Goal: Task Accomplishment & Management: Manage account settings

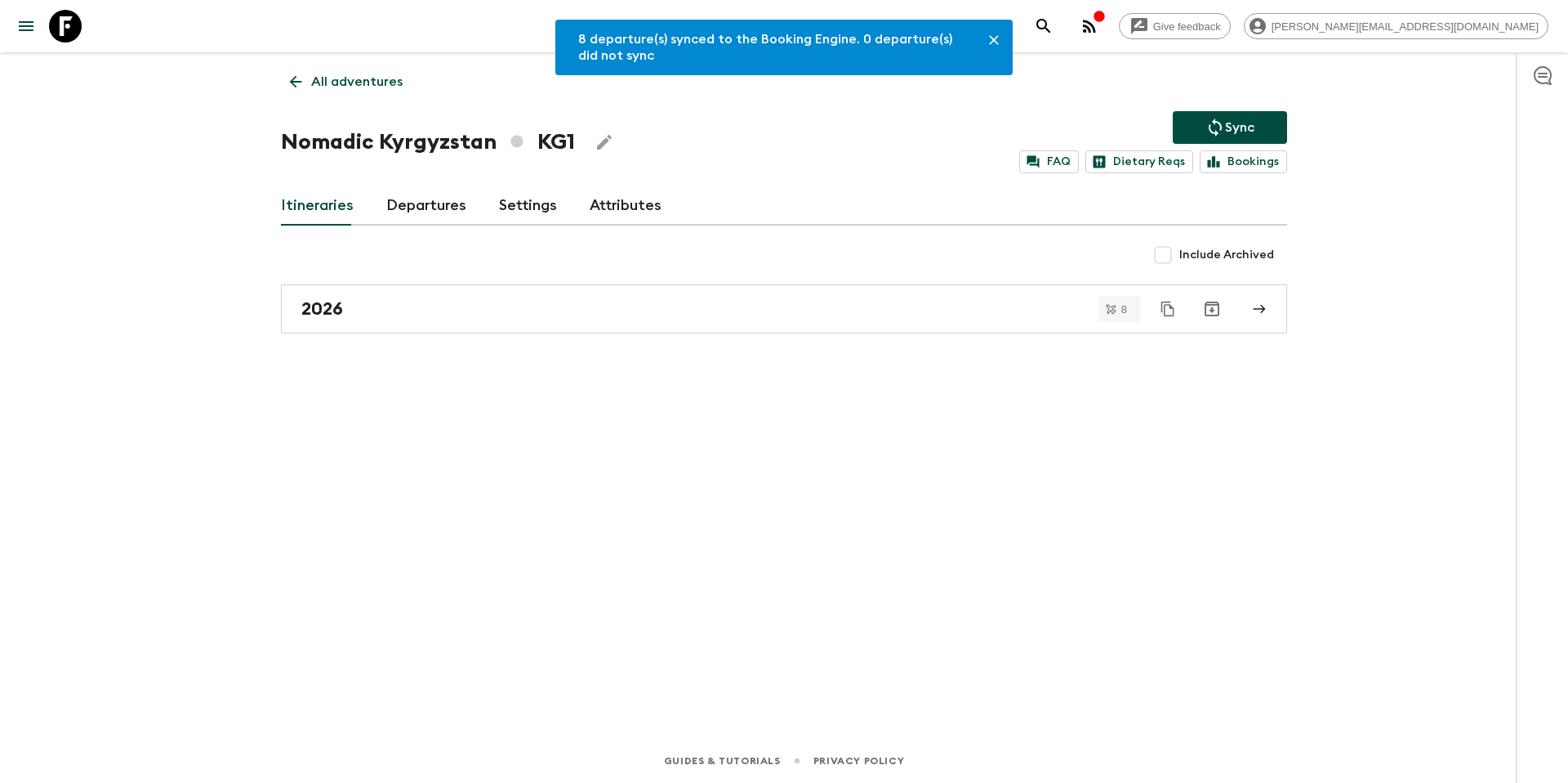
click at [358, 70] on link "All adventures" at bounding box center [346, 82] width 131 height 32
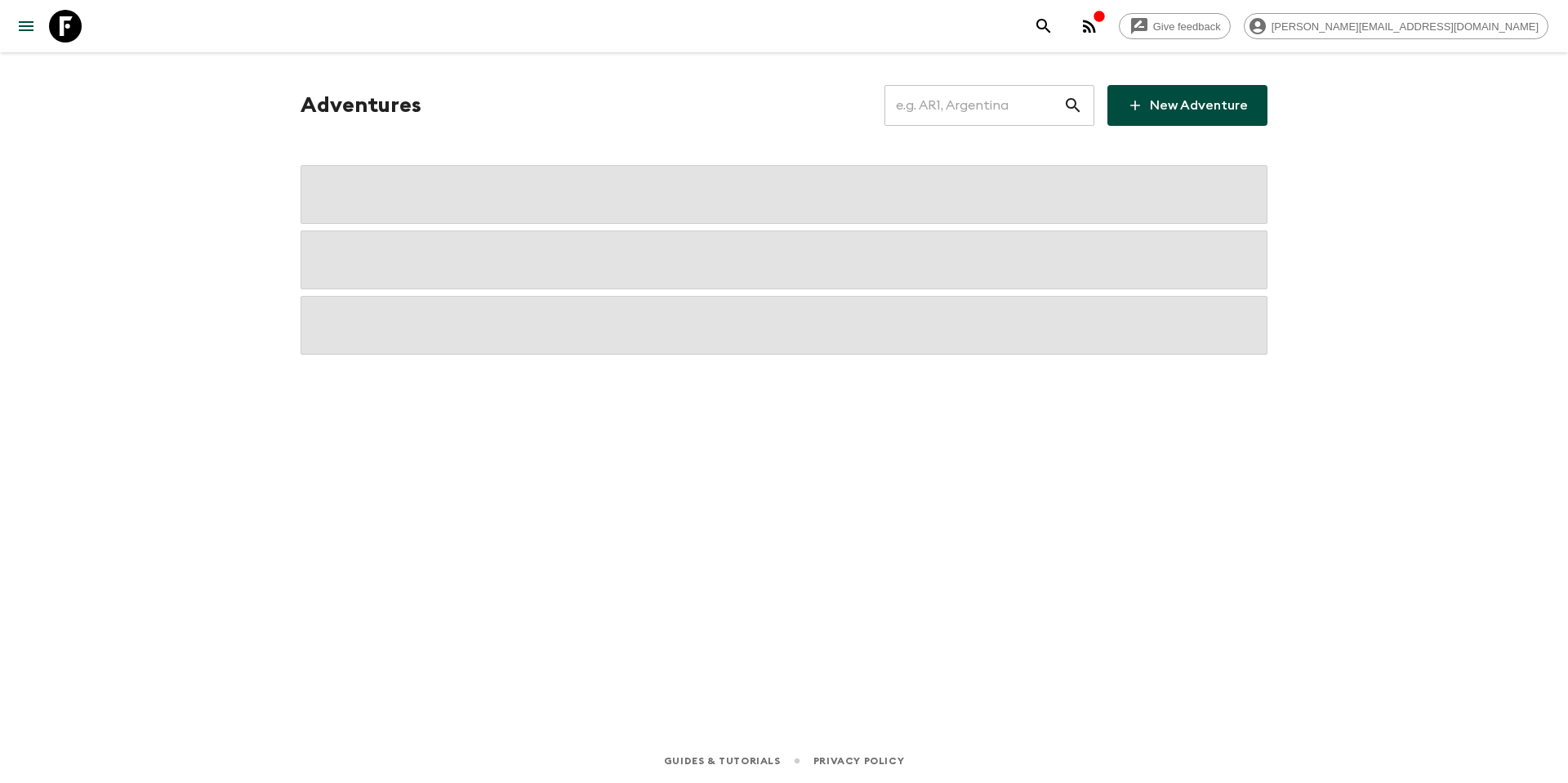
click at [974, 114] on input "text" at bounding box center [974, 105] width 179 height 46
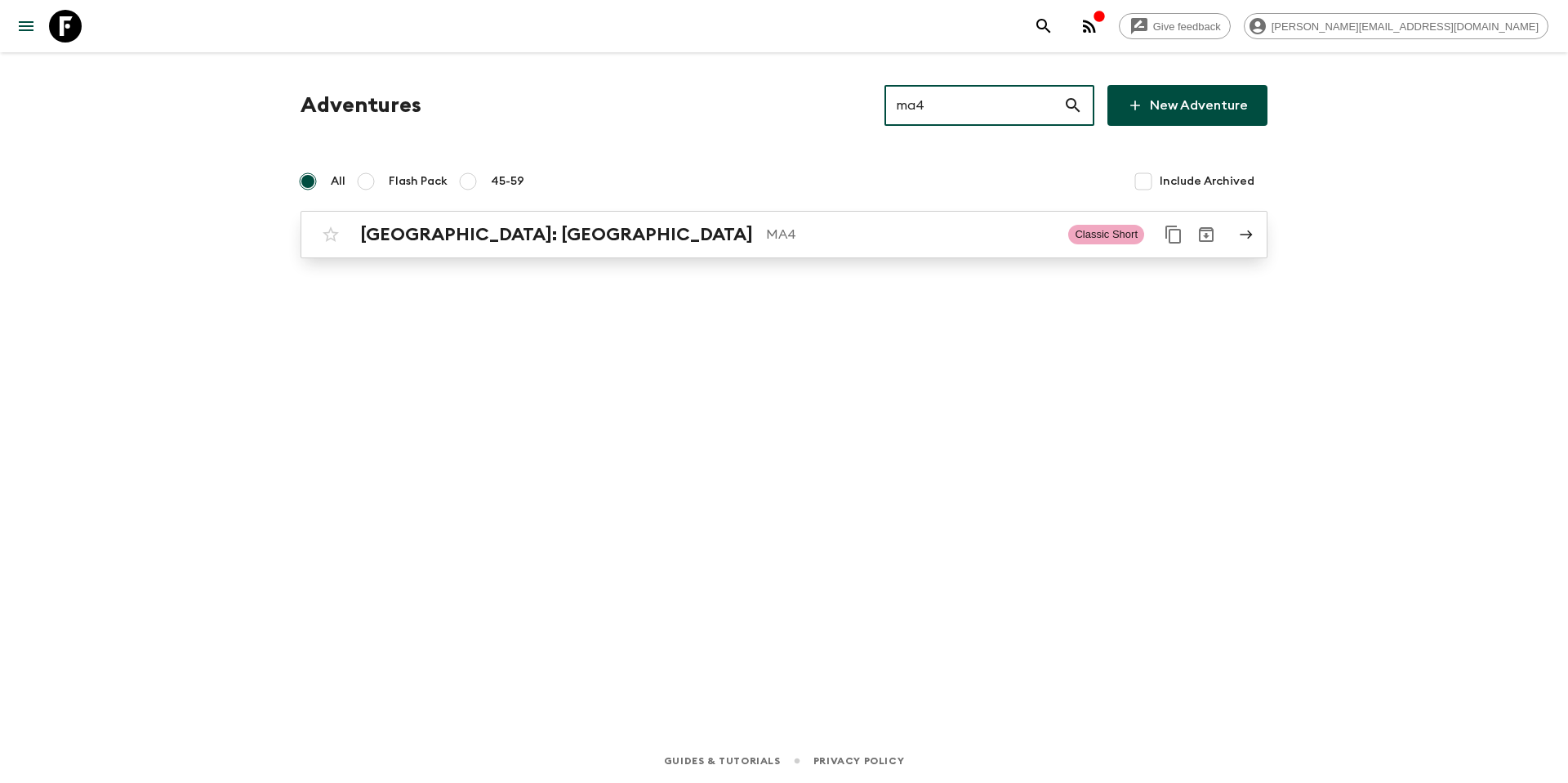
type input "ma4"
click at [766, 238] on p "MA4" at bounding box center [911, 234] width 289 height 19
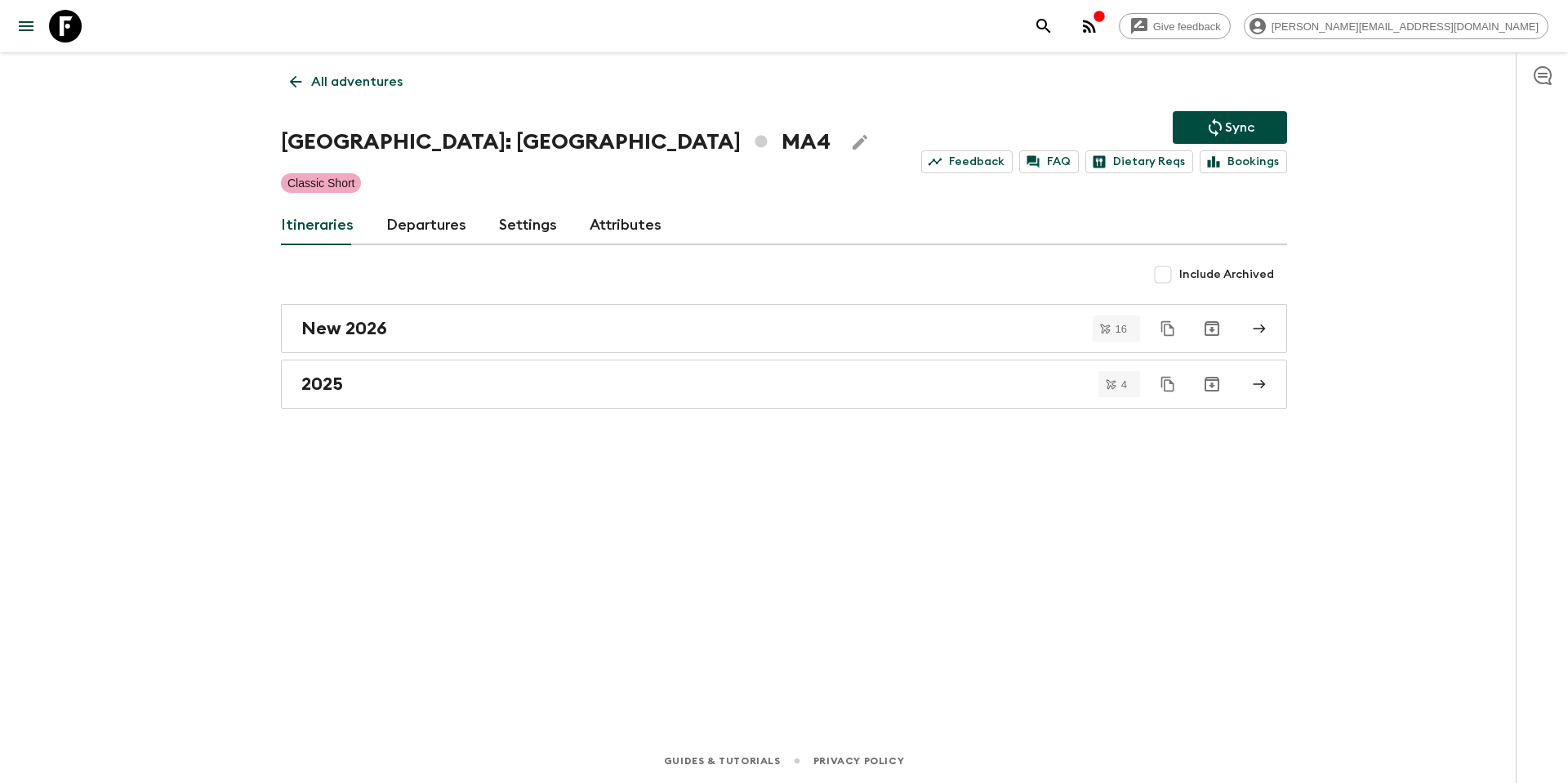
click at [433, 223] on link "Departures" at bounding box center [426, 225] width 80 height 39
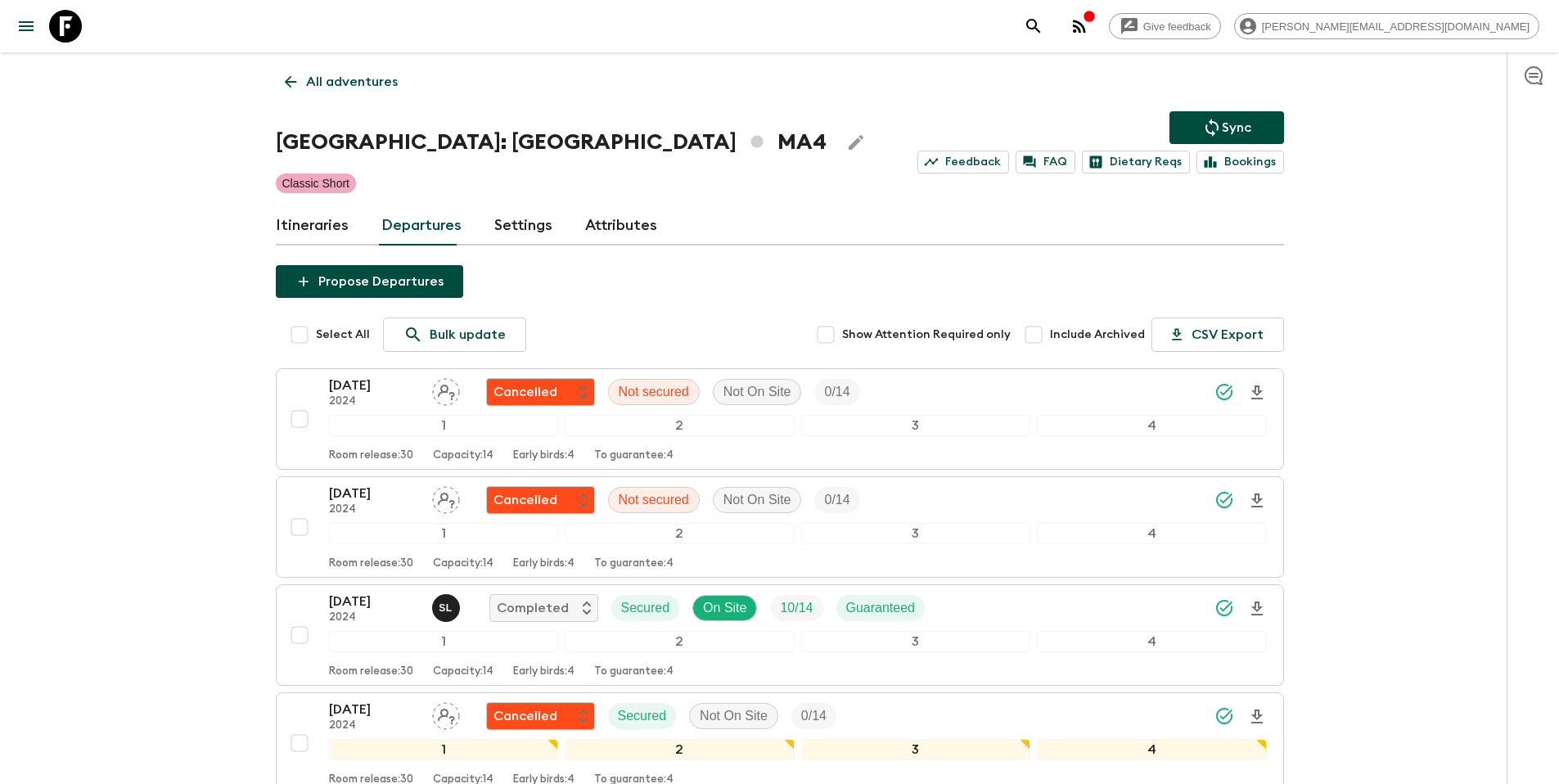
scroll to position [1290, 0]
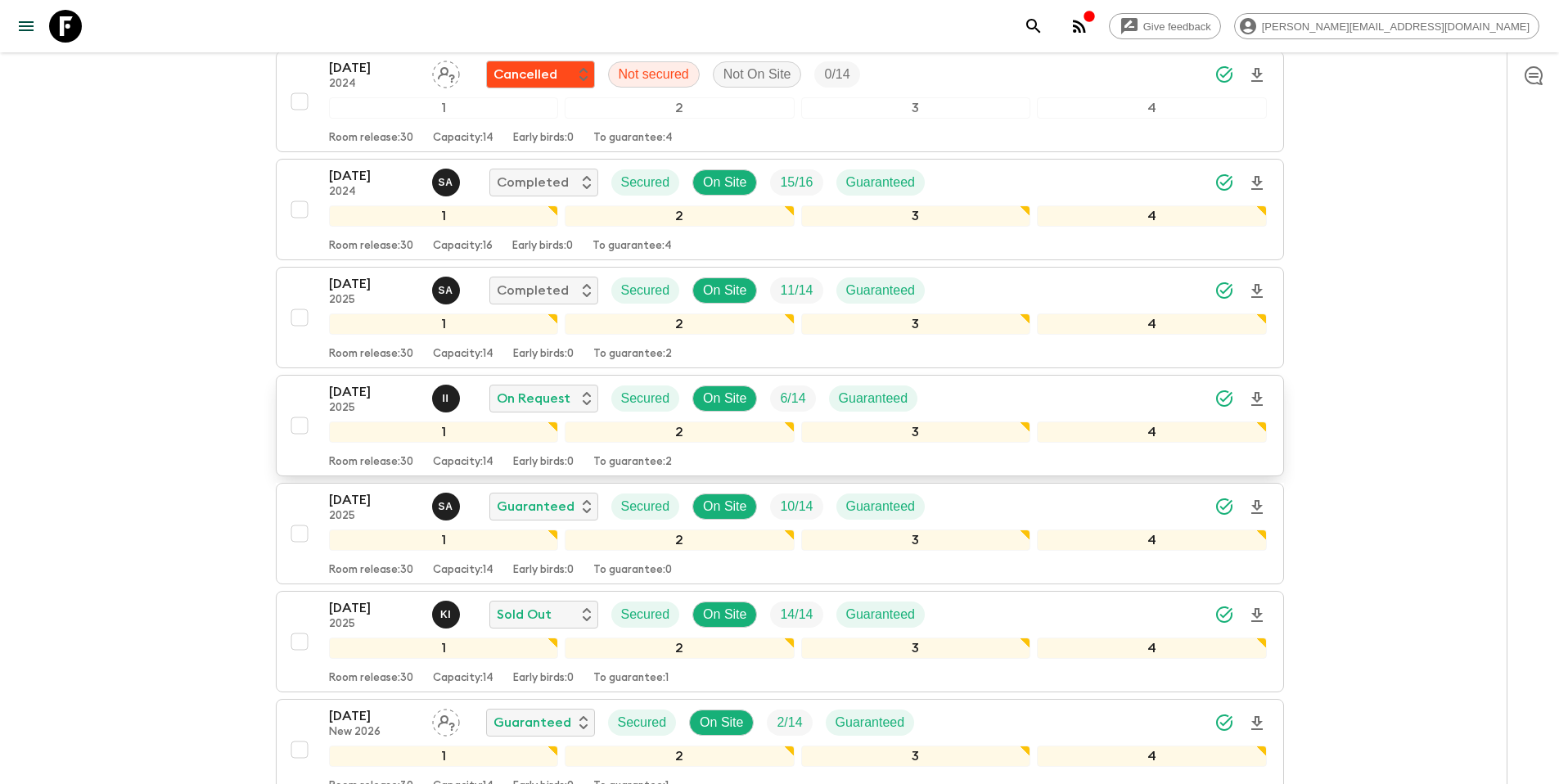
click at [975, 399] on div "[DATE] 2025 I I On Request Secured On Site 6 / 14 Guaranteed" at bounding box center [798, 398] width 938 height 32
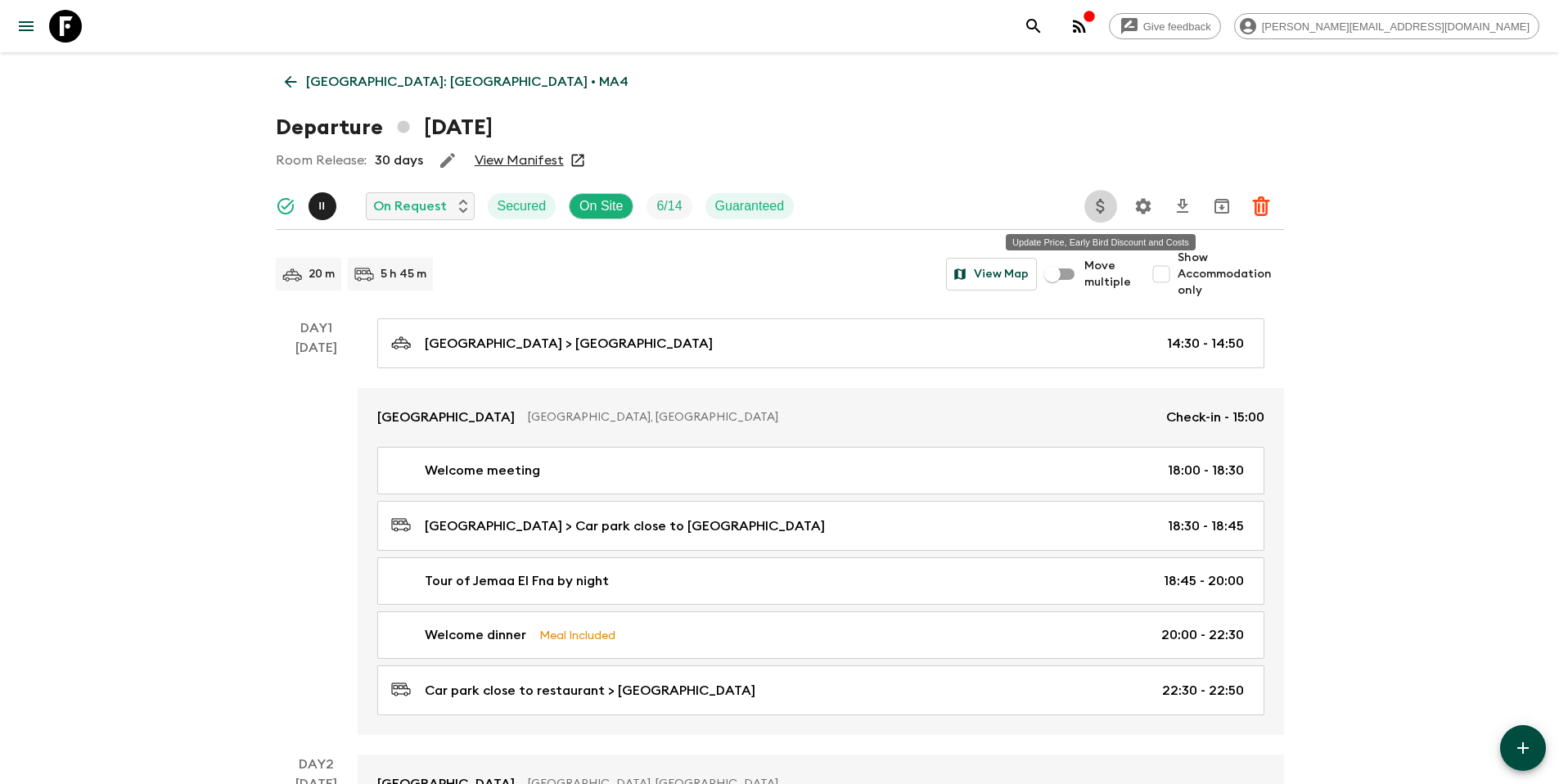
click at [1104, 214] on icon "Update Price, Early Bird Discount and Costs" at bounding box center [1101, 206] width 19 height 19
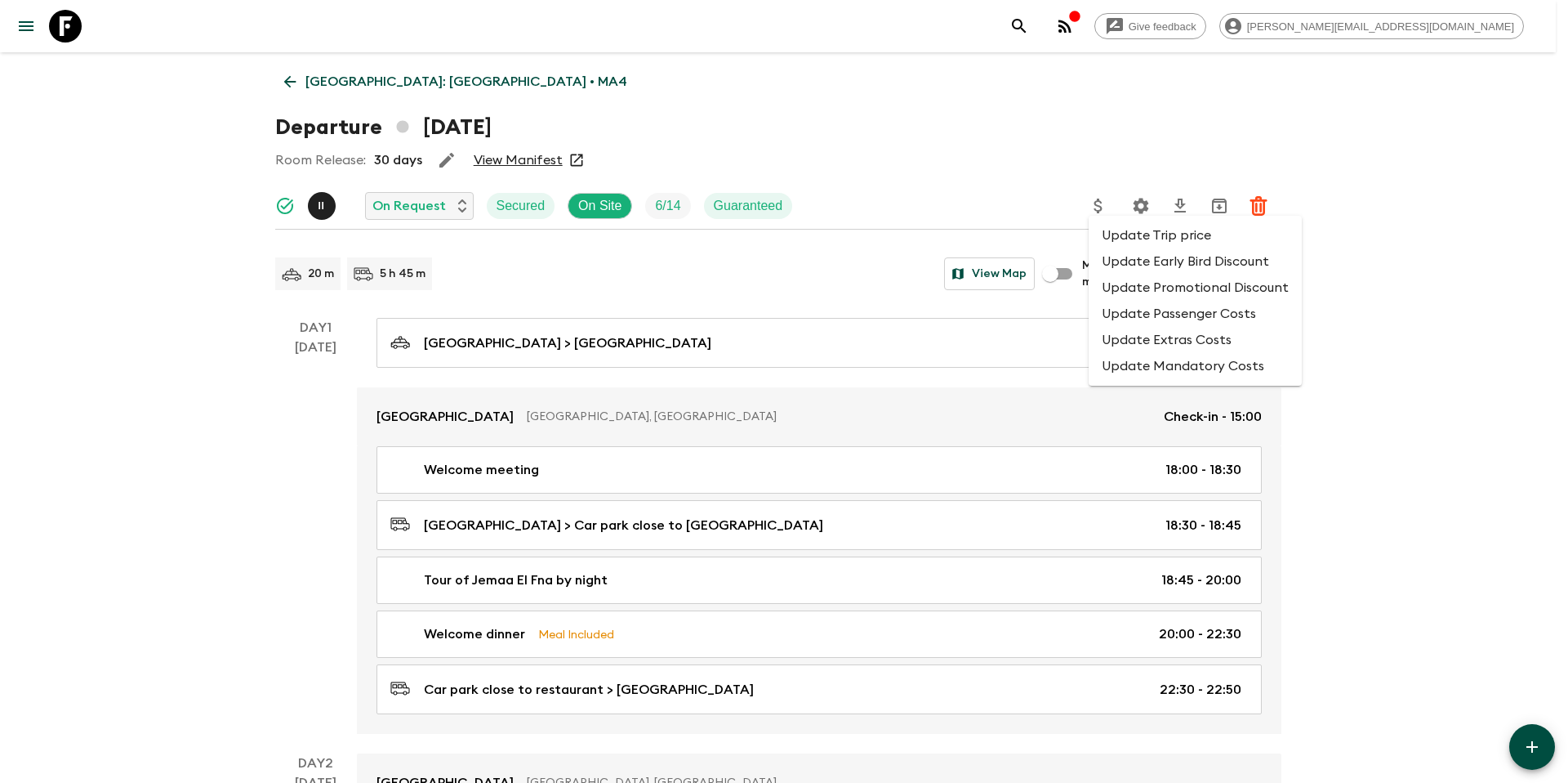
click at [1154, 170] on div at bounding box center [784, 391] width 1568 height 783
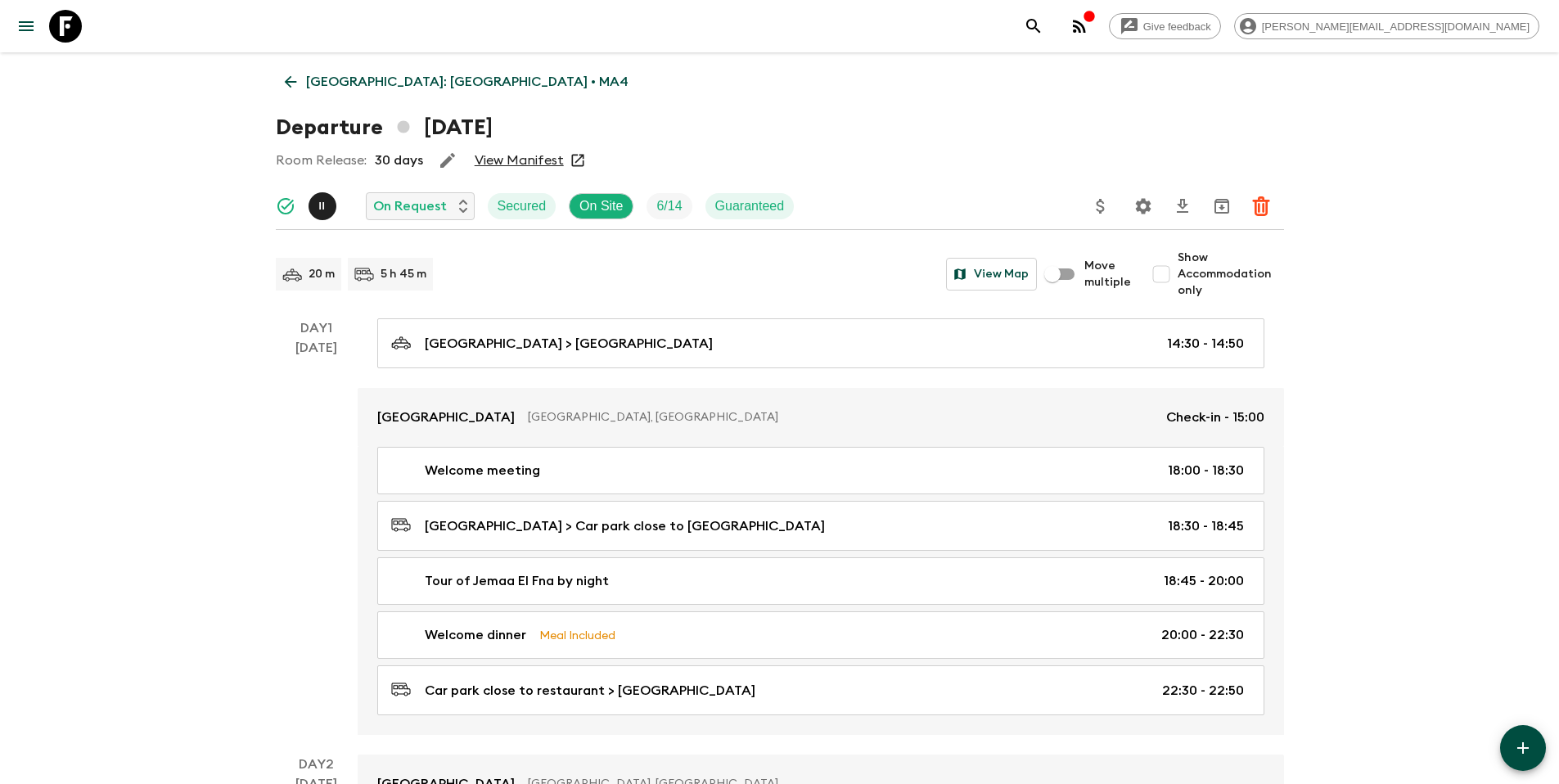
click at [1142, 205] on icon "Settings" at bounding box center [1144, 206] width 19 height 19
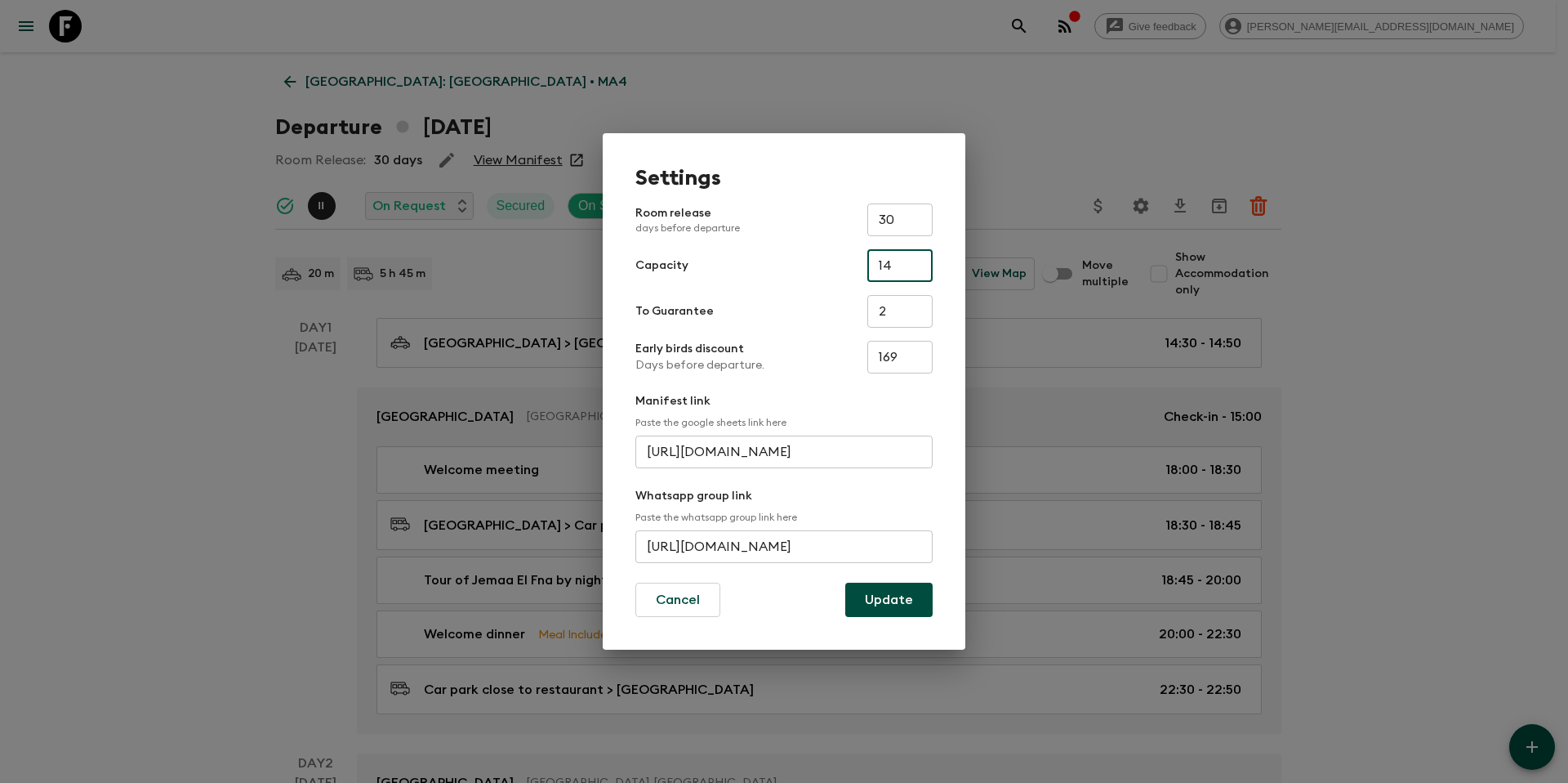
click at [917, 272] on input "14" at bounding box center [900, 265] width 66 height 32
type input "1"
type input "7"
click at [908, 602] on button "Update" at bounding box center [890, 600] width 88 height 34
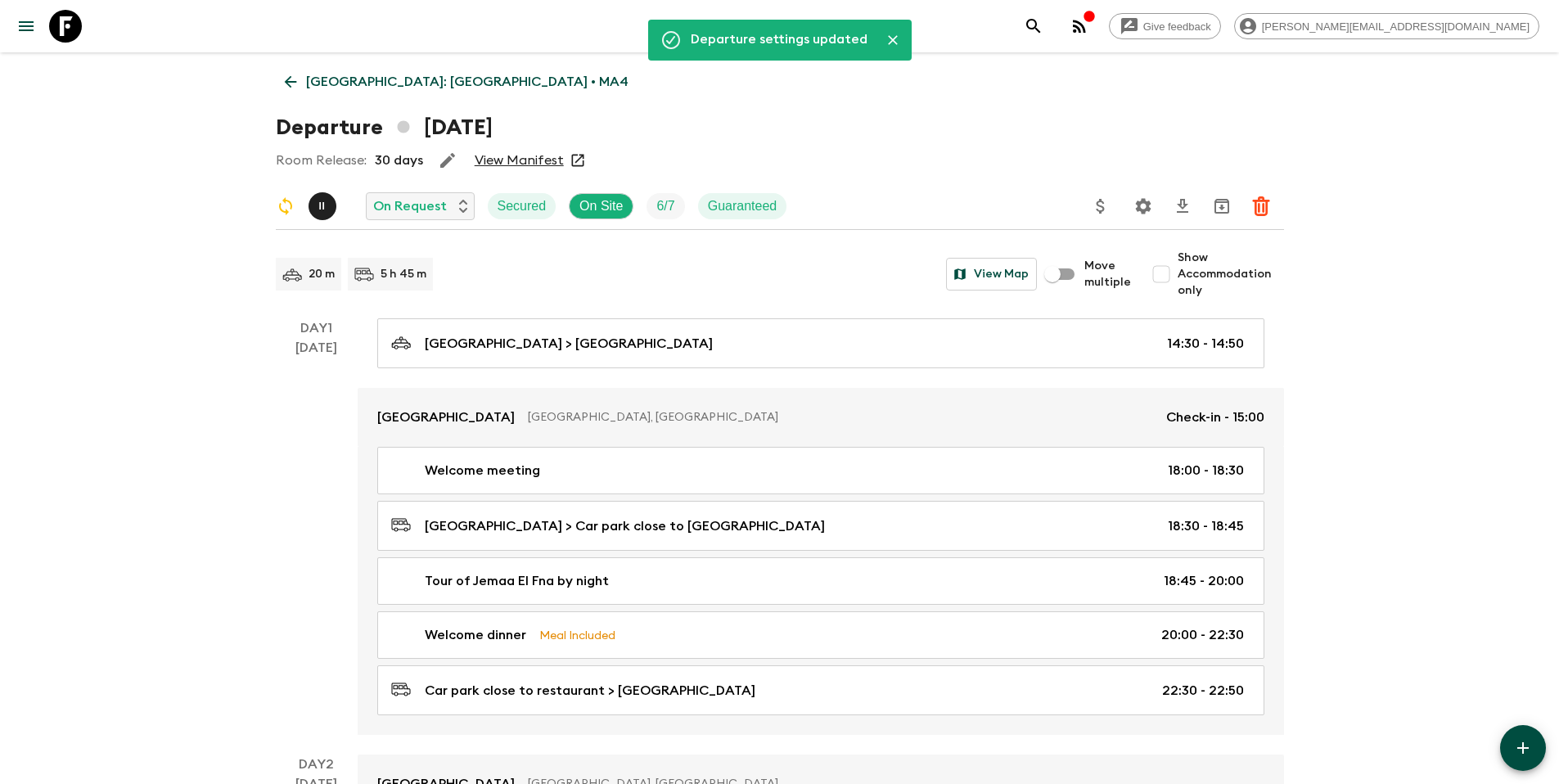
click at [371, 86] on p "[GEOGRAPHIC_DATA]: [GEOGRAPHIC_DATA] • MA4" at bounding box center [467, 82] width 322 height 19
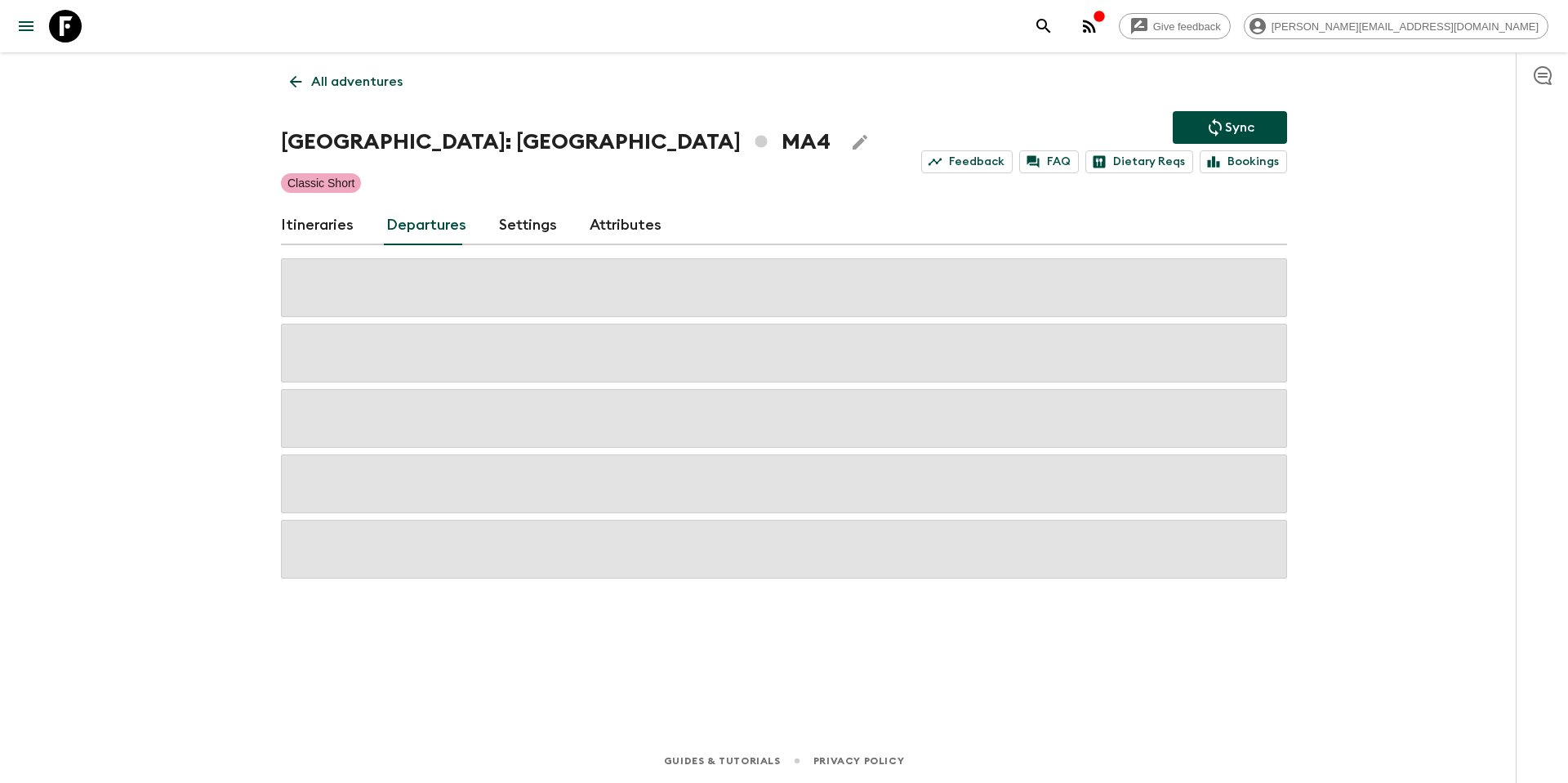
click at [1233, 132] on p "Sync" at bounding box center [1240, 127] width 30 height 19
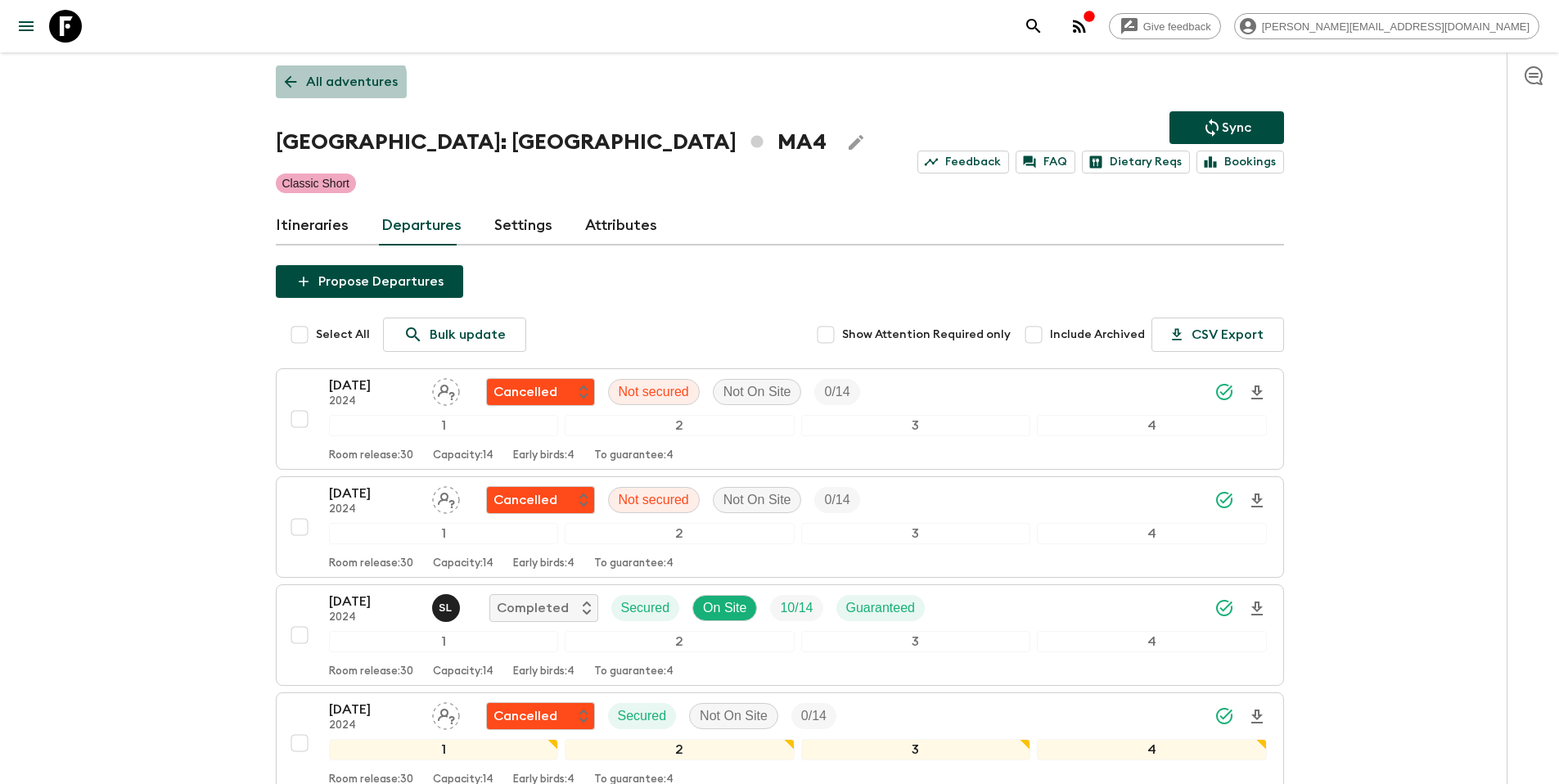
click at [337, 87] on p "All adventures" at bounding box center [352, 82] width 91 height 19
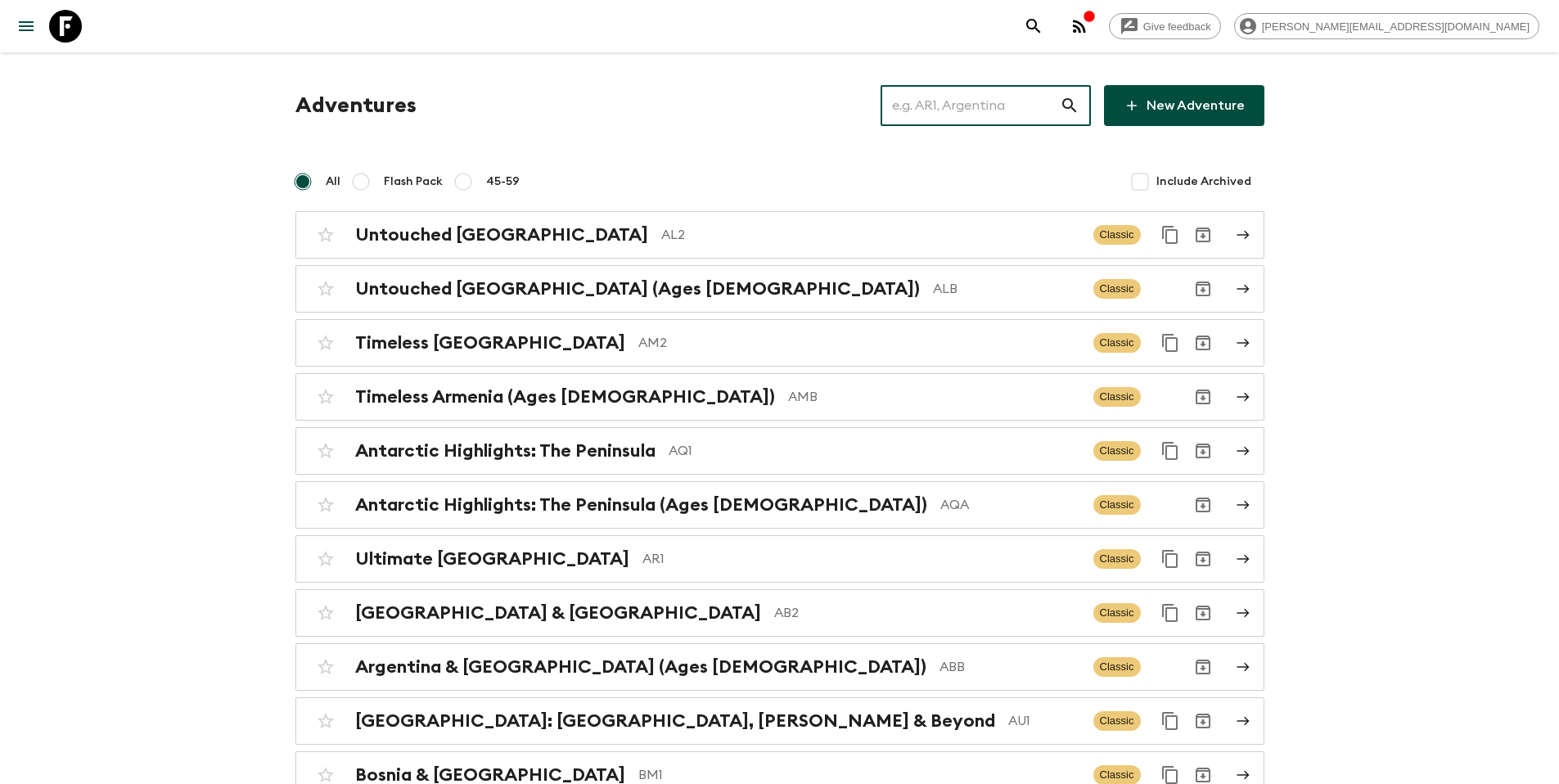
click at [990, 109] on input "text" at bounding box center [971, 105] width 179 height 46
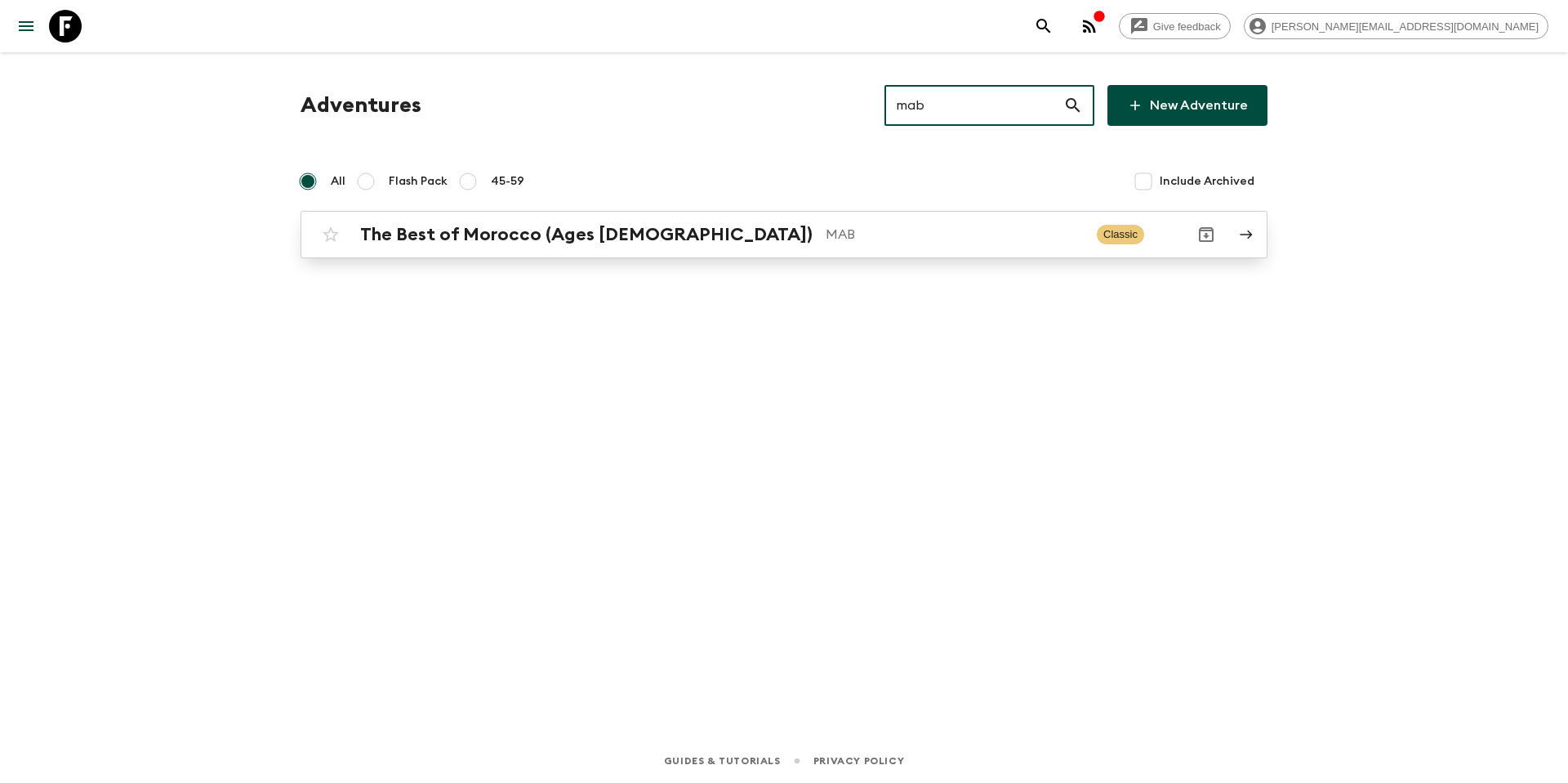
type input "mab"
click at [826, 239] on p "MAB" at bounding box center [954, 234] width 259 height 19
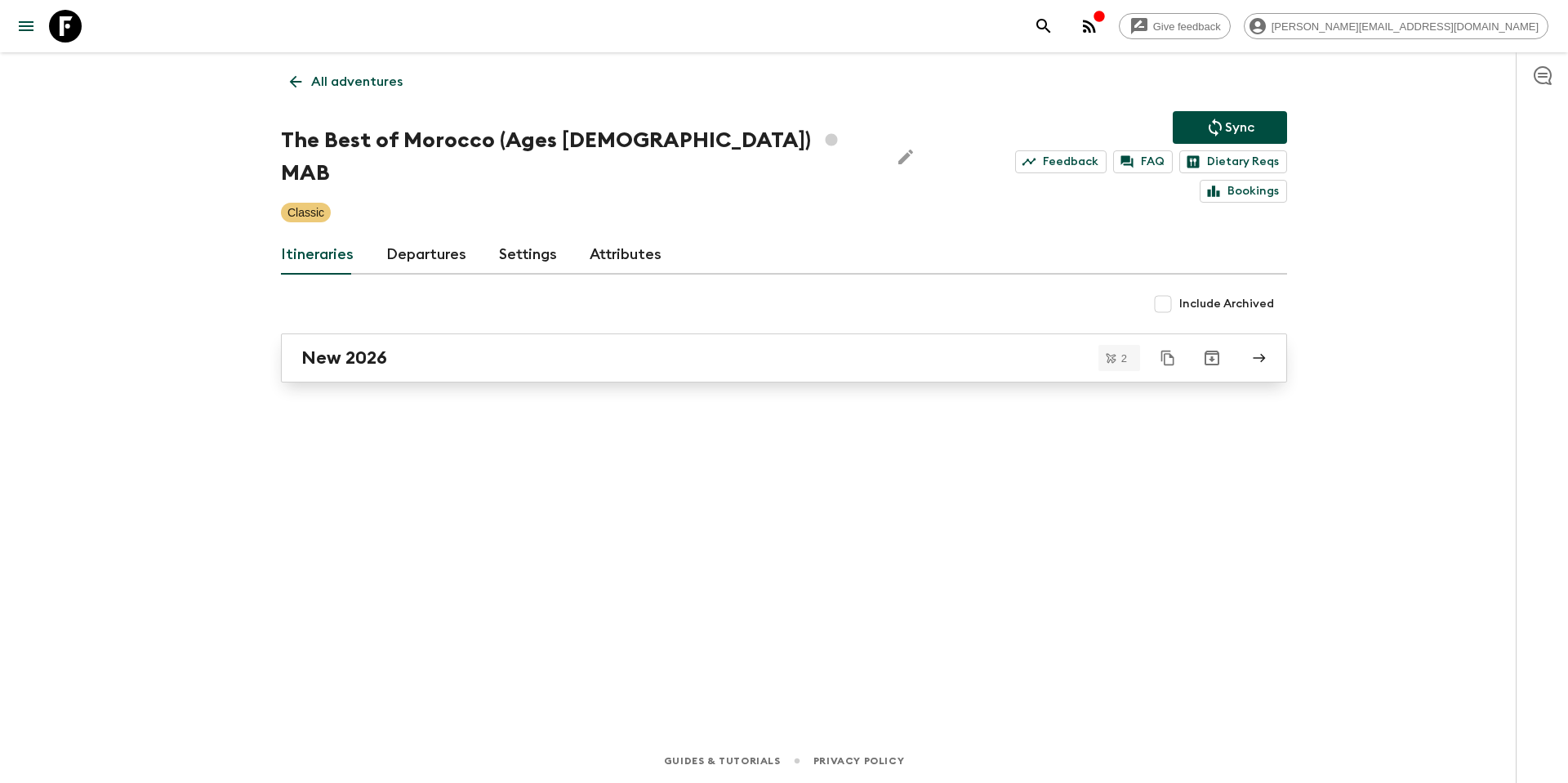
click at [504, 347] on div "New 2026" at bounding box center [769, 358] width 934 height 21
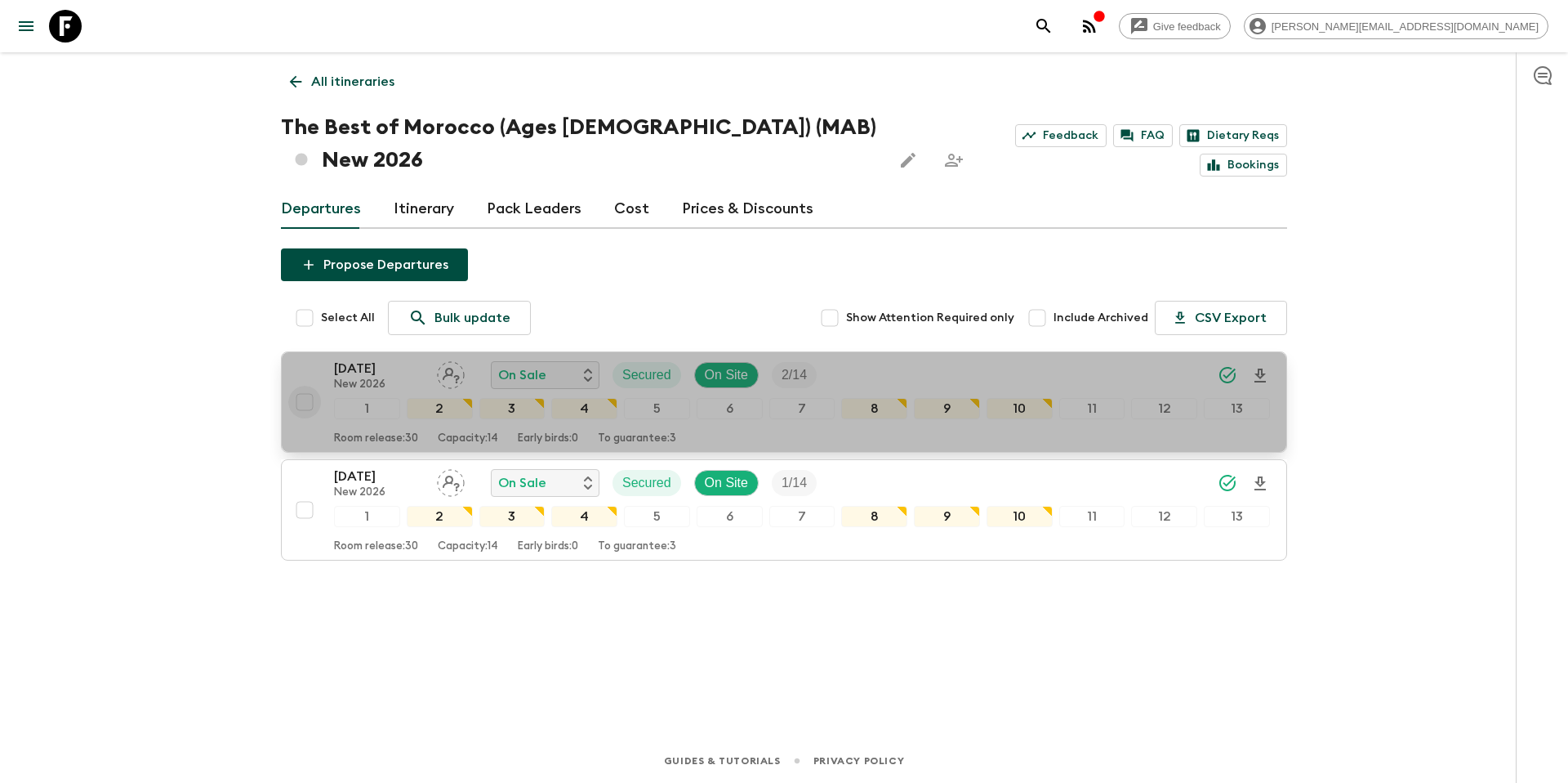
click at [303, 386] on input "checkbox" at bounding box center [304, 402] width 32 height 32
checkbox input "true"
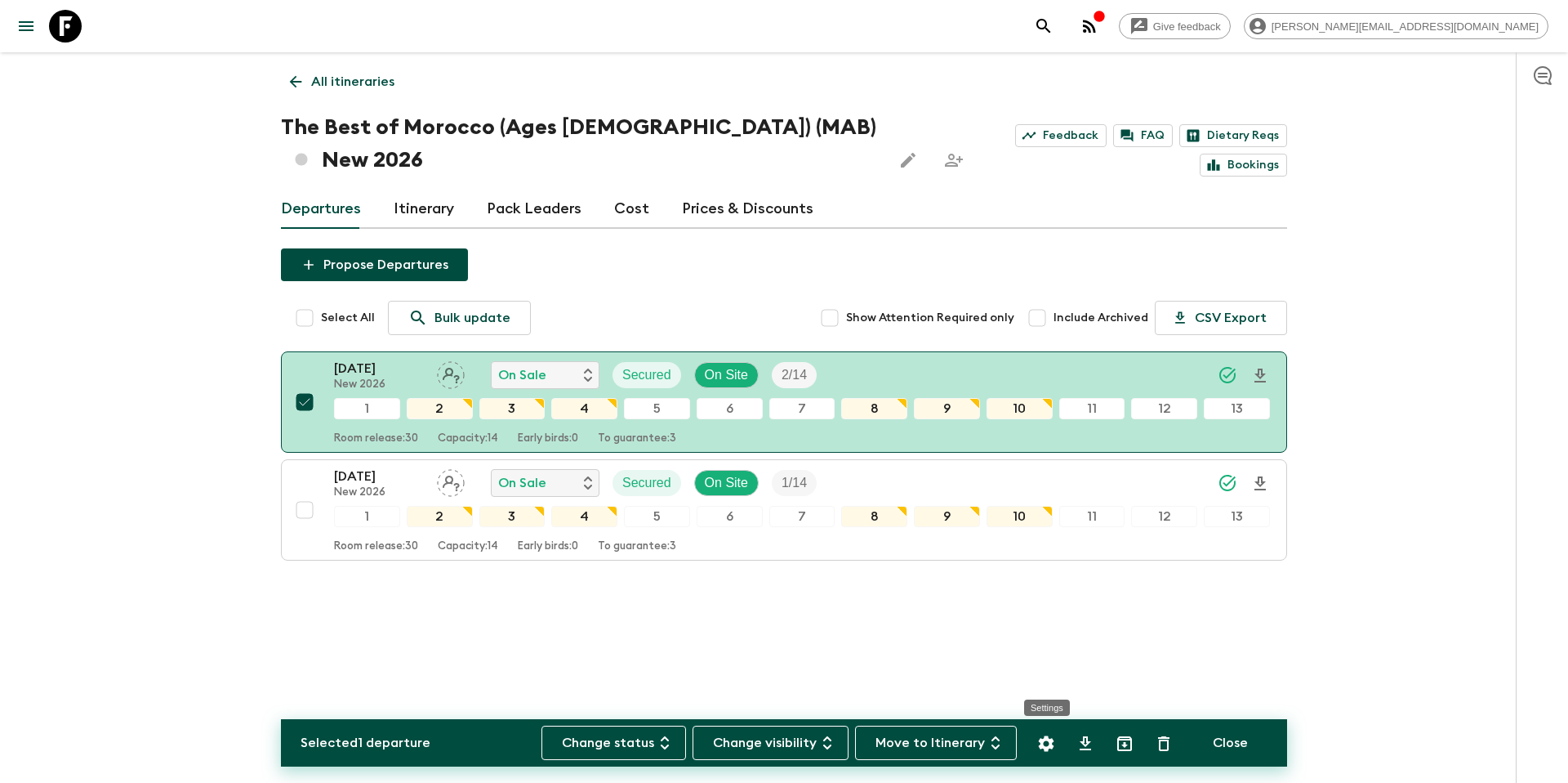
click at [1048, 746] on icon "Settings" at bounding box center [1047, 744] width 16 height 16
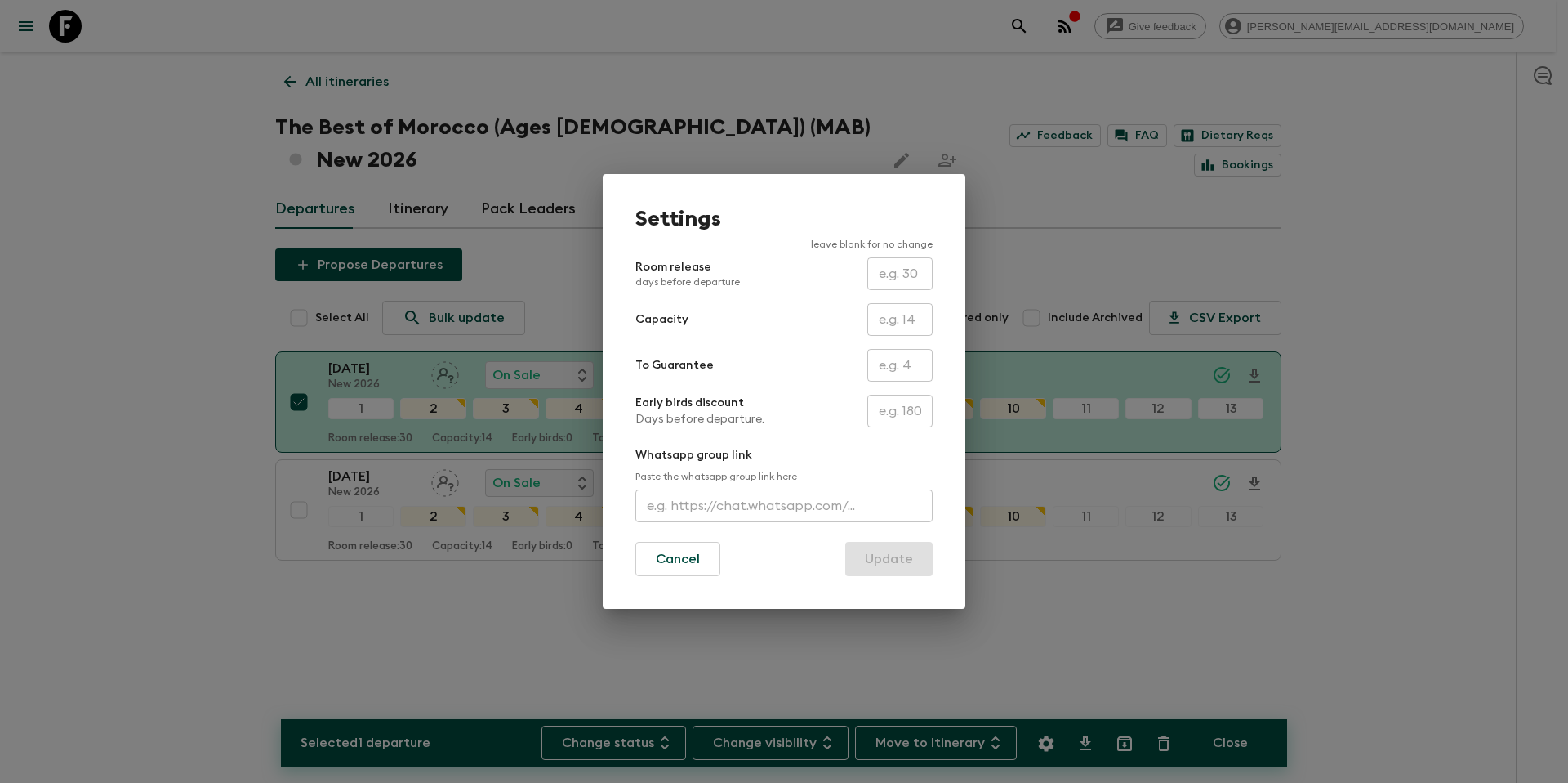
click at [911, 320] on input "text" at bounding box center [900, 319] width 66 height 32
click at [807, 317] on div "Capacity ​" at bounding box center [784, 319] width 297 height 32
click at [902, 372] on input "text" at bounding box center [900, 365] width 66 height 32
type input "2"
click at [912, 566] on button "Update" at bounding box center [890, 559] width 88 height 34
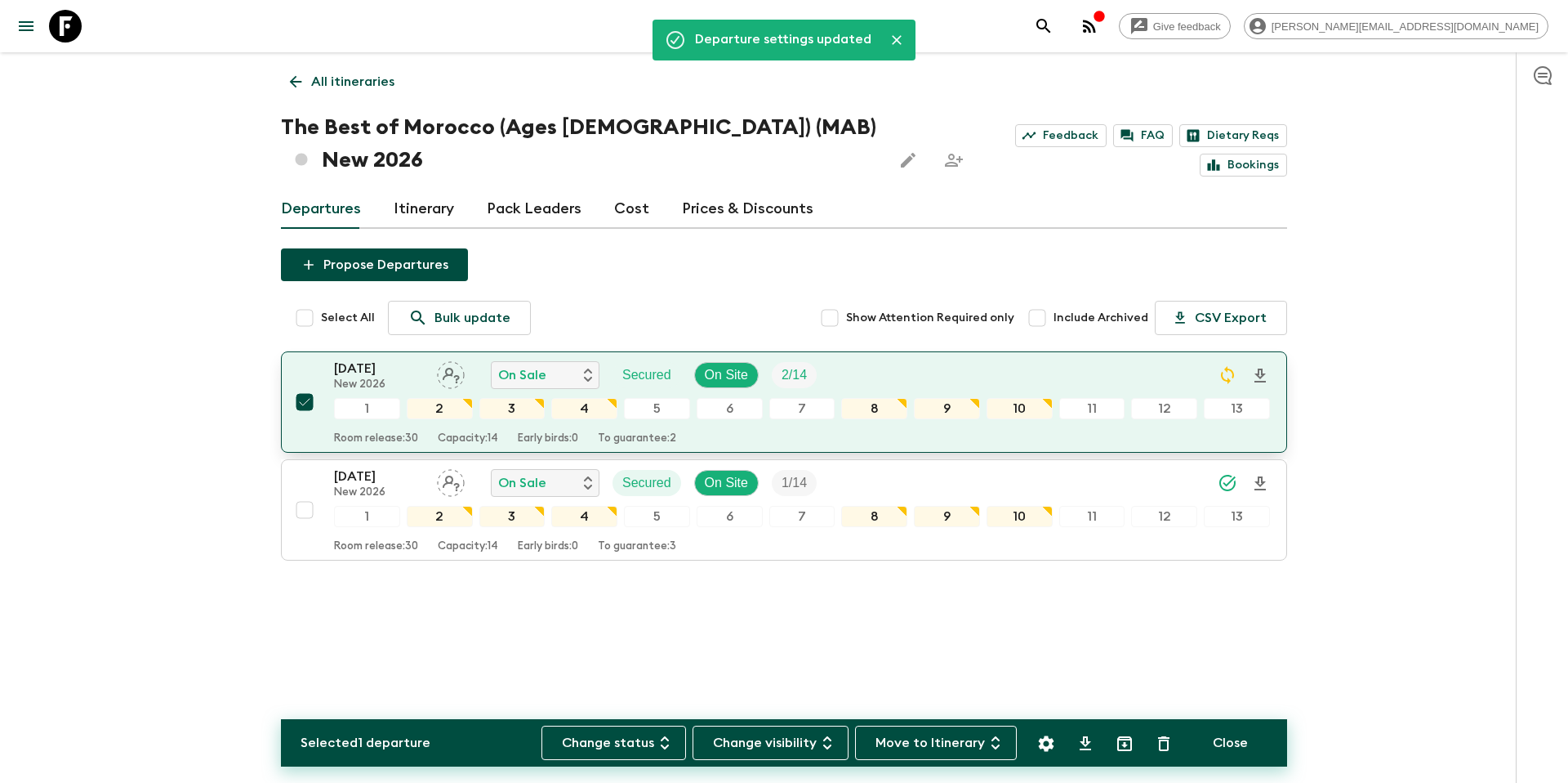
click at [306, 386] on input "checkbox" at bounding box center [304, 402] width 32 height 32
checkbox input "false"
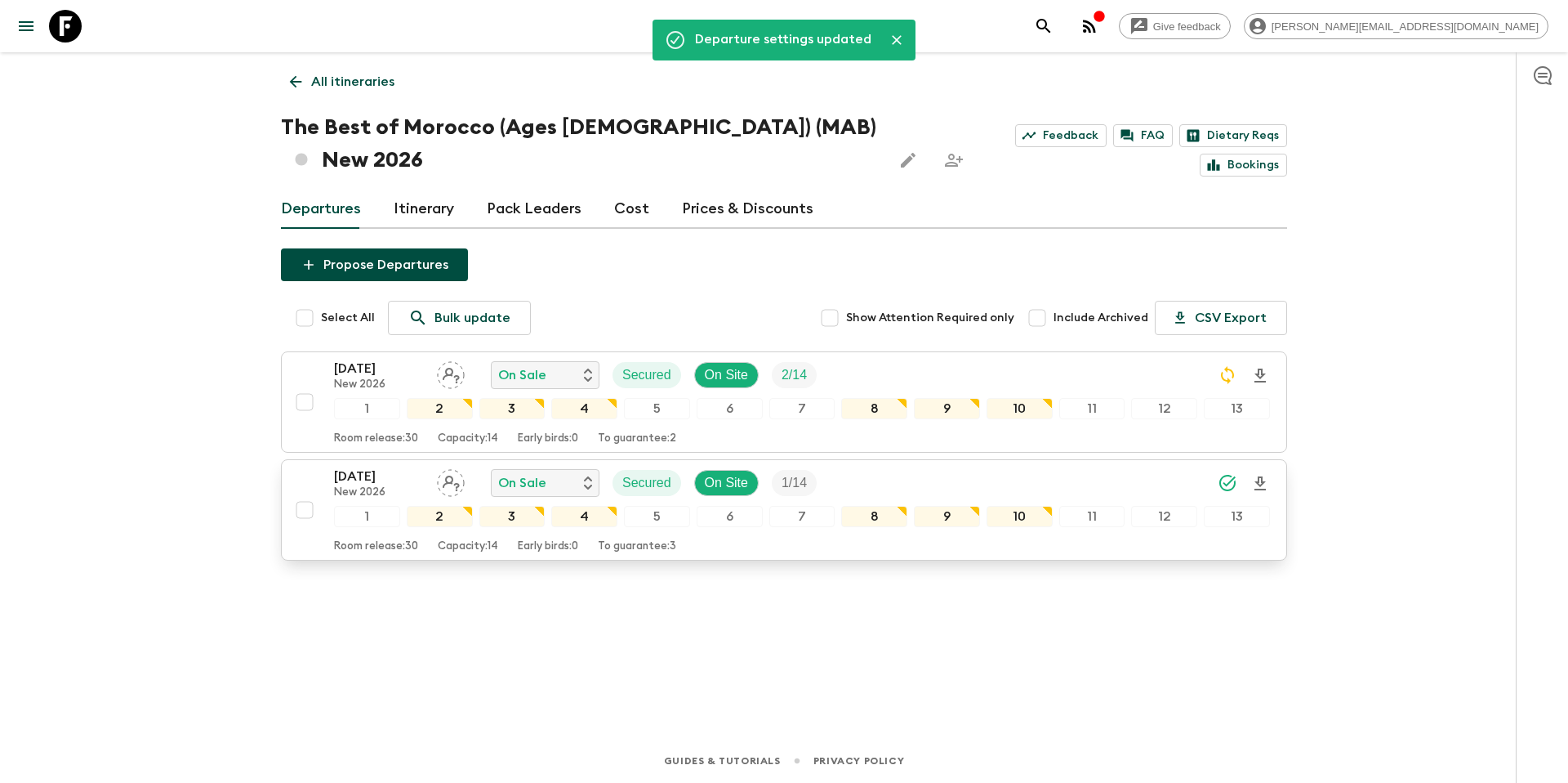
click at [306, 494] on input "checkbox" at bounding box center [304, 509] width 32 height 32
checkbox input "true"
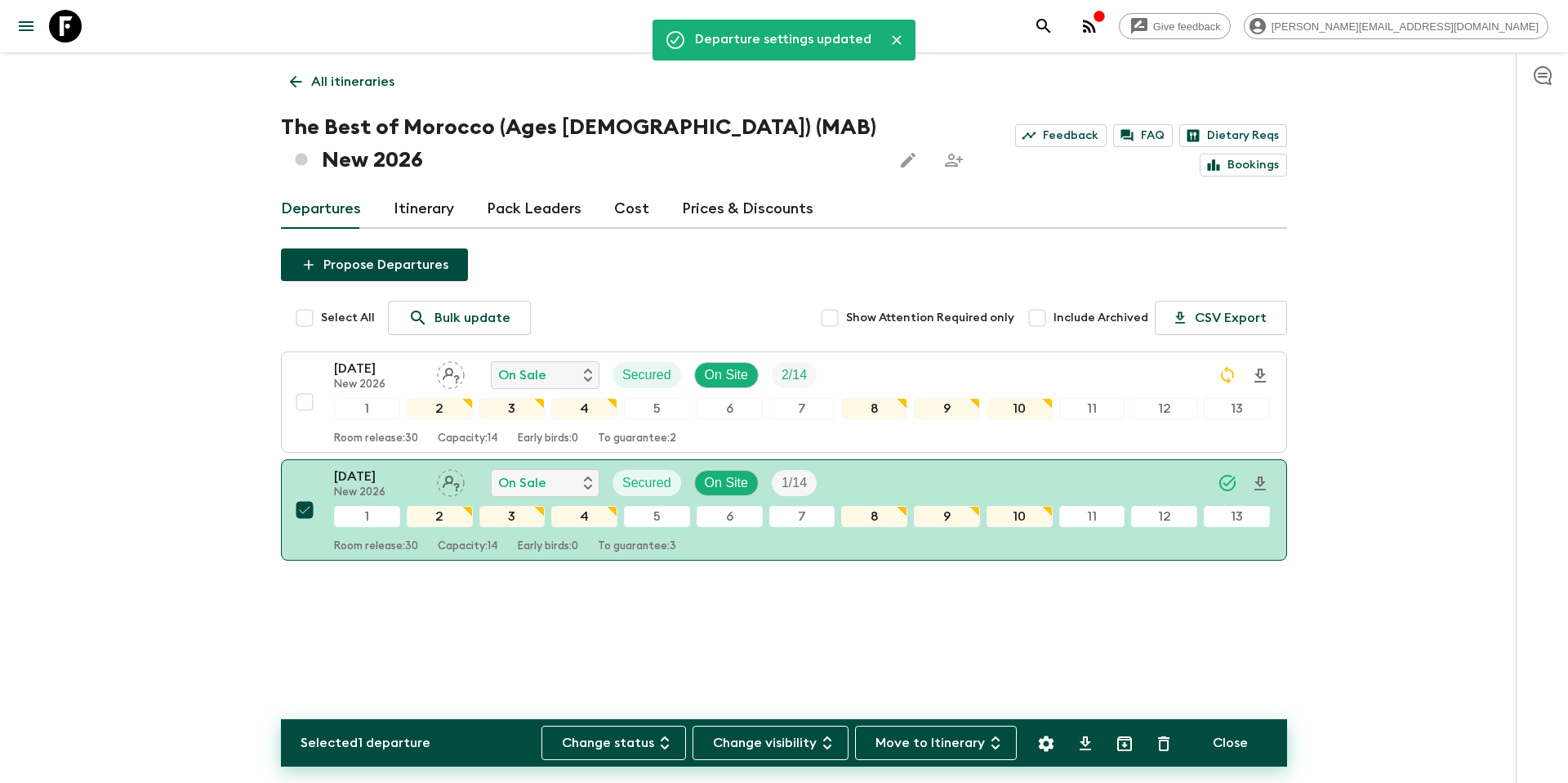
click at [1051, 750] on icon "Settings" at bounding box center [1047, 744] width 19 height 19
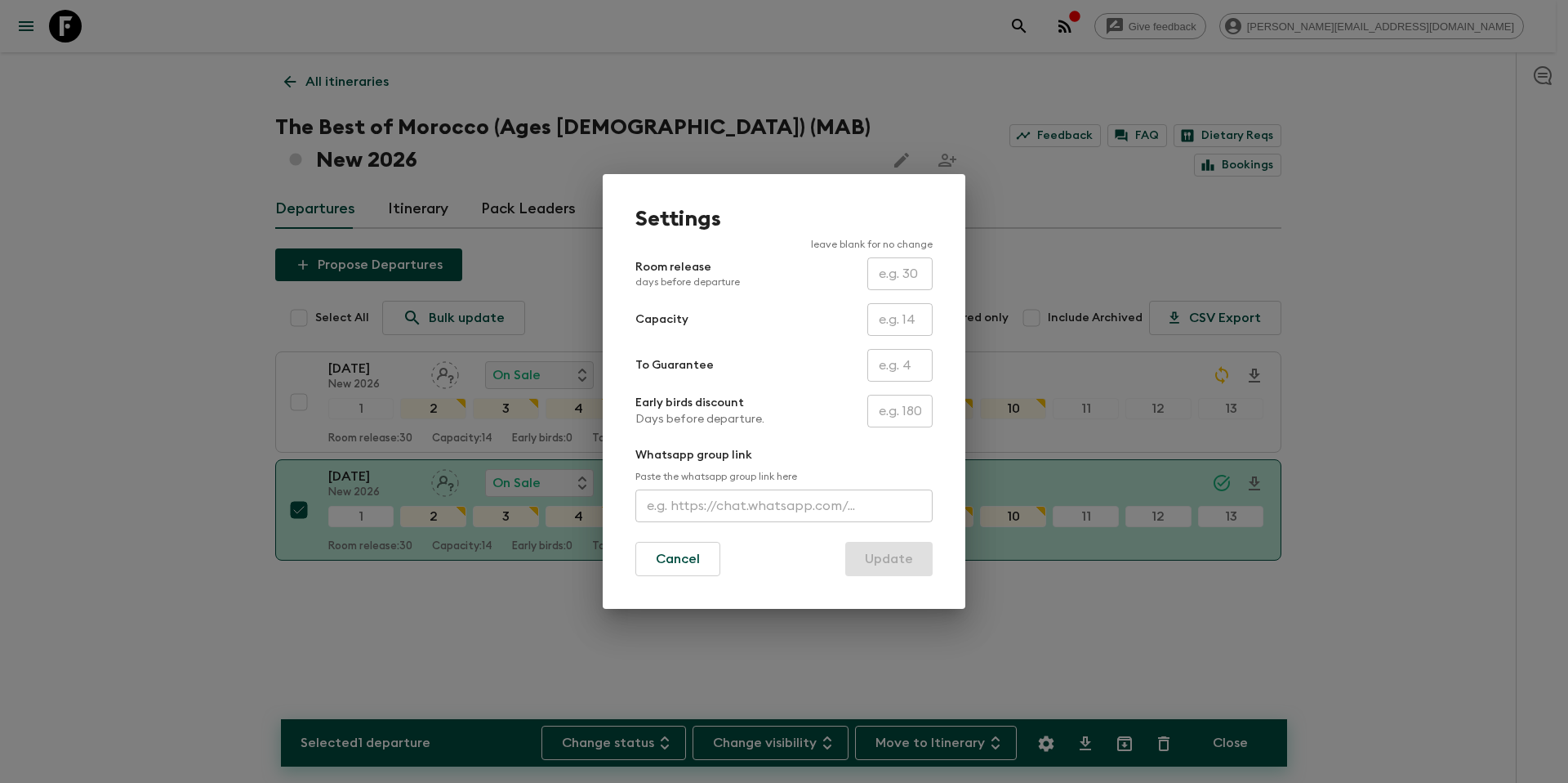
click at [895, 358] on input "text" at bounding box center [900, 365] width 66 height 32
type input "1"
click at [899, 559] on button "Update" at bounding box center [890, 559] width 88 height 34
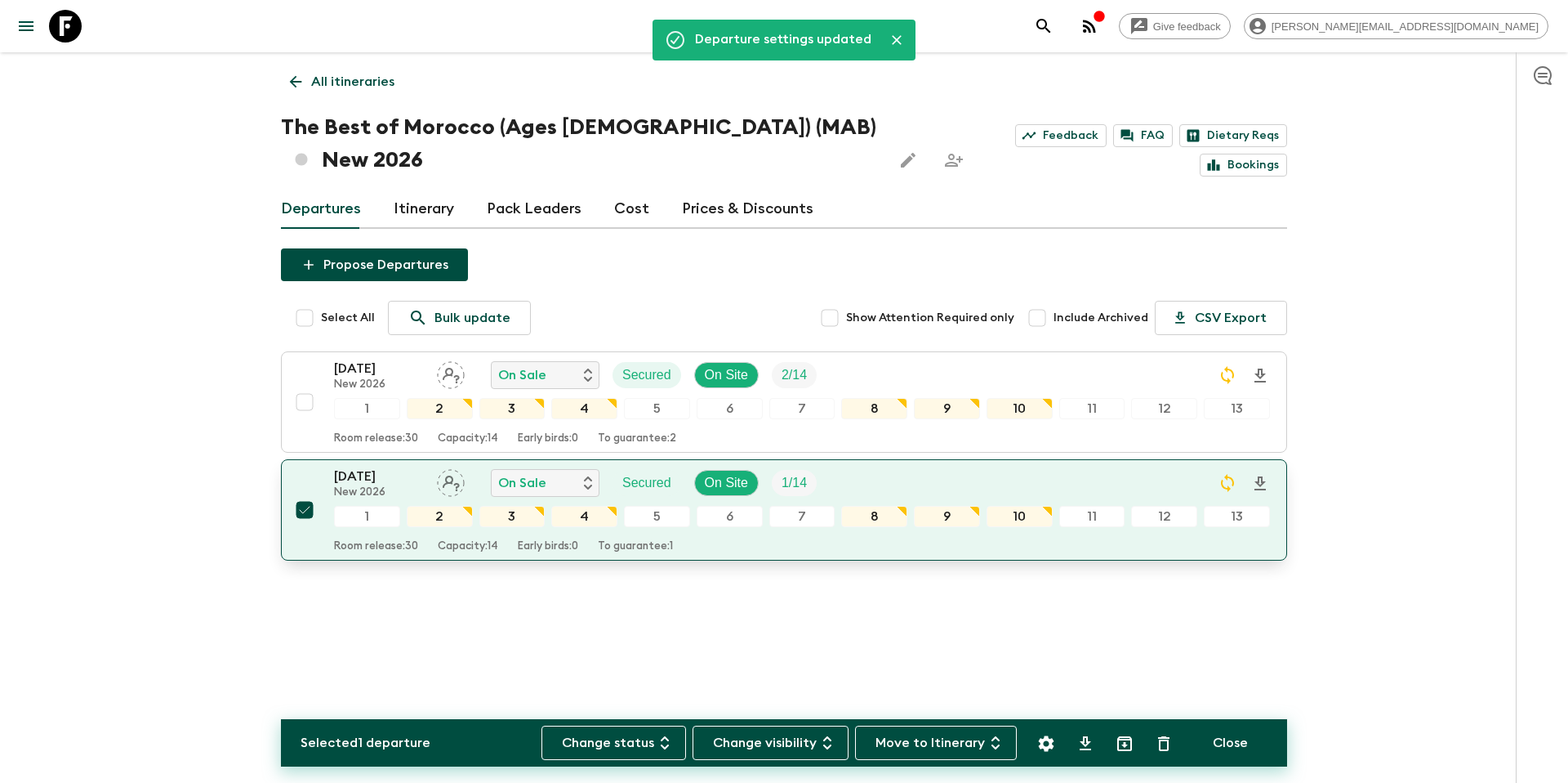
click at [304, 494] on input "checkbox" at bounding box center [304, 509] width 32 height 32
checkbox input "false"
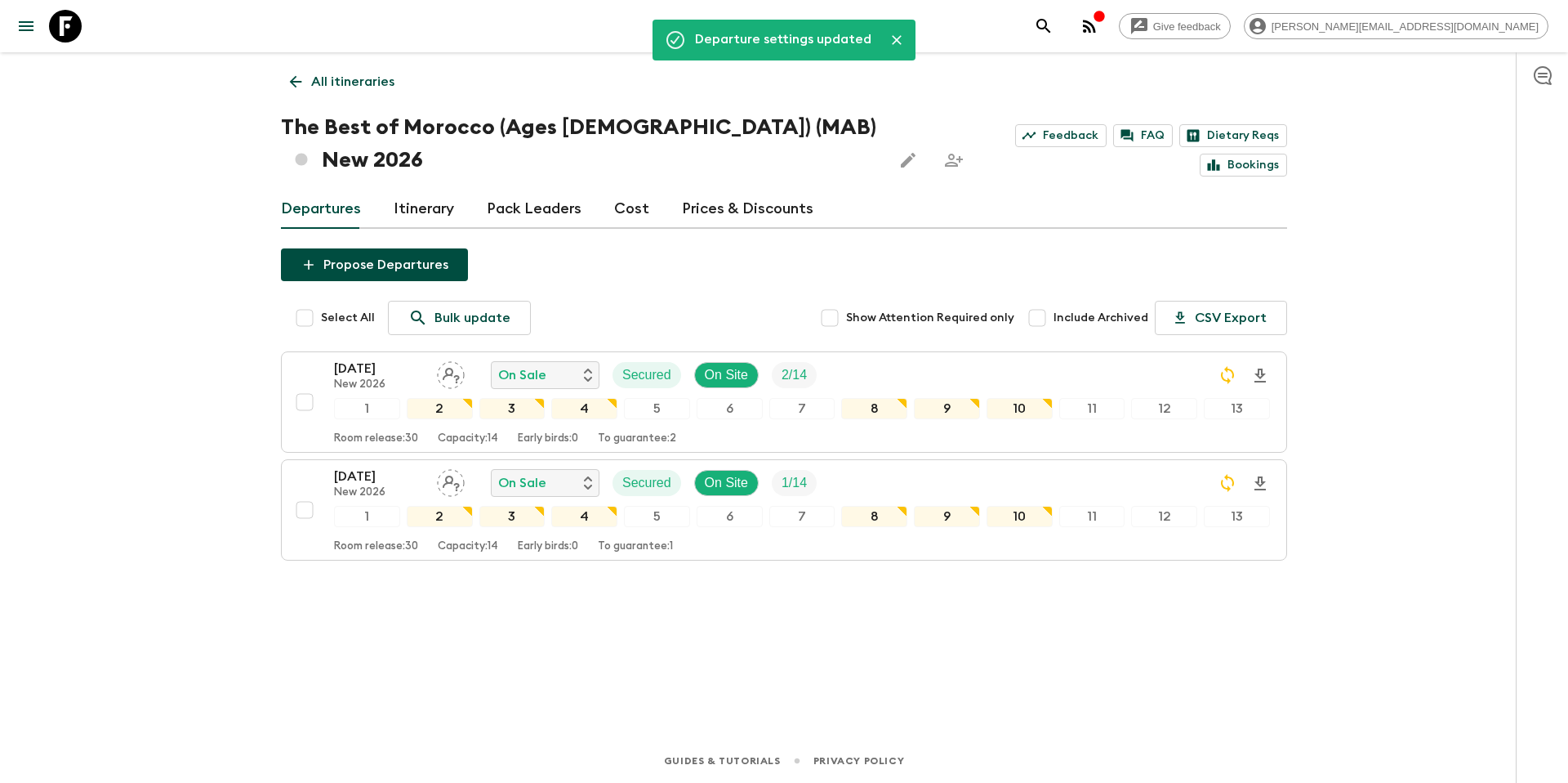
click at [346, 83] on p "All itineraries" at bounding box center [352, 82] width 83 height 19
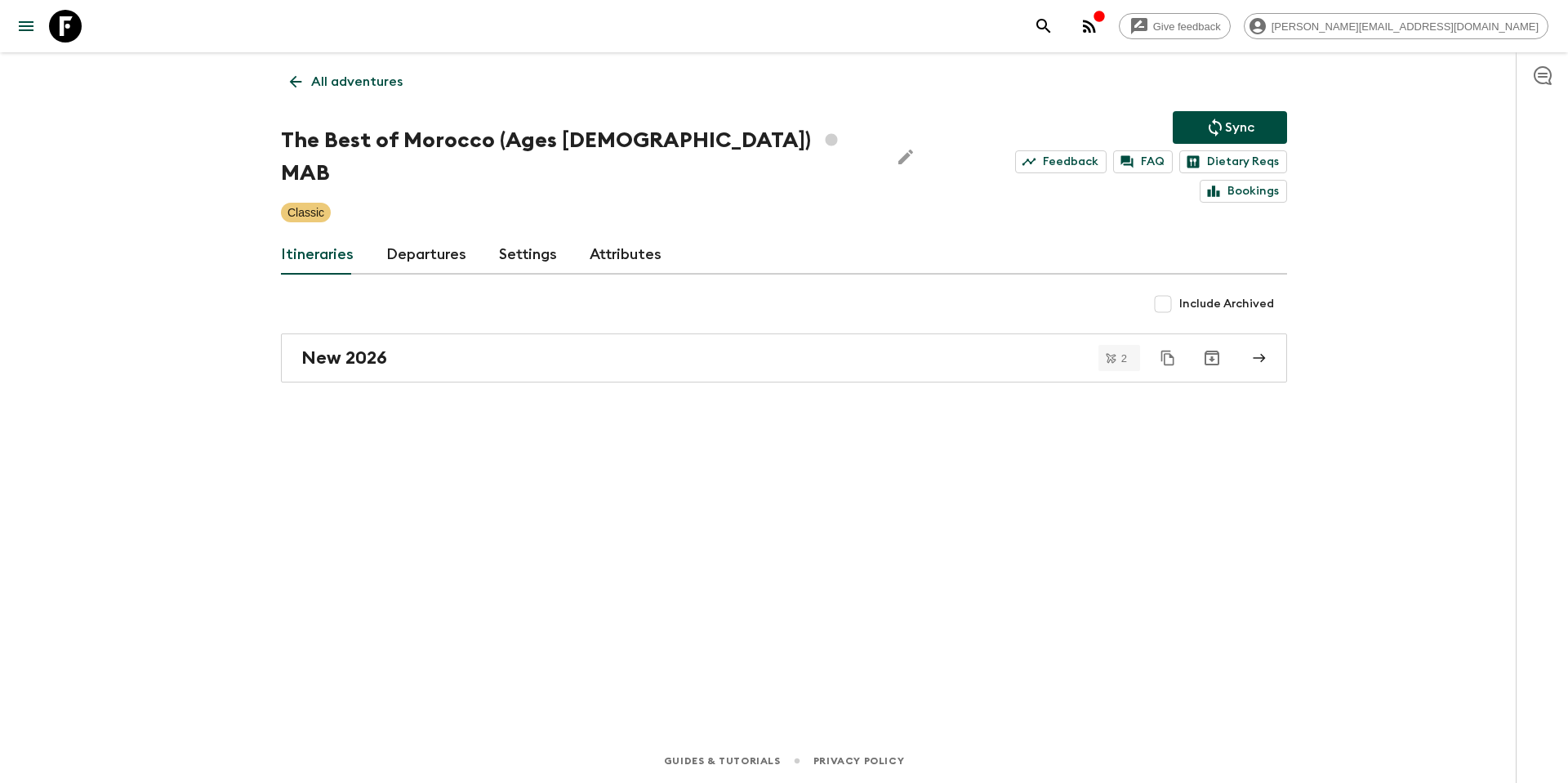
click at [1224, 126] on icon "Sync adventure departures to the booking engine" at bounding box center [1216, 127] width 19 height 19
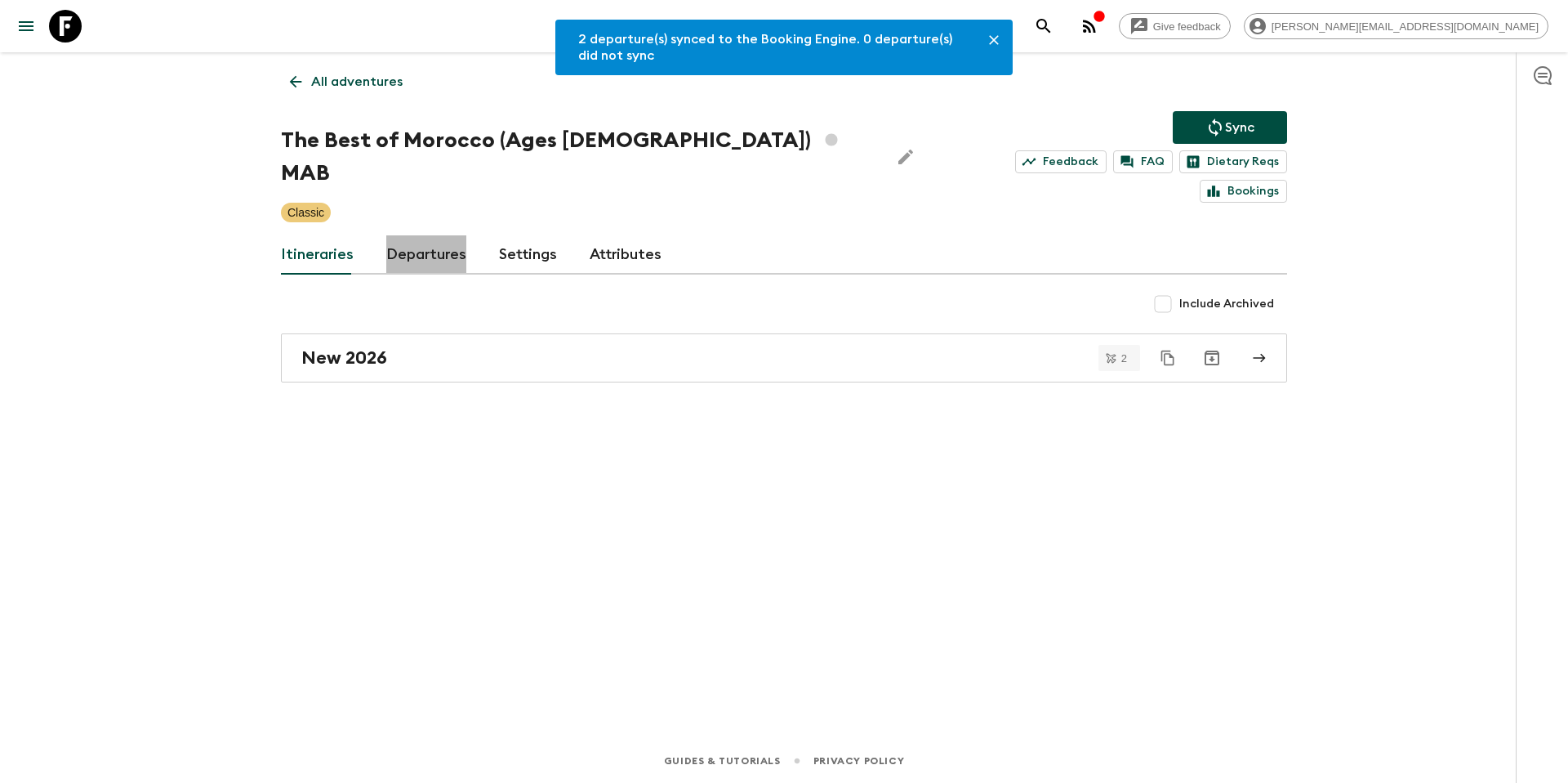
click at [429, 235] on link "Departures" at bounding box center [426, 254] width 80 height 39
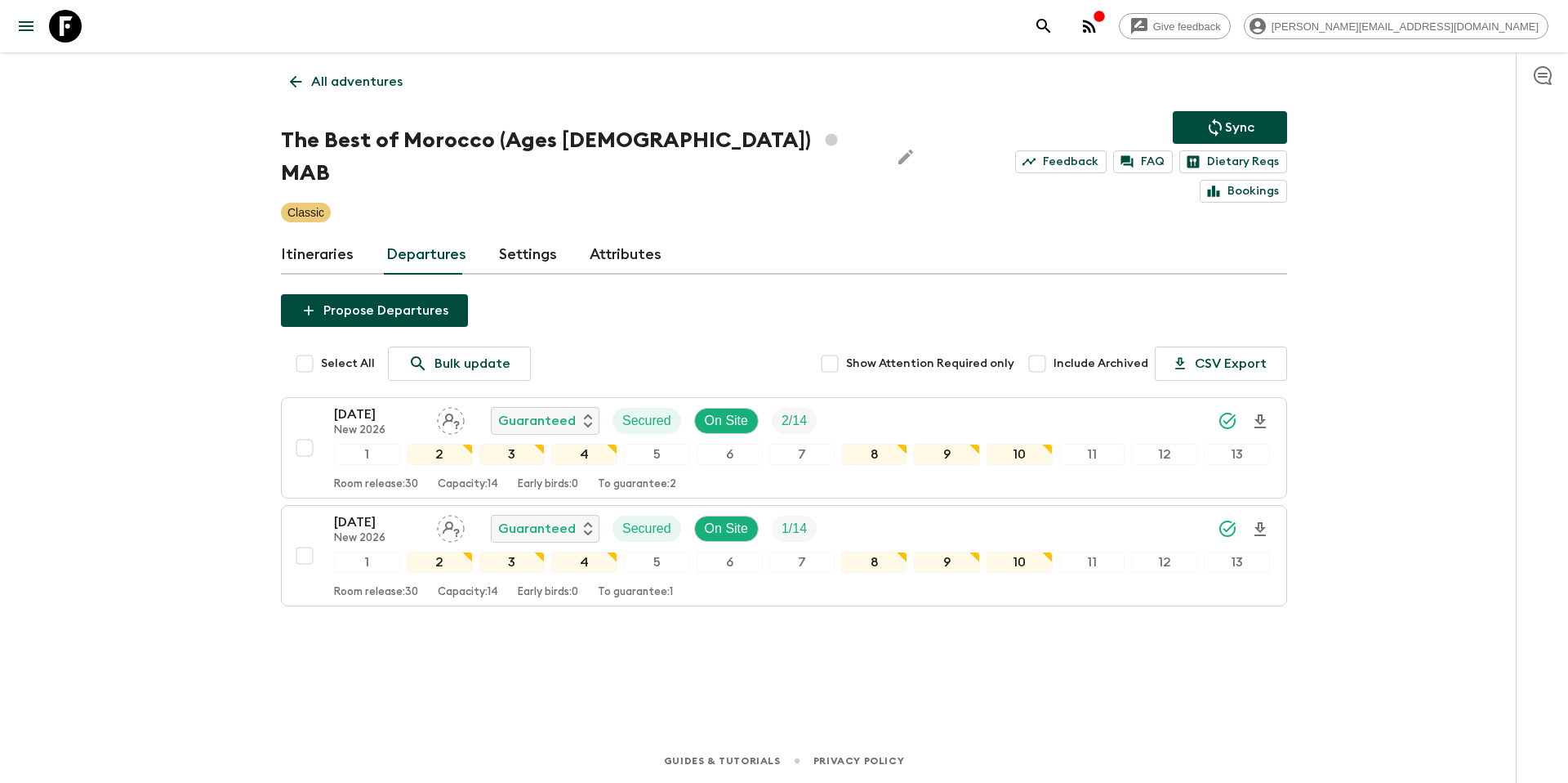
click at [1095, 355] on span "Include Archived" at bounding box center [1101, 363] width 95 height 17
click at [1054, 347] on input "Include Archived" at bounding box center [1037, 363] width 32 height 32
checkbox input "true"
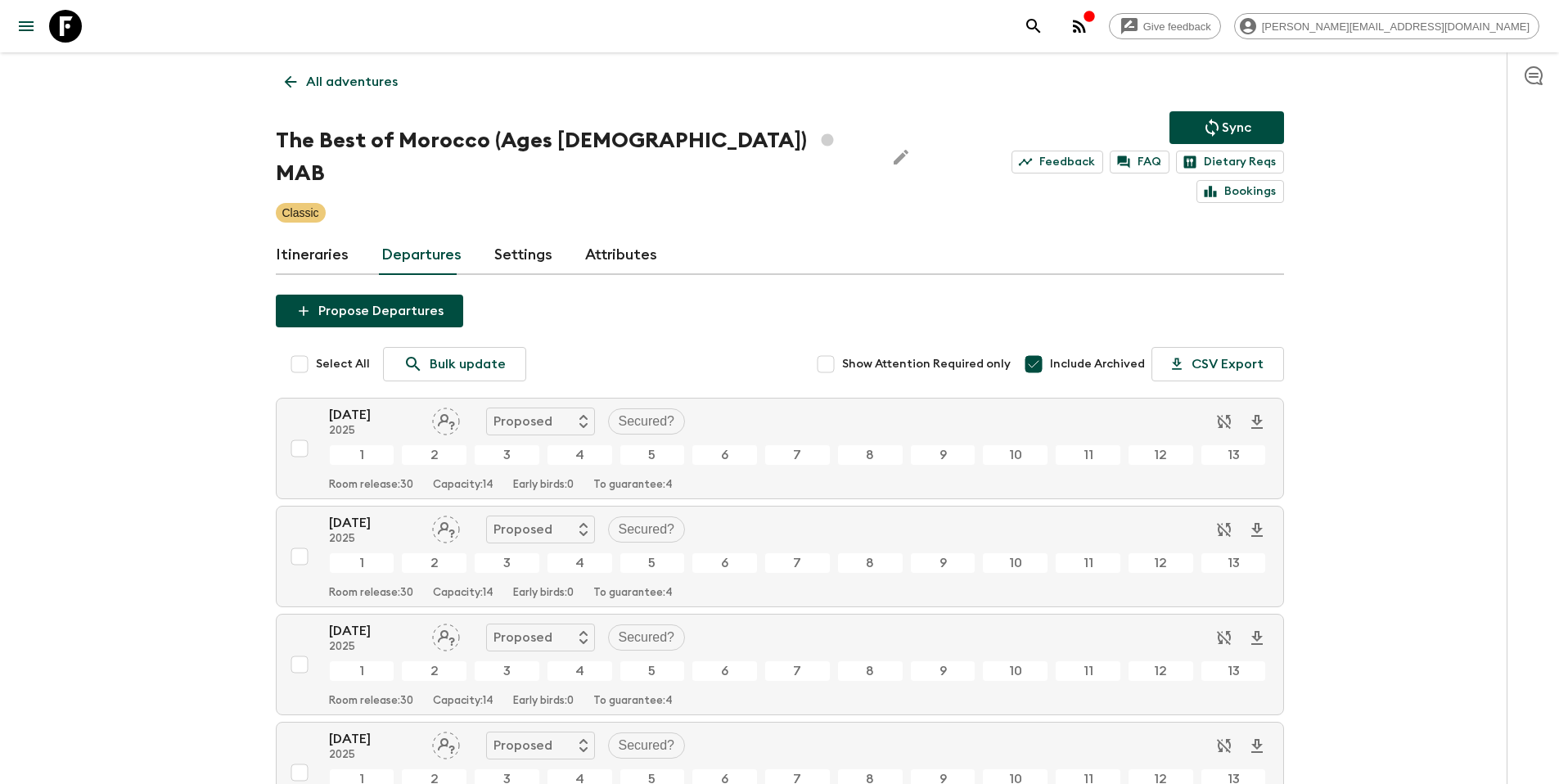
click at [300, 235] on link "Itineraries" at bounding box center [312, 255] width 73 height 40
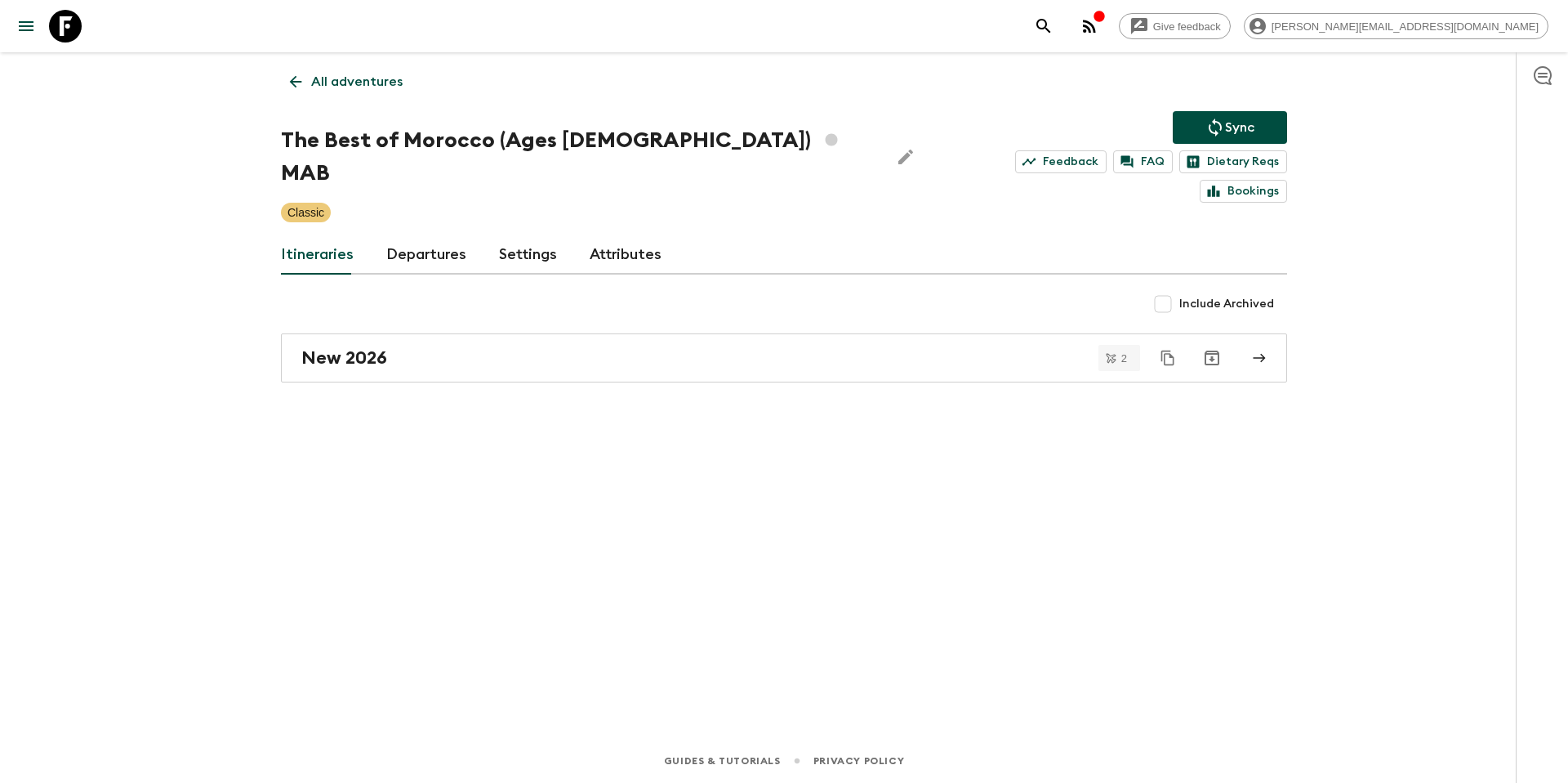
click at [1191, 295] on span "Include Archived" at bounding box center [1227, 303] width 95 height 17
click at [1180, 288] on input "Include Archived" at bounding box center [1163, 303] width 32 height 32
checkbox input "true"
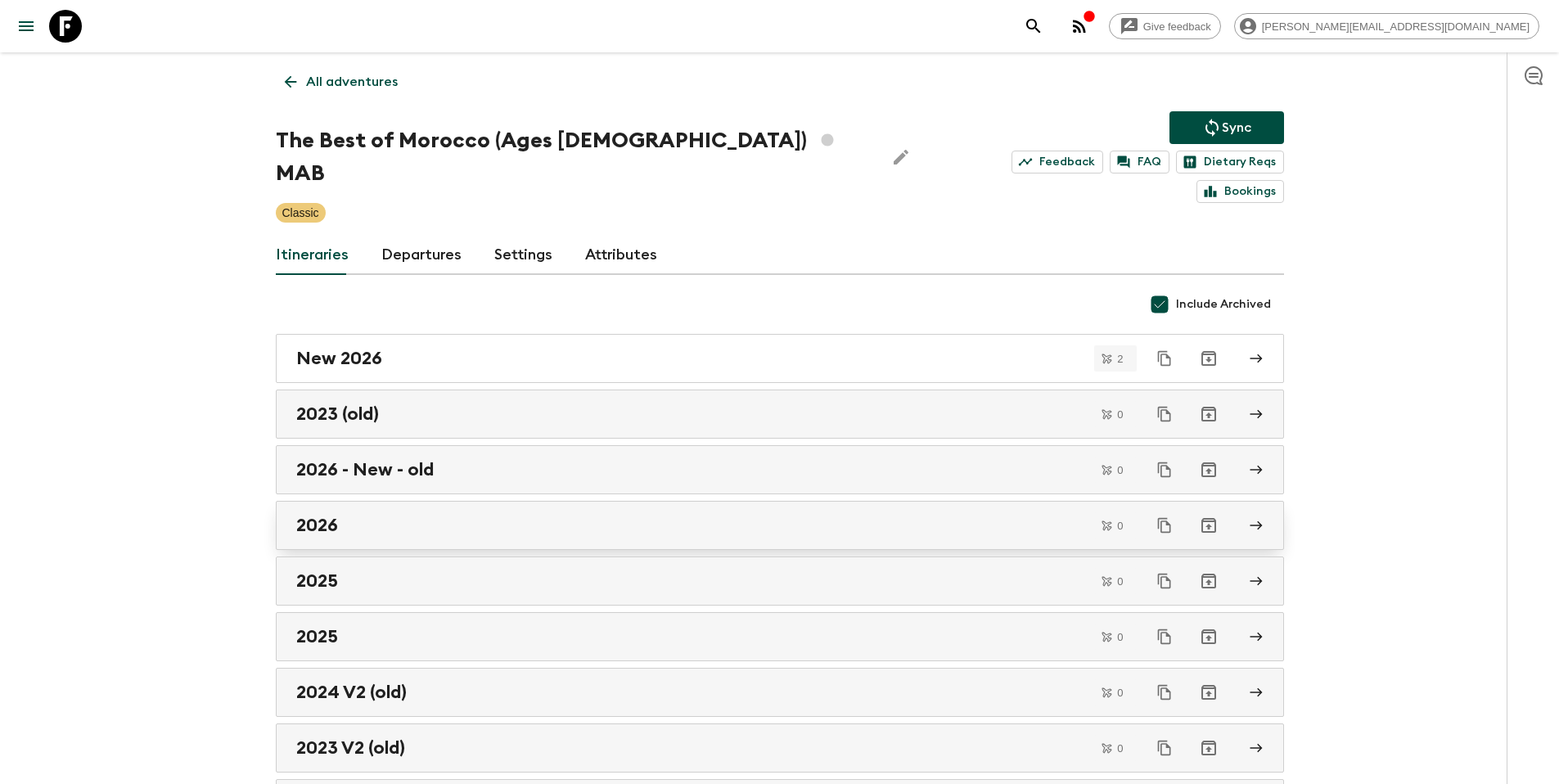
click at [474, 514] on div "2026" at bounding box center [764, 525] width 936 height 21
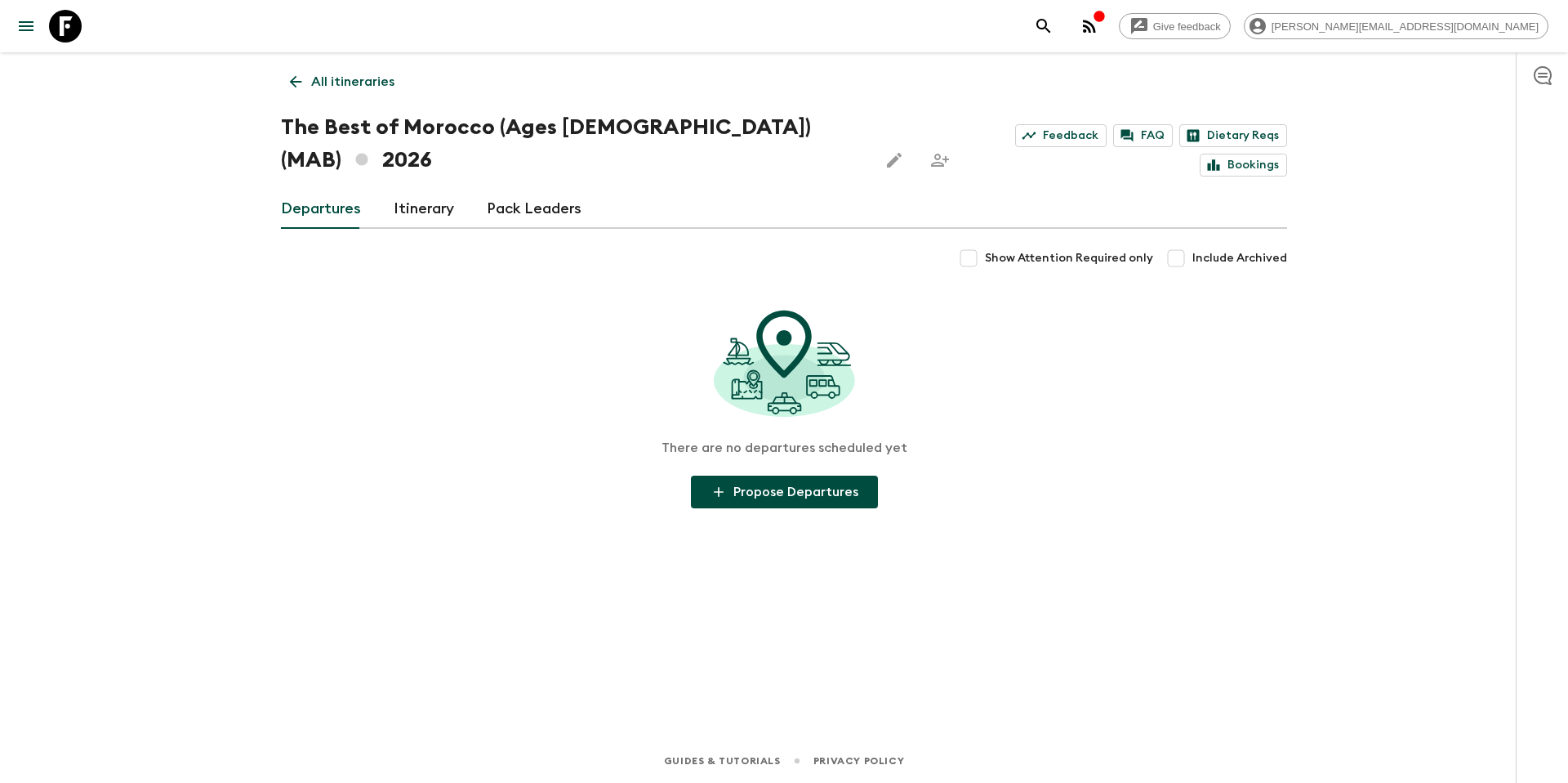
click at [340, 88] on p "All itineraries" at bounding box center [352, 82] width 83 height 19
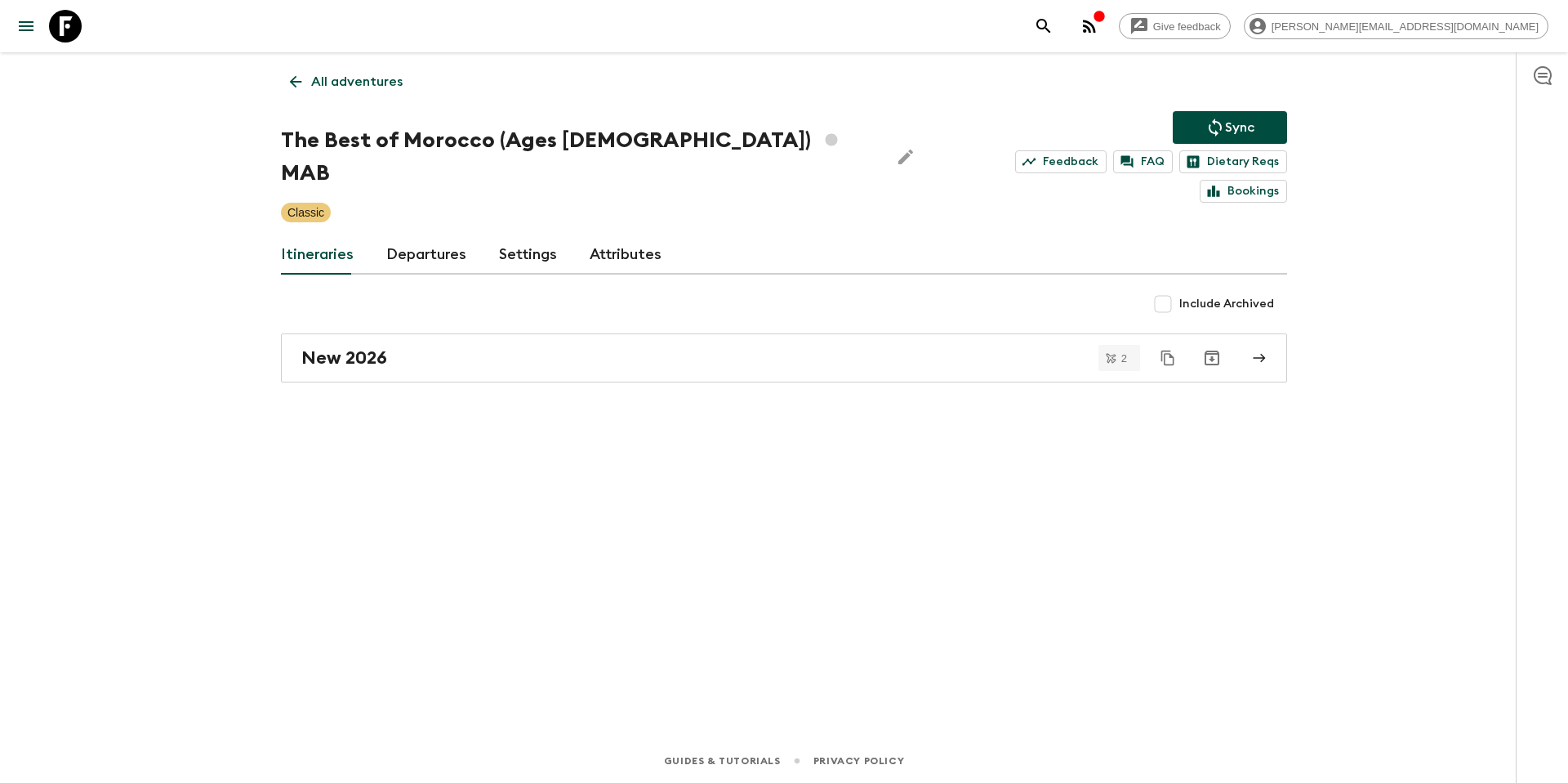
click at [1184, 295] on span "Include Archived" at bounding box center [1227, 303] width 95 height 17
click at [1180, 288] on input "Include Archived" at bounding box center [1163, 303] width 32 height 32
checkbox input "true"
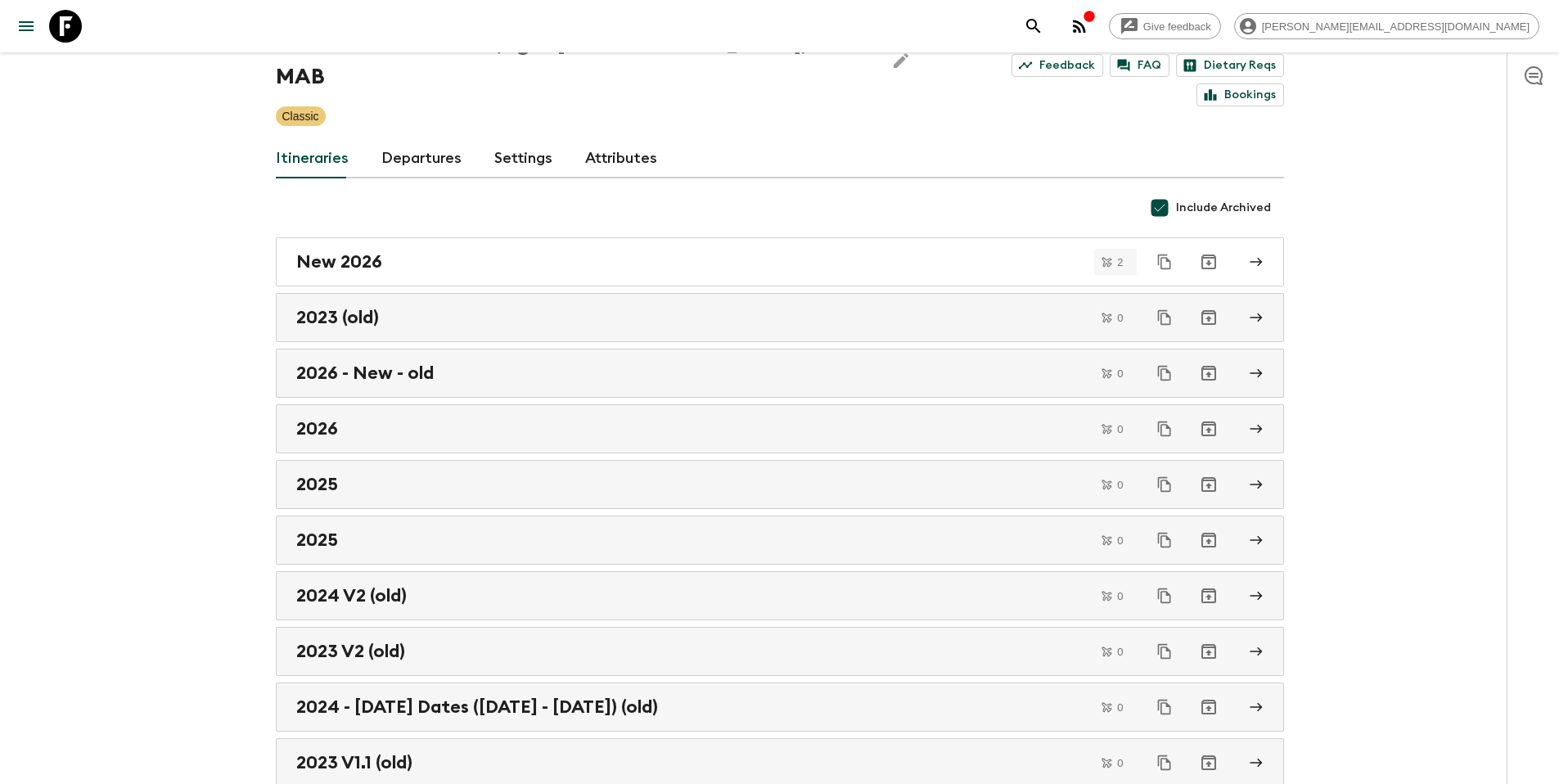
scroll to position [90, 0]
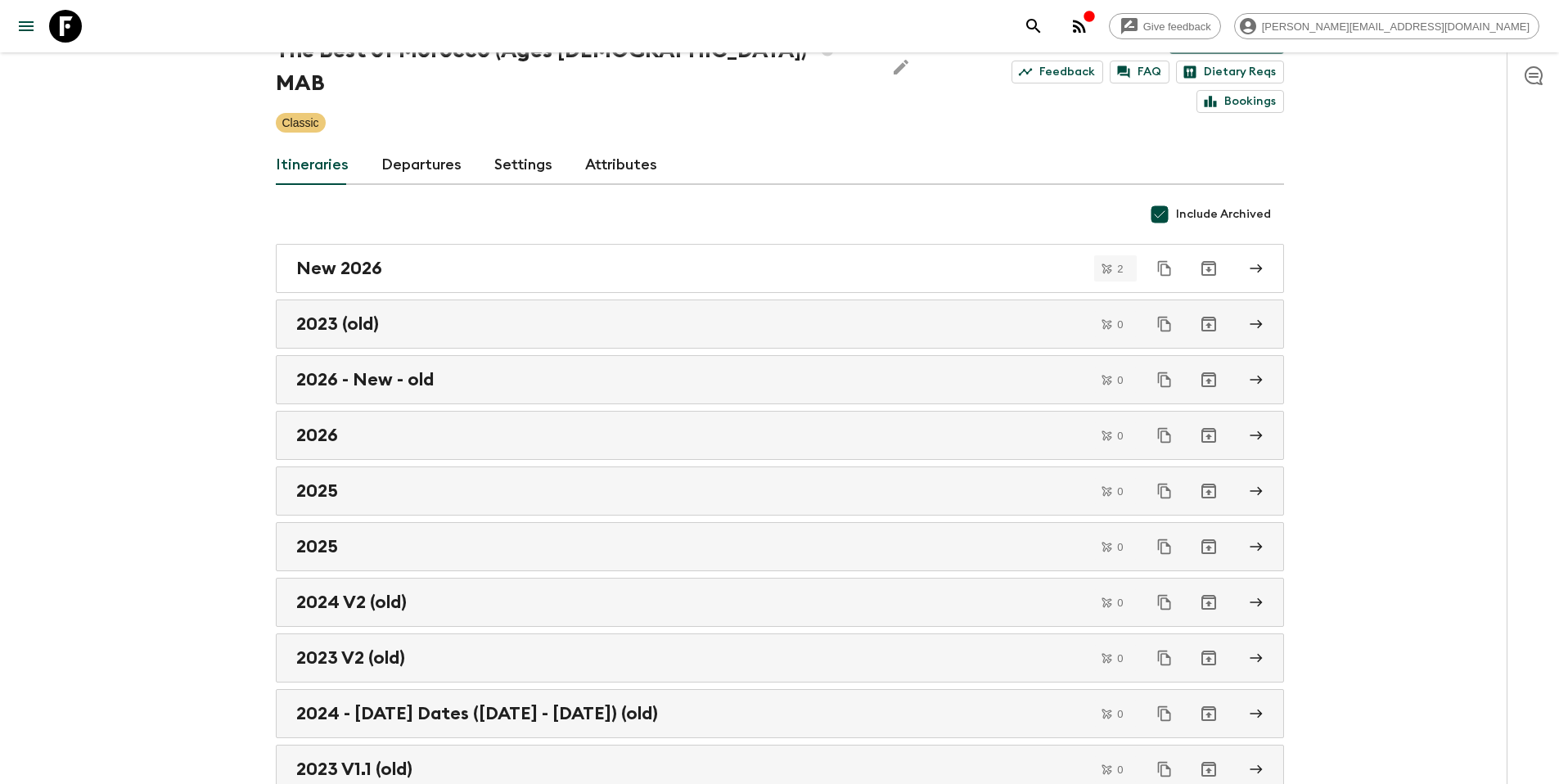
click at [406, 146] on link "Departures" at bounding box center [421, 165] width 80 height 40
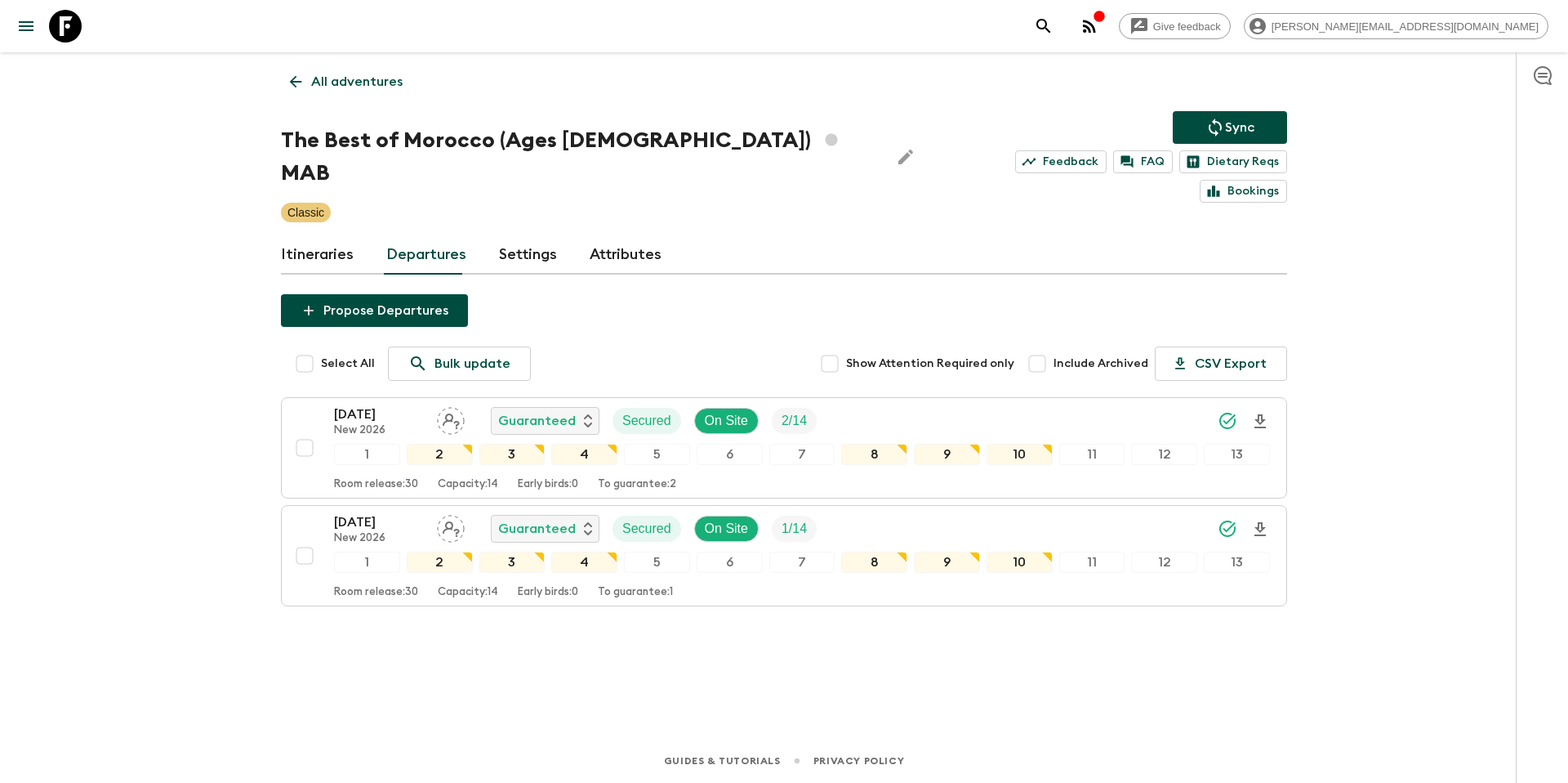
click at [353, 90] on p "All adventures" at bounding box center [357, 82] width 91 height 19
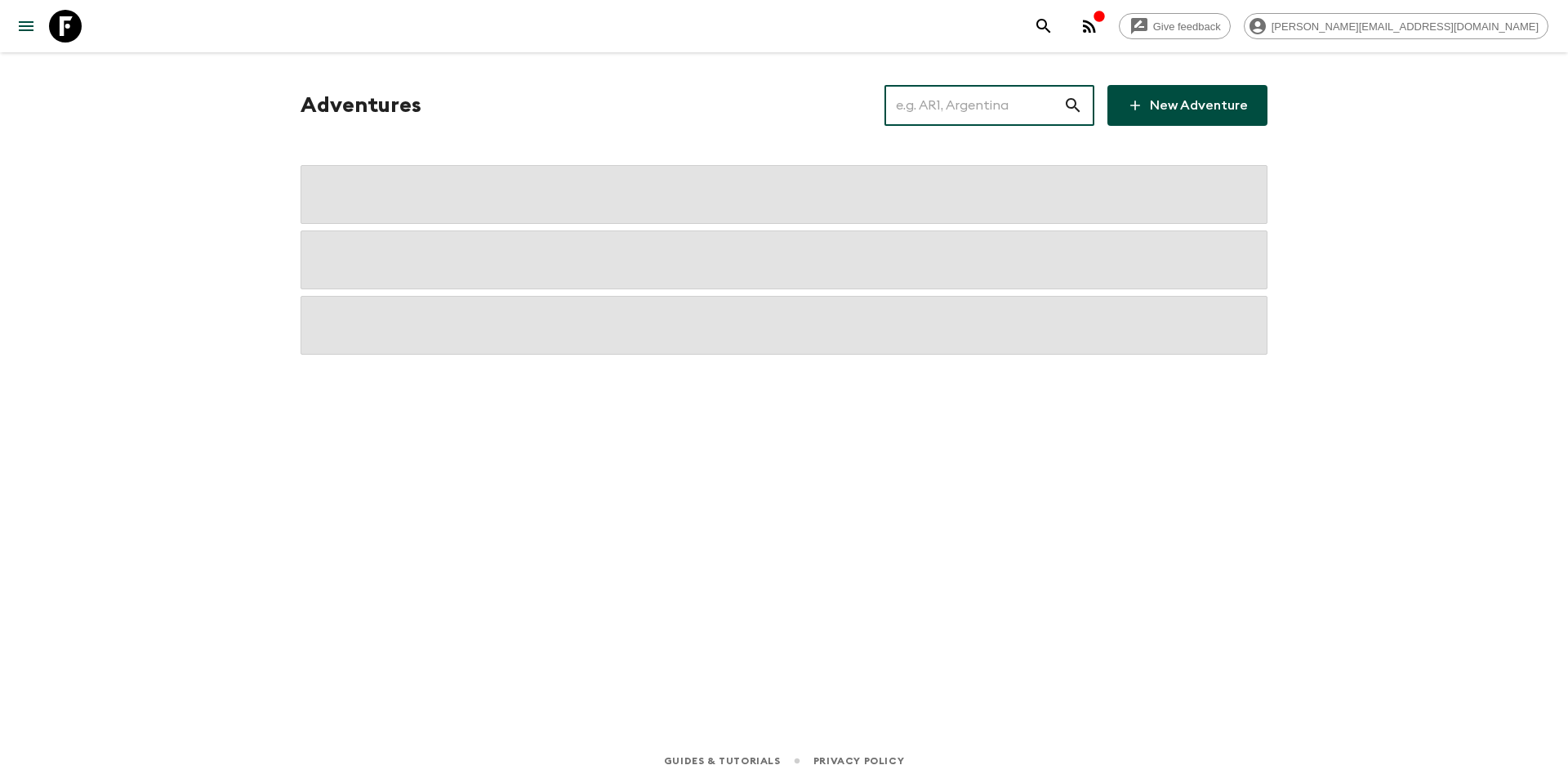
click at [961, 103] on input "text" at bounding box center [974, 105] width 179 height 46
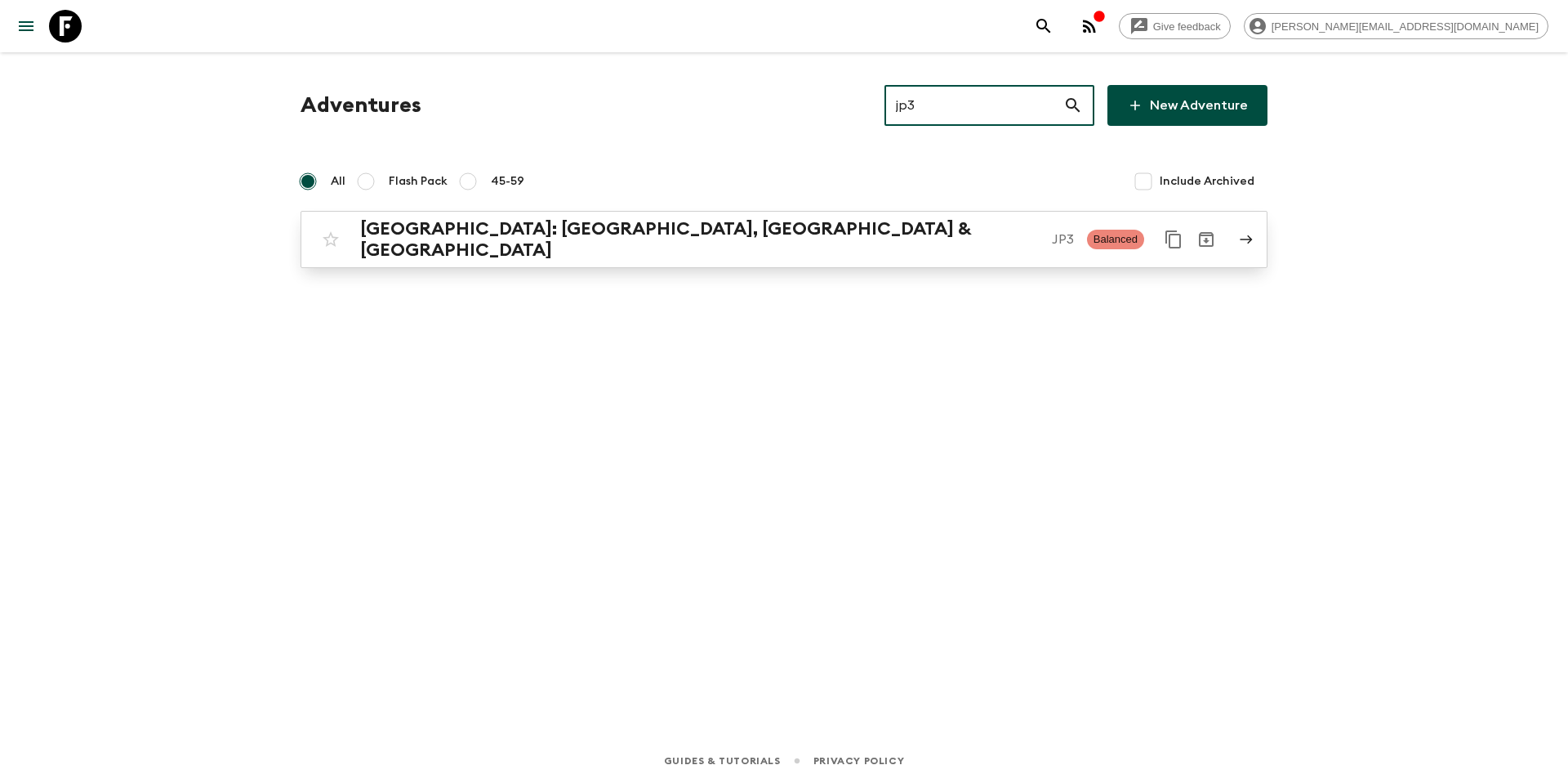
type input "jp3"
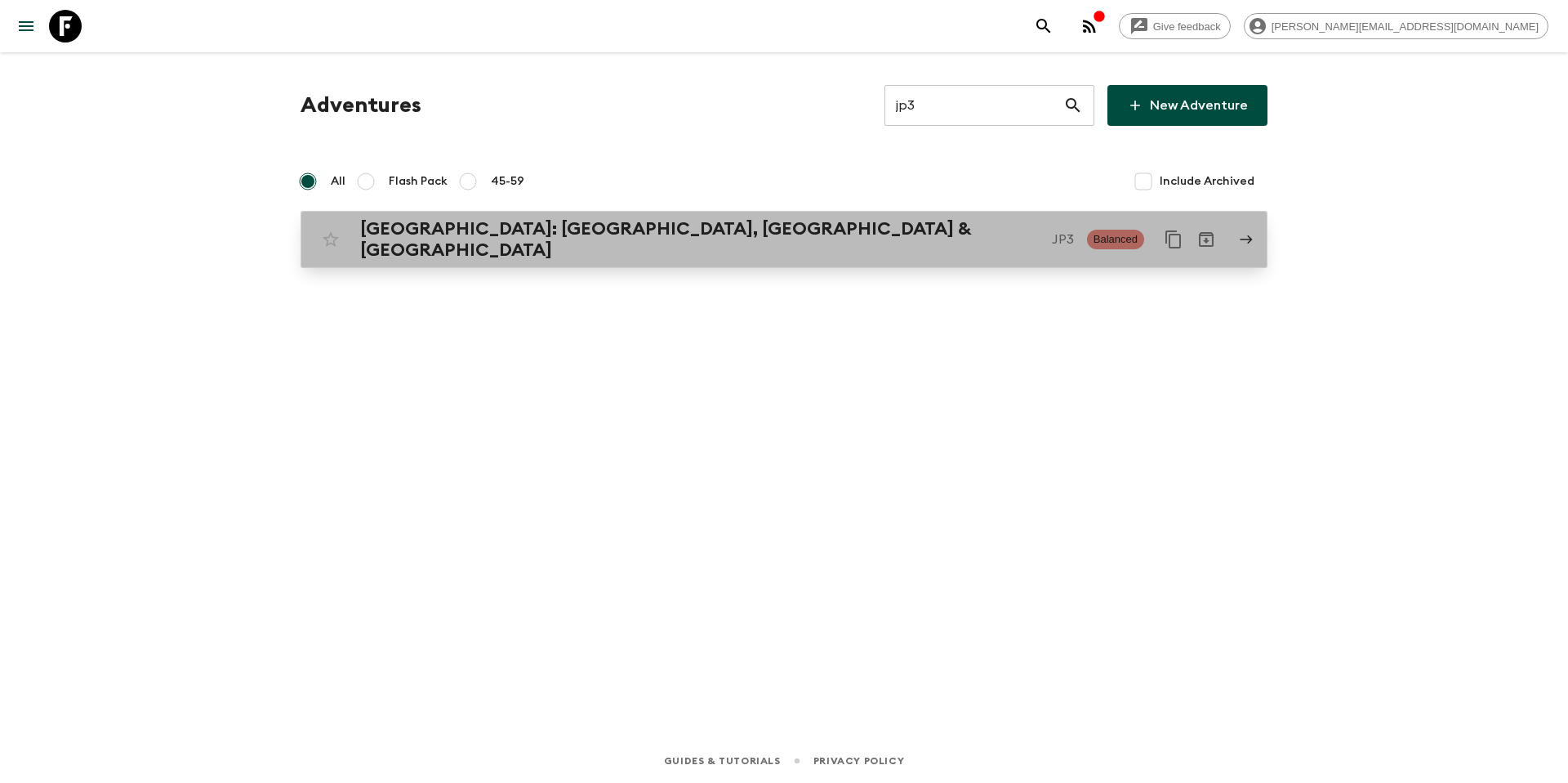
click at [1052, 234] on p "JP3" at bounding box center [1062, 239] width 22 height 19
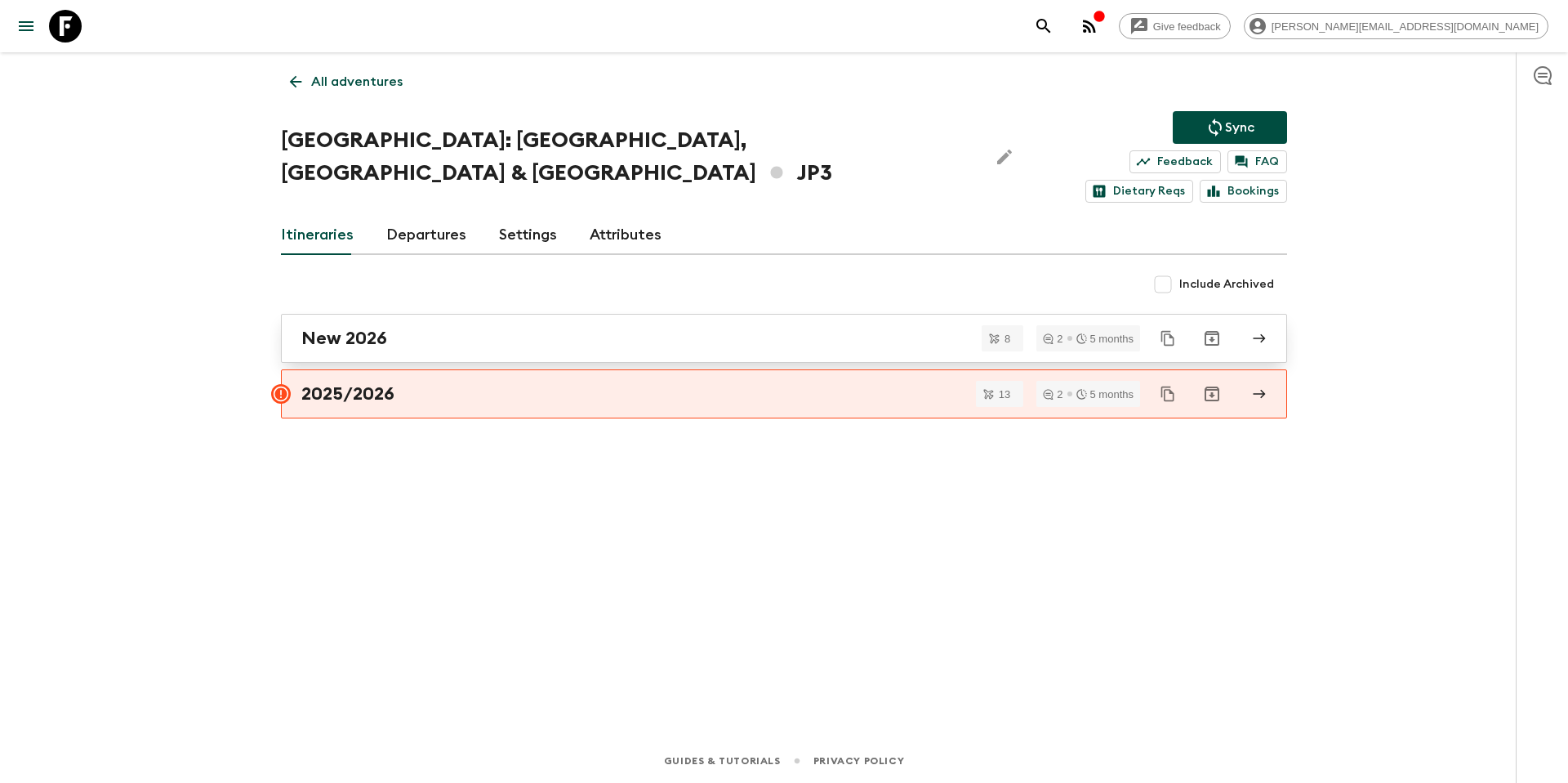
click at [428, 328] on div "New 2026" at bounding box center [769, 338] width 934 height 21
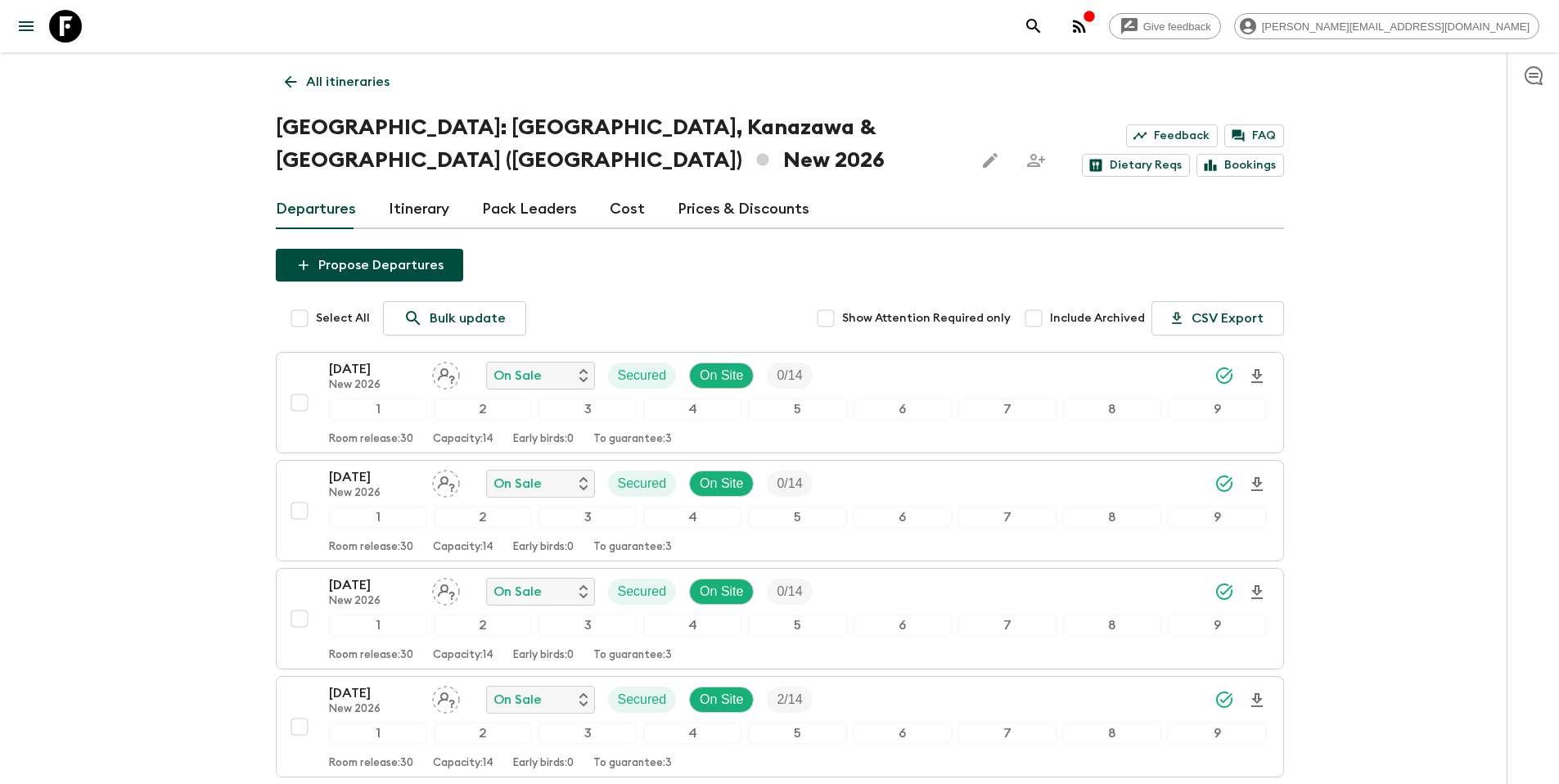
click at [729, 190] on link "Prices & Discounts" at bounding box center [744, 209] width 132 height 40
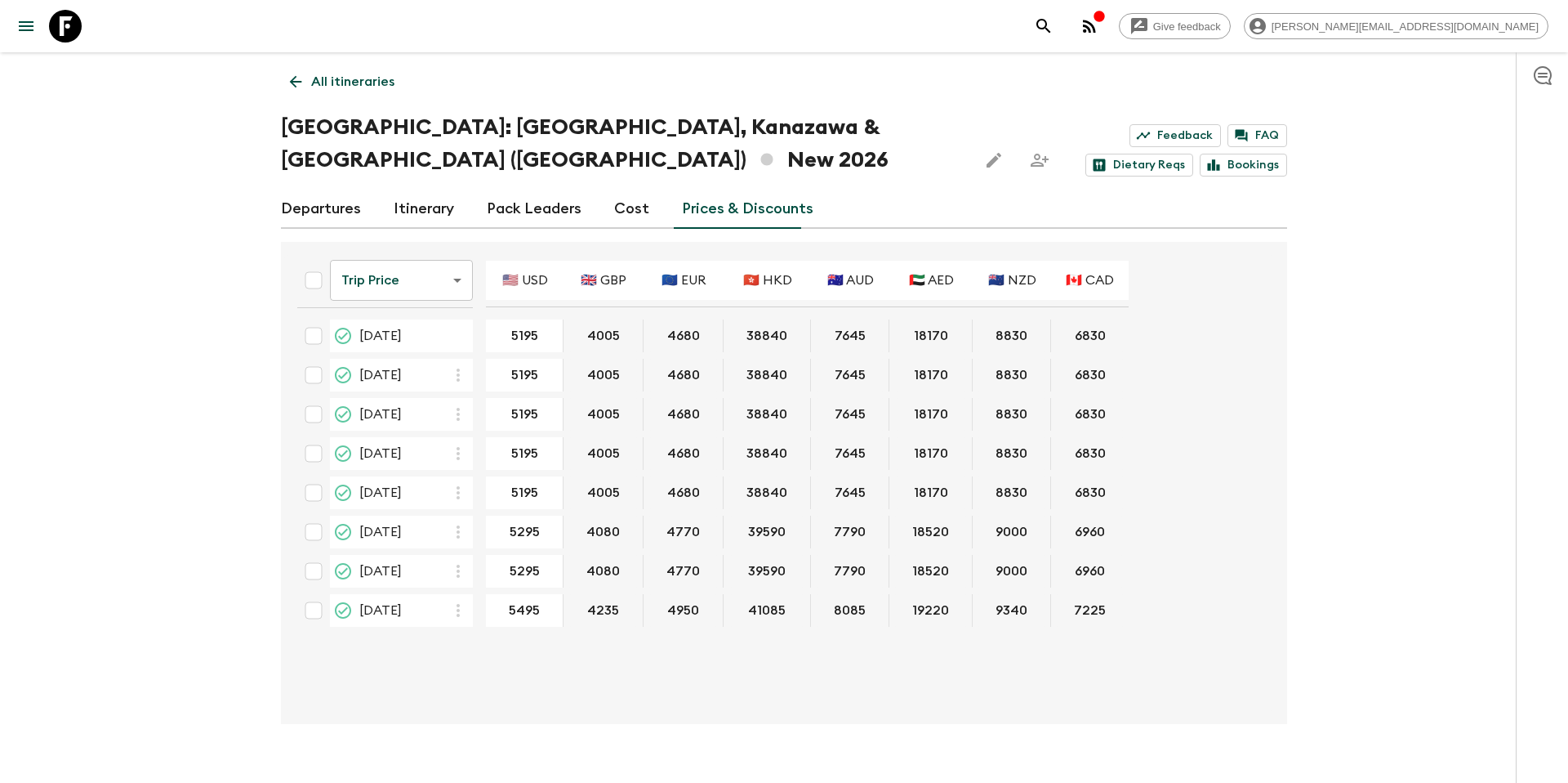
click at [363, 189] on div "Departures Itinerary Pack Leaders Cost Prices & Discounts" at bounding box center [784, 209] width 1006 height 39
click at [333, 189] on link "Departures" at bounding box center [321, 209] width 80 height 39
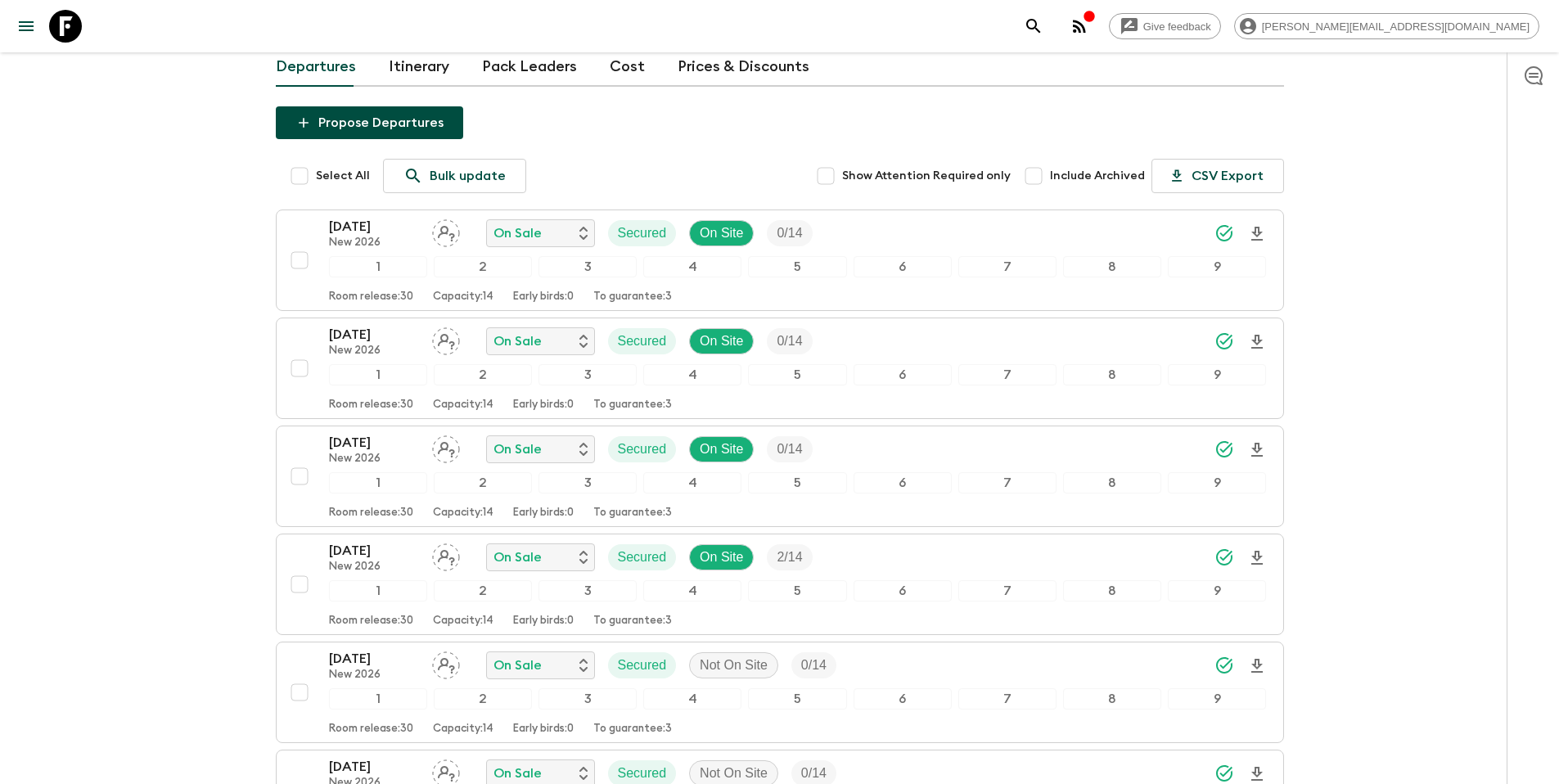
scroll to position [144, 0]
click at [299, 242] on input "checkbox" at bounding box center [299, 258] width 32 height 32
checkbox input "true"
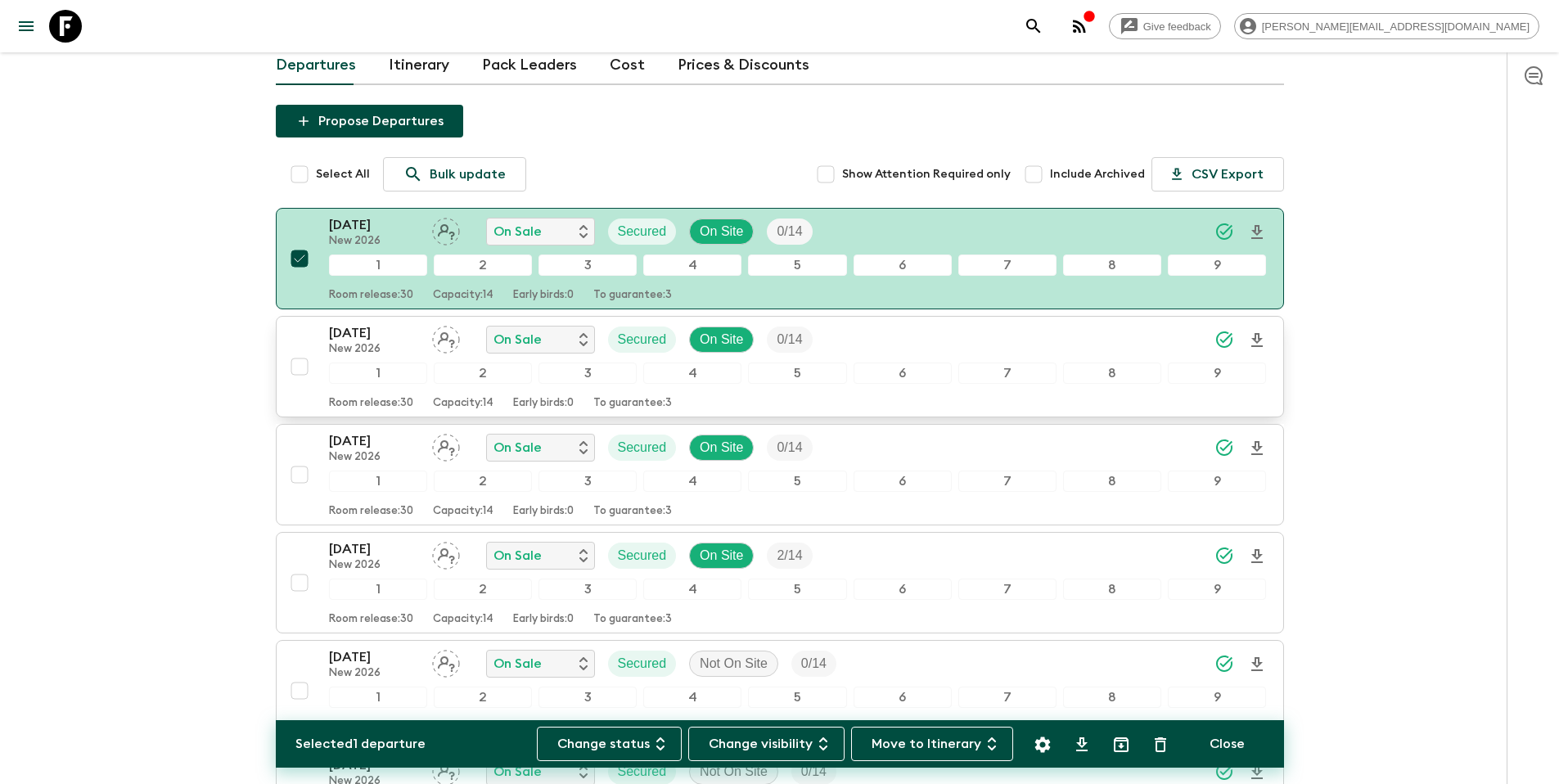
click at [300, 350] on input "checkbox" at bounding box center [299, 366] width 32 height 32
checkbox input "true"
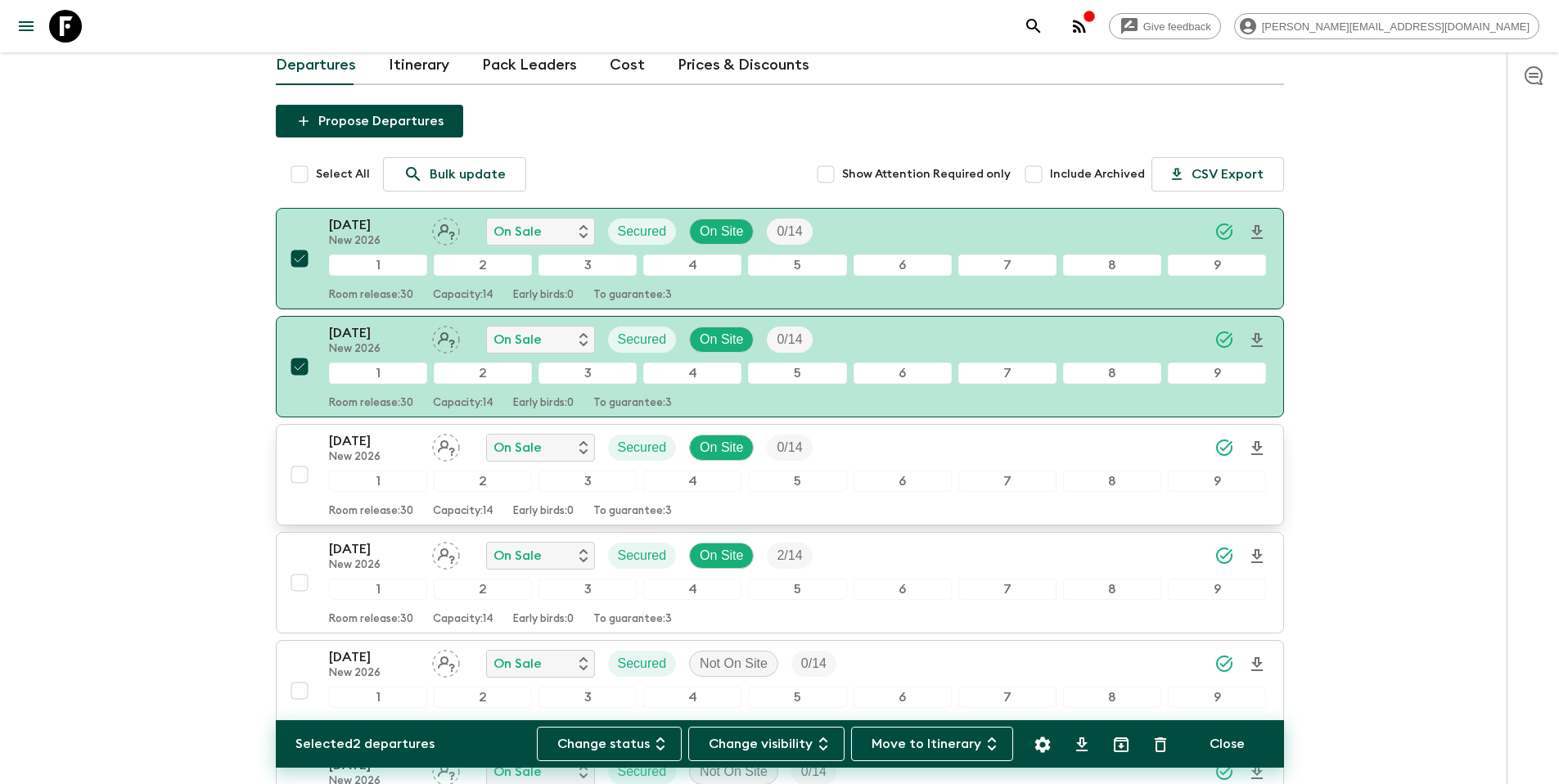
click at [300, 458] on input "checkbox" at bounding box center [299, 474] width 32 height 32
checkbox input "true"
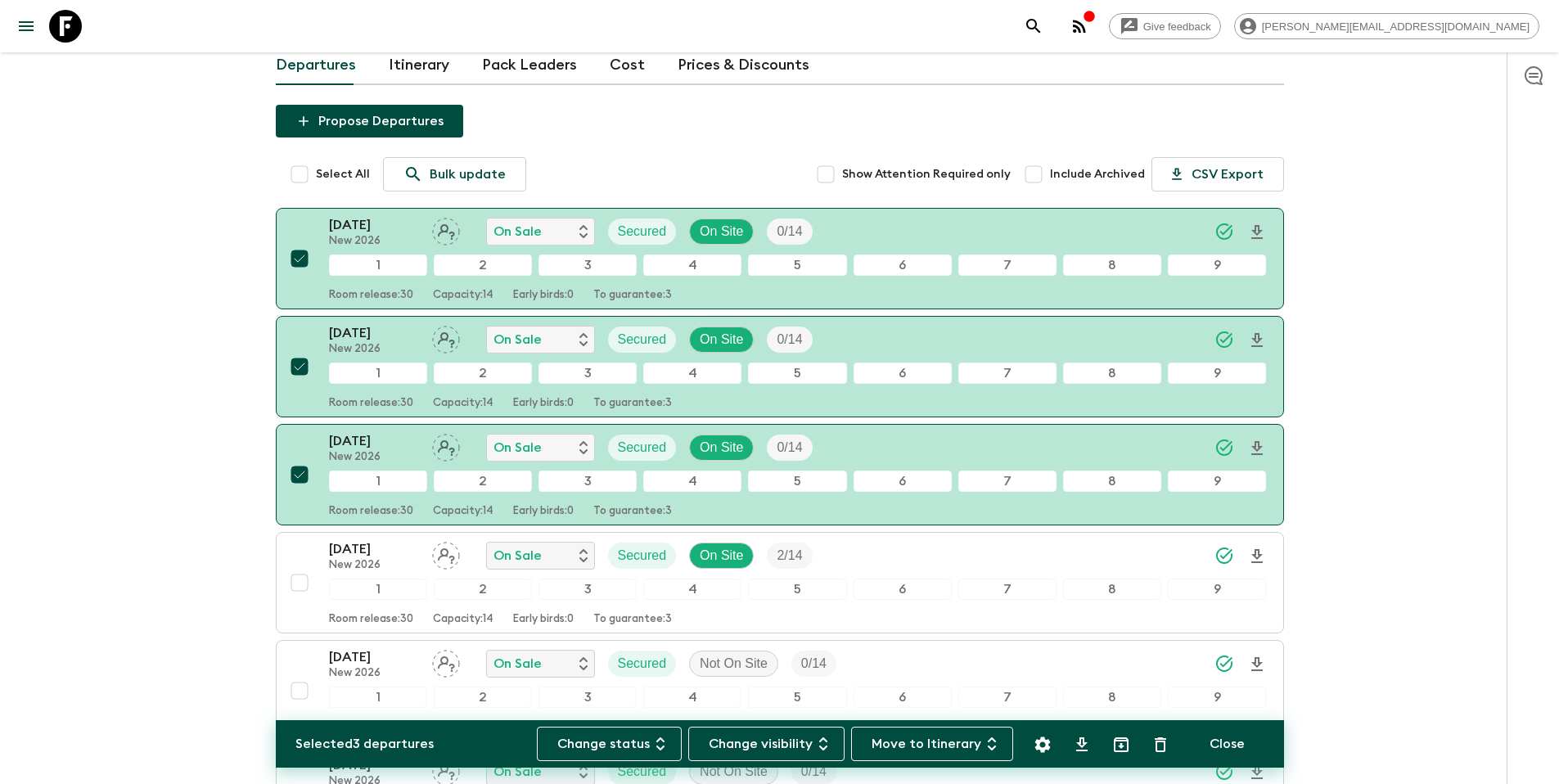
click at [1039, 744] on icon "Settings" at bounding box center [1043, 744] width 16 height 16
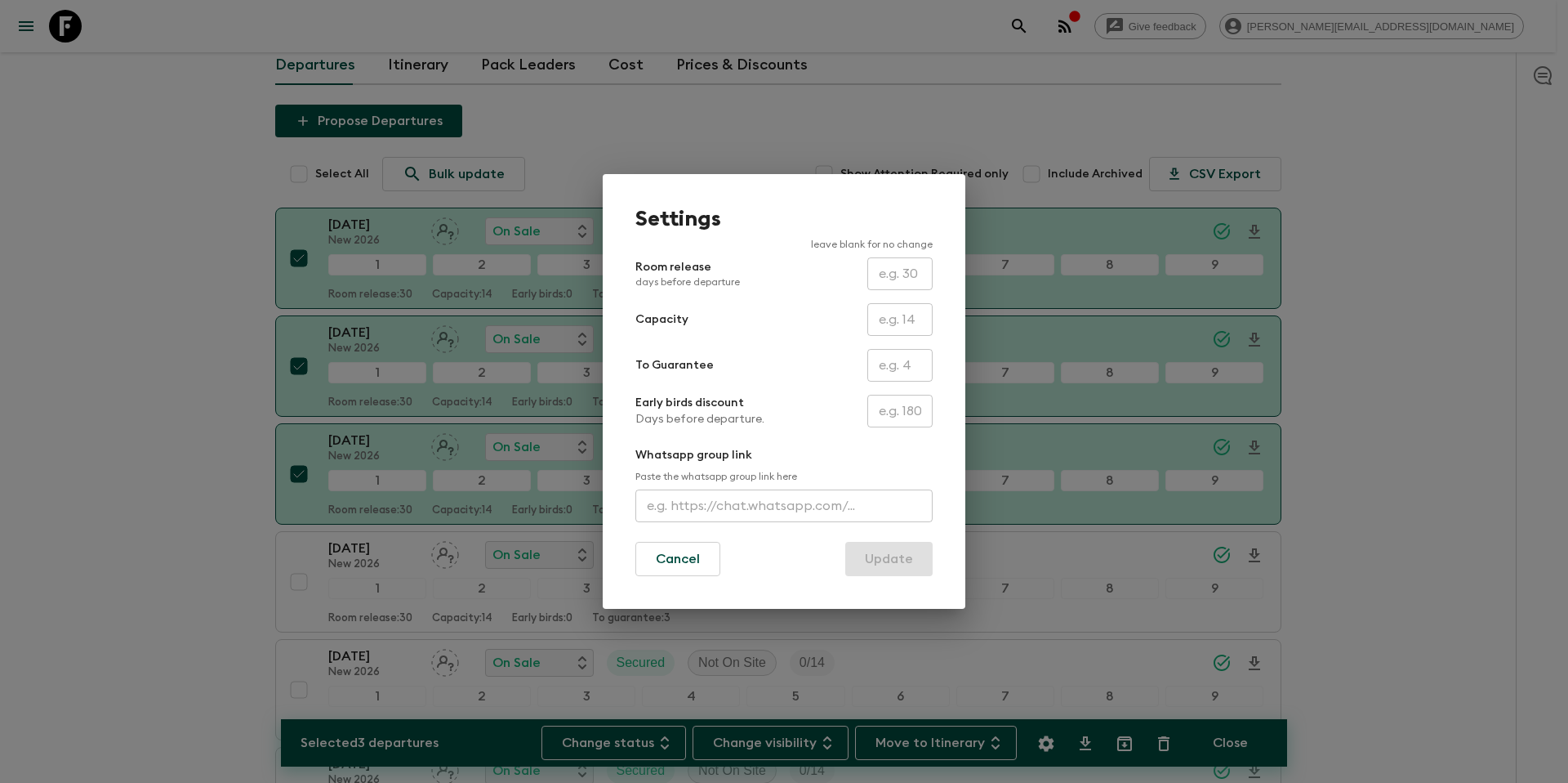
click at [912, 369] on input "text" at bounding box center [900, 365] width 66 height 32
type input "0"
click at [913, 561] on button "Update" at bounding box center [890, 559] width 88 height 34
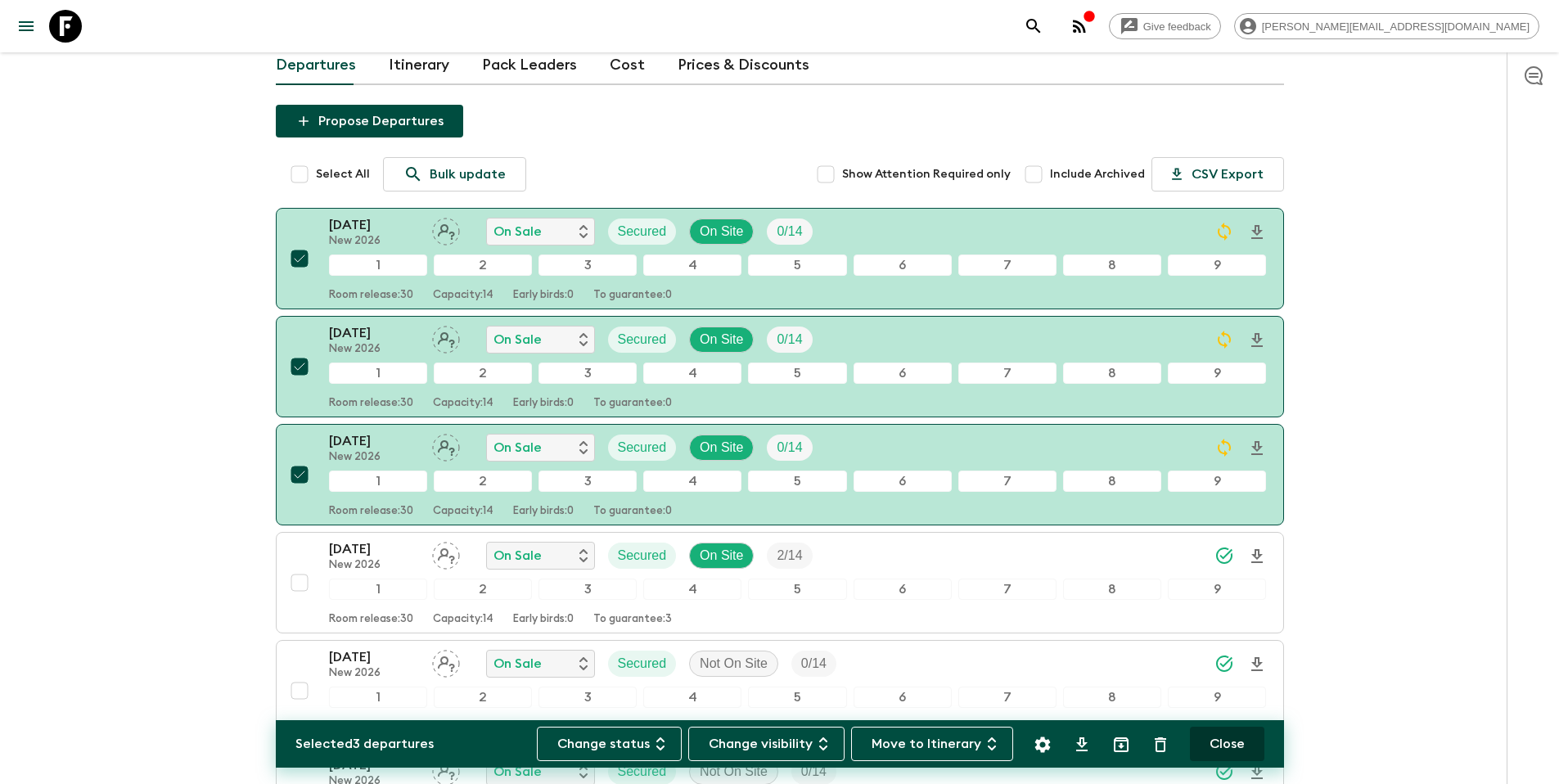
click at [1227, 746] on button "Close" at bounding box center [1227, 744] width 75 height 34
checkbox input "false"
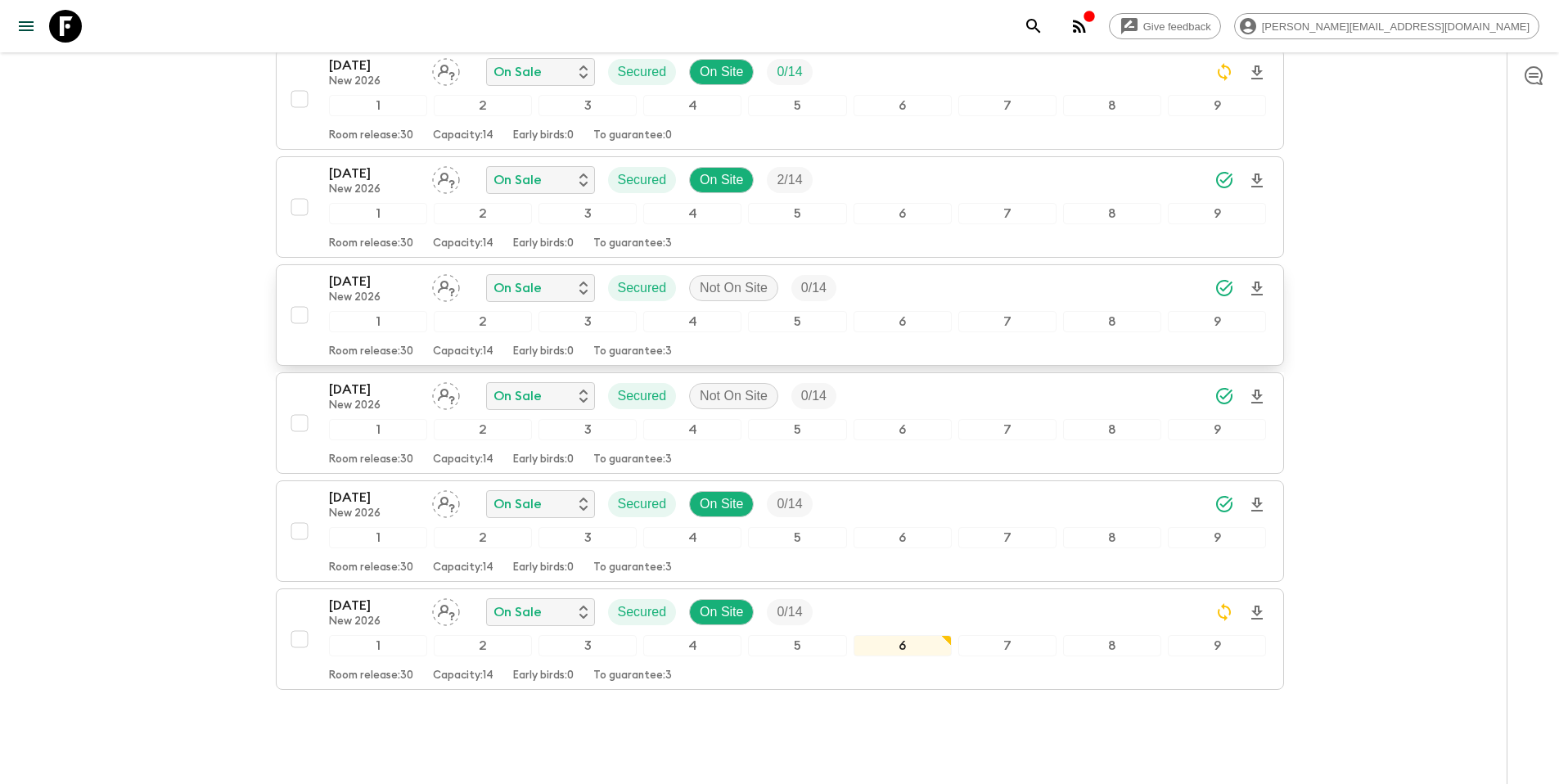
scroll to position [516, 0]
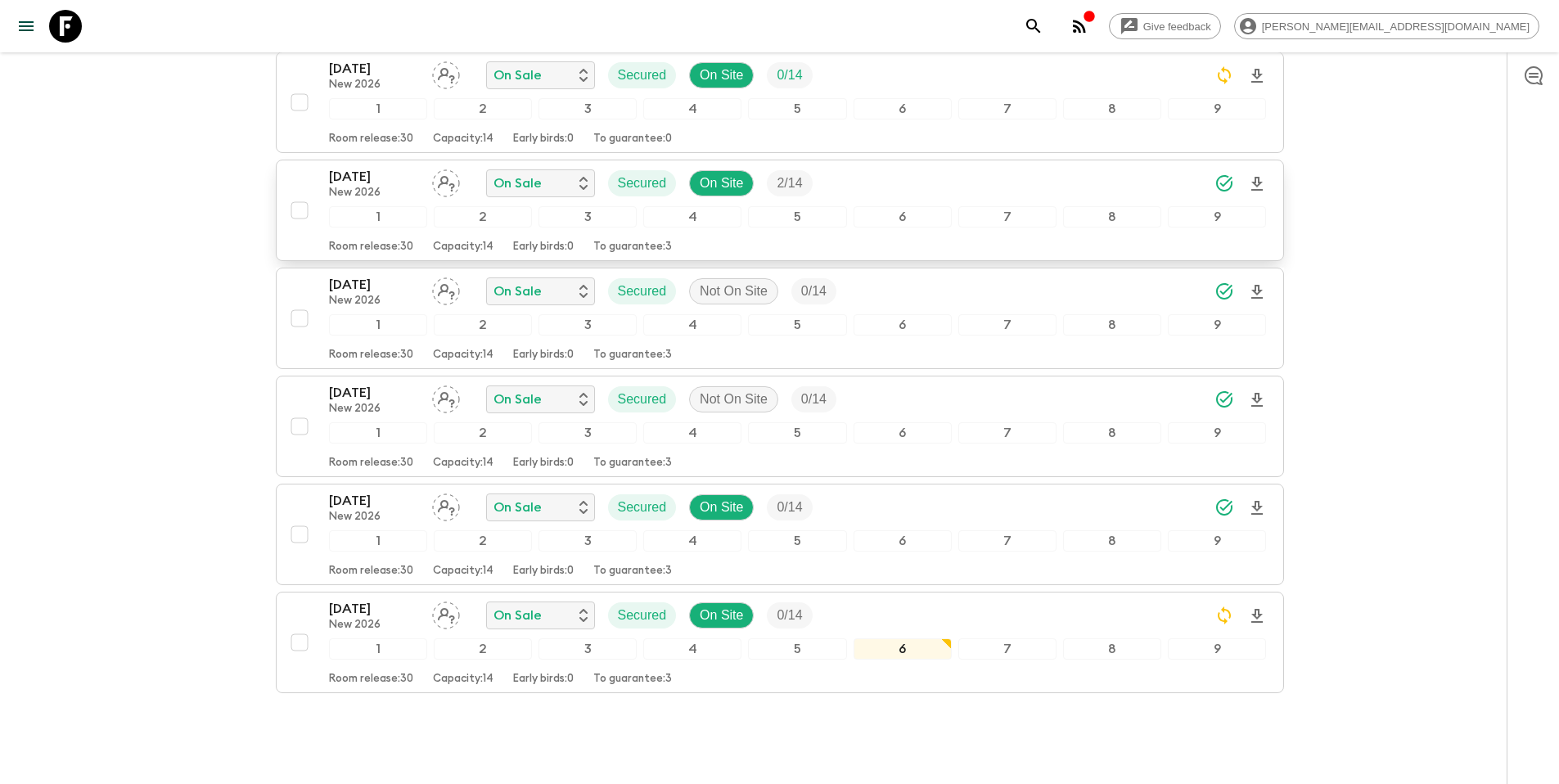
click at [303, 194] on input "checkbox" at bounding box center [299, 210] width 32 height 32
checkbox input "true"
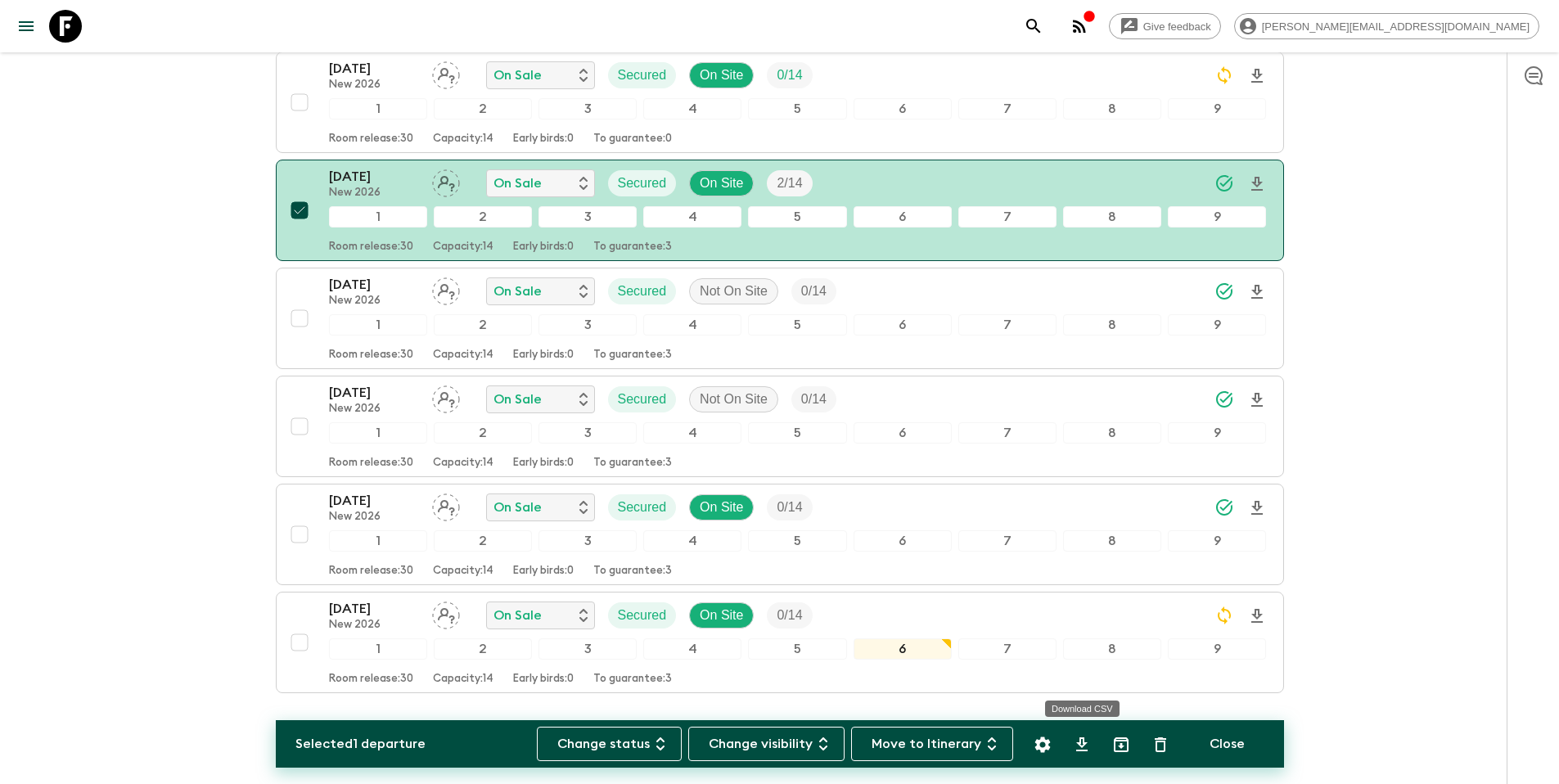
click at [1049, 750] on icon "Settings" at bounding box center [1043, 744] width 19 height 19
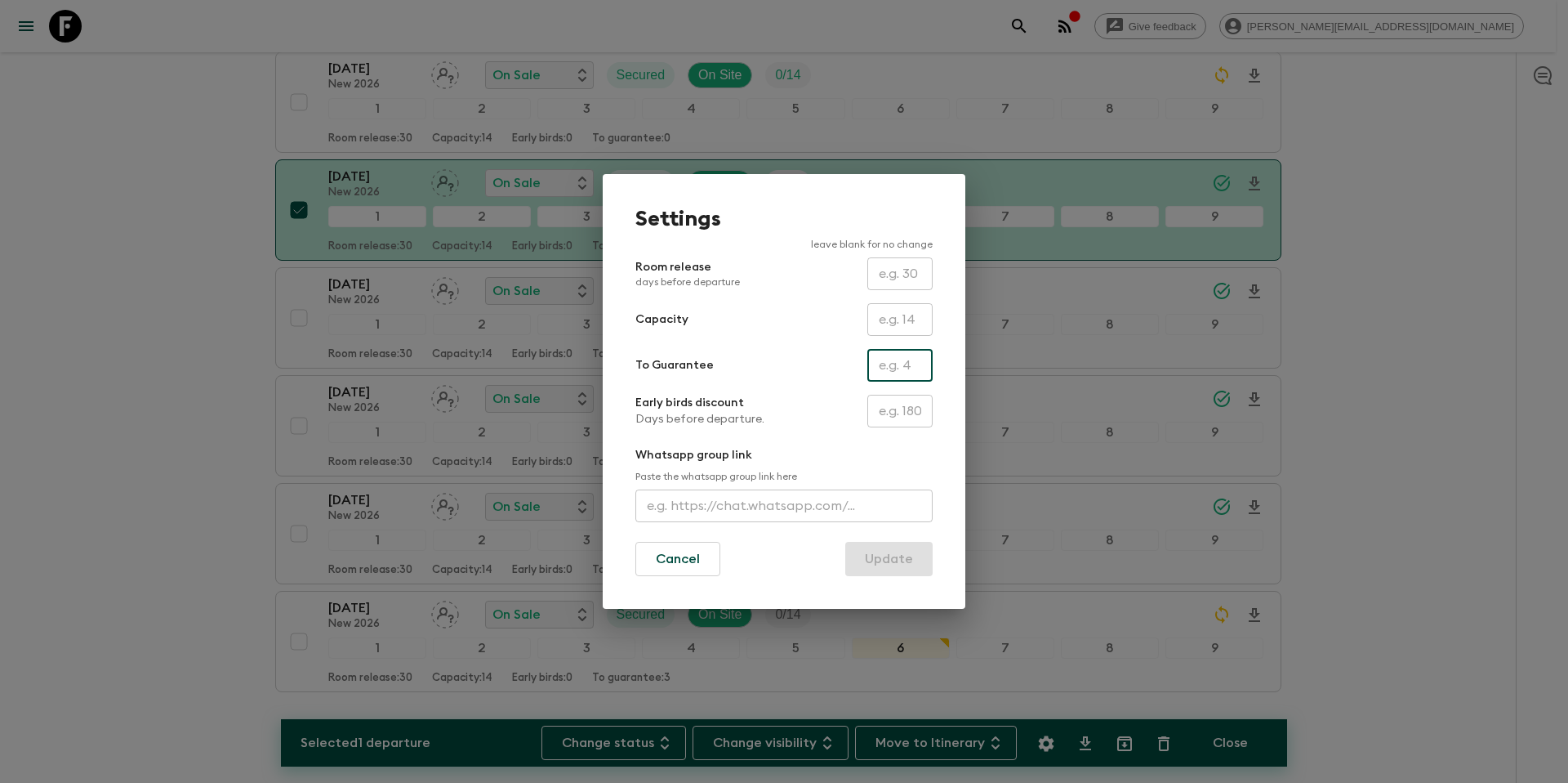
click at [897, 377] on input "text" at bounding box center [900, 365] width 66 height 32
type input "2"
click at [905, 561] on button "Update" at bounding box center [890, 559] width 88 height 34
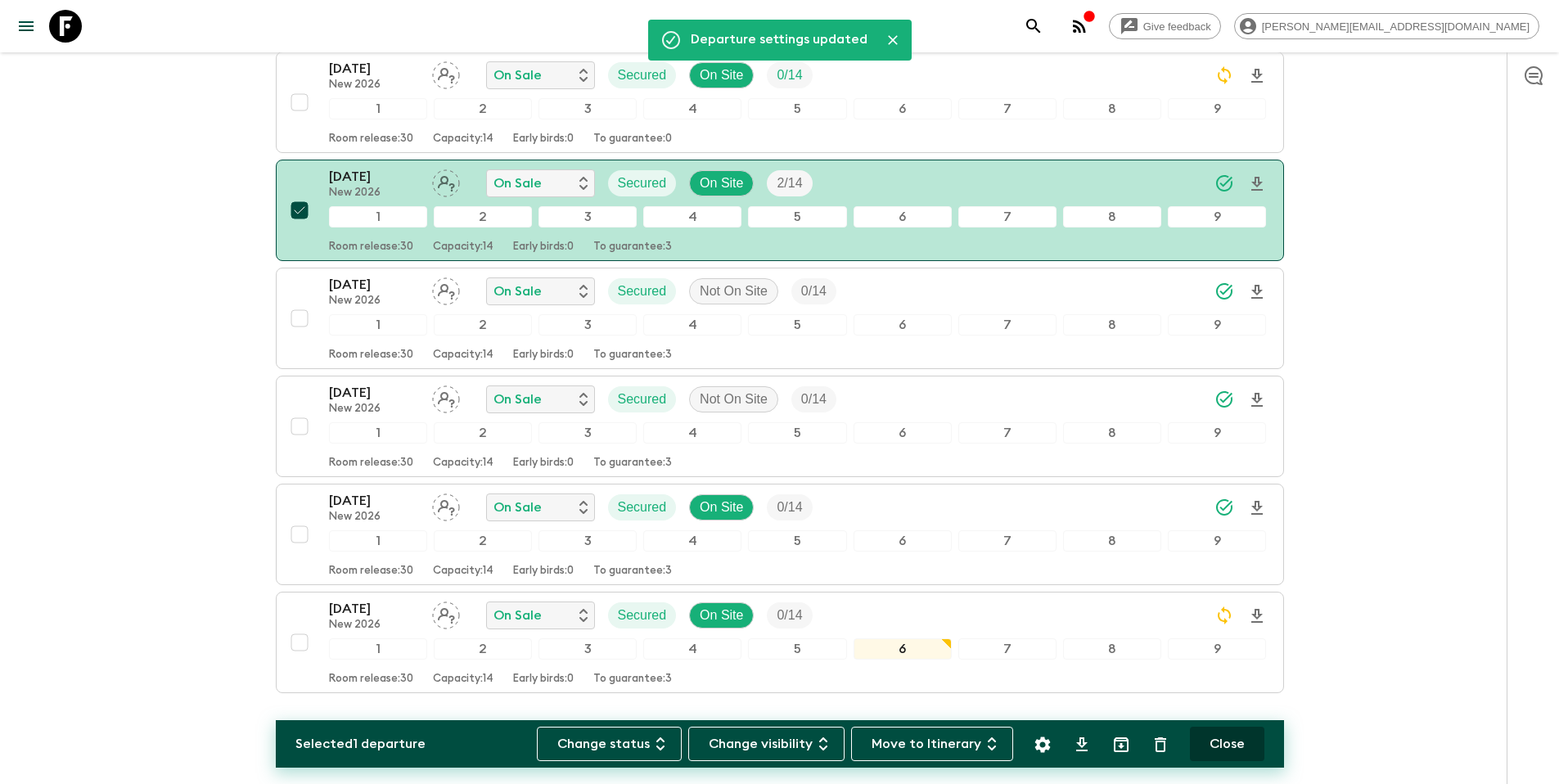
click at [1230, 745] on button "Close" at bounding box center [1227, 744] width 75 height 34
checkbox input "false"
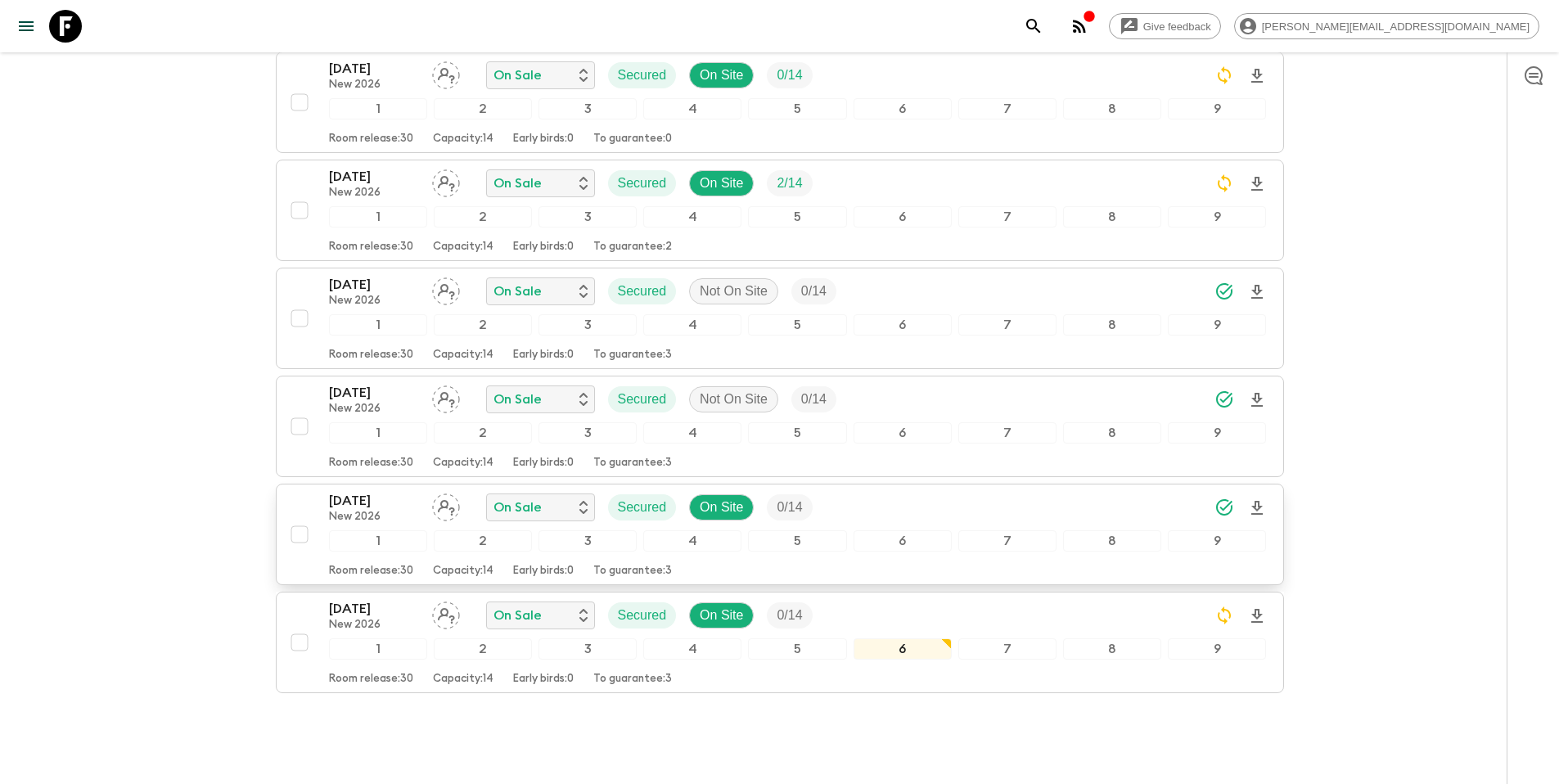
click at [300, 518] on input "checkbox" at bounding box center [299, 534] width 32 height 32
checkbox input "true"
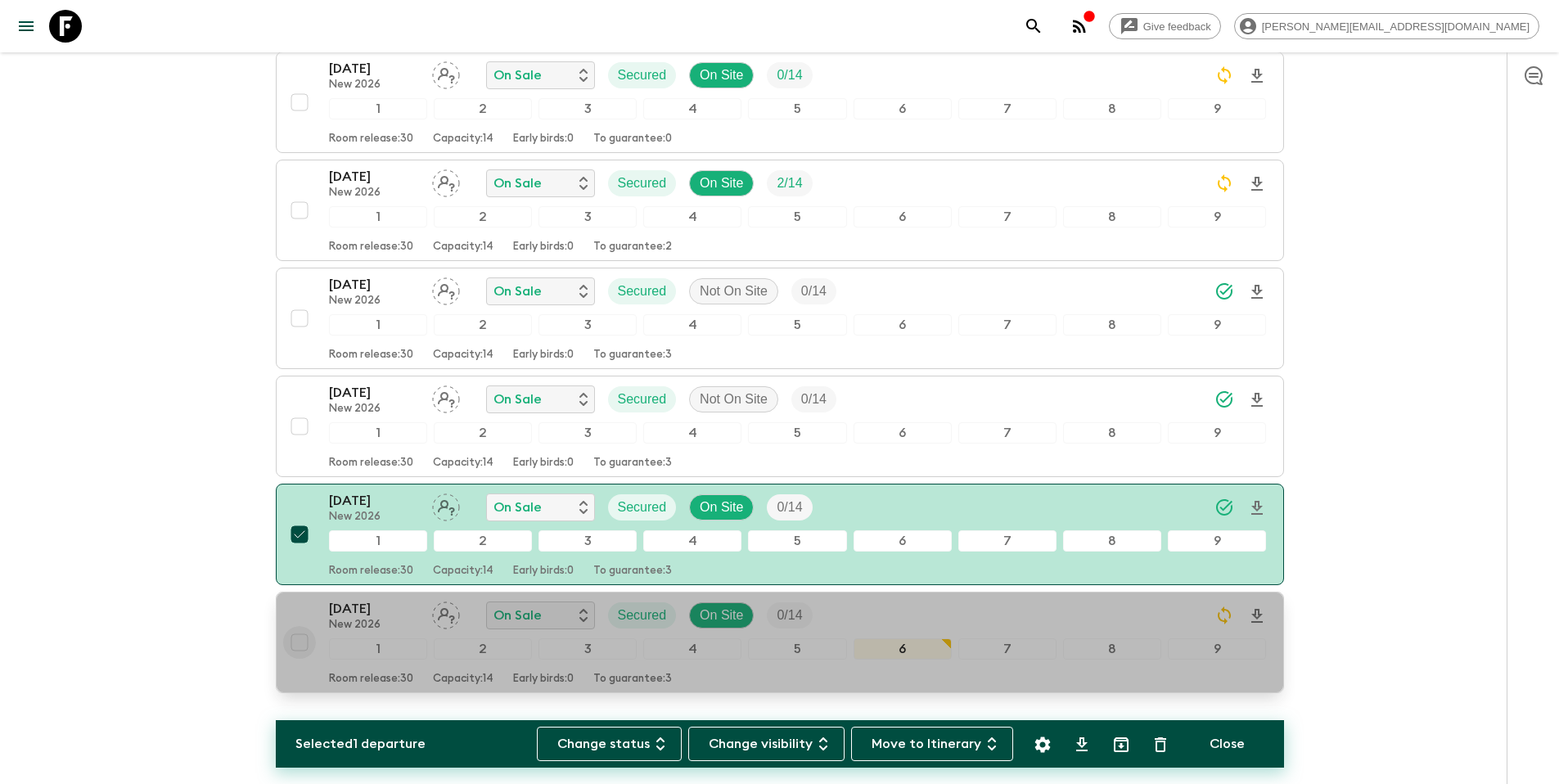
click at [300, 626] on input "checkbox" at bounding box center [299, 642] width 32 height 32
checkbox input "true"
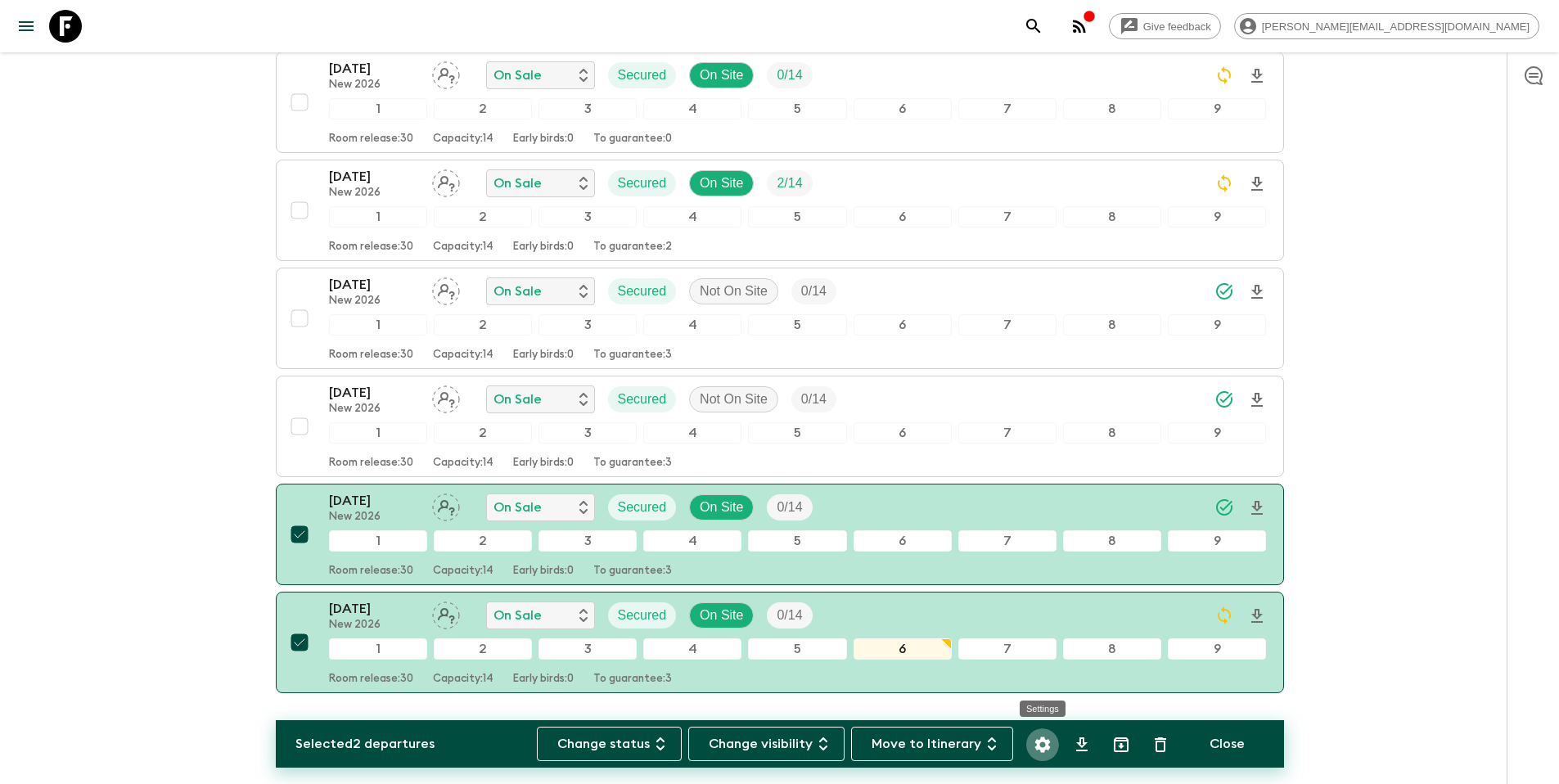
click at [1050, 750] on icon "Settings" at bounding box center [1043, 744] width 19 height 19
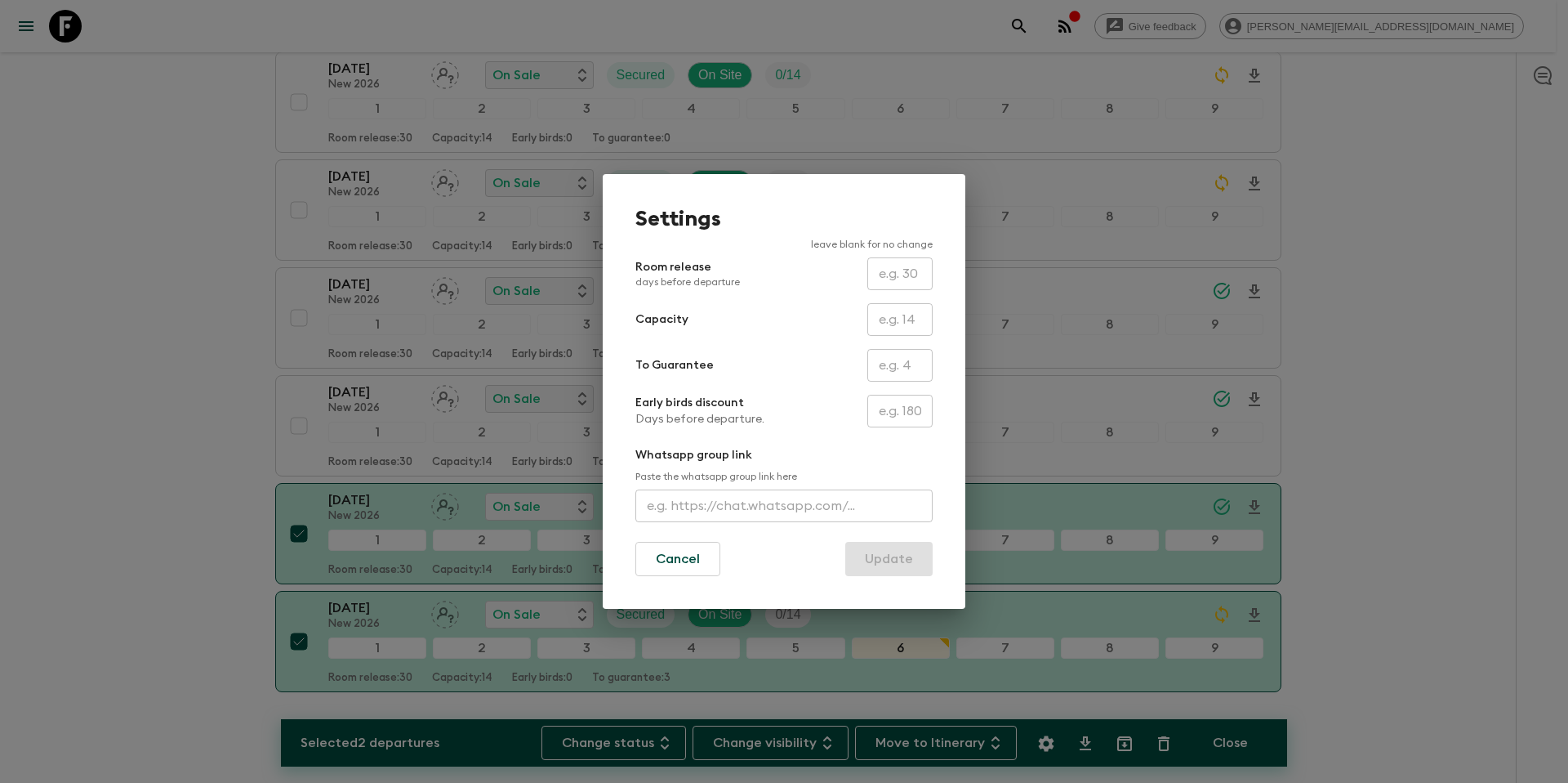
click at [897, 371] on input "text" at bounding box center [900, 365] width 66 height 32
type input "0"
click at [889, 554] on button "Update" at bounding box center [890, 559] width 88 height 34
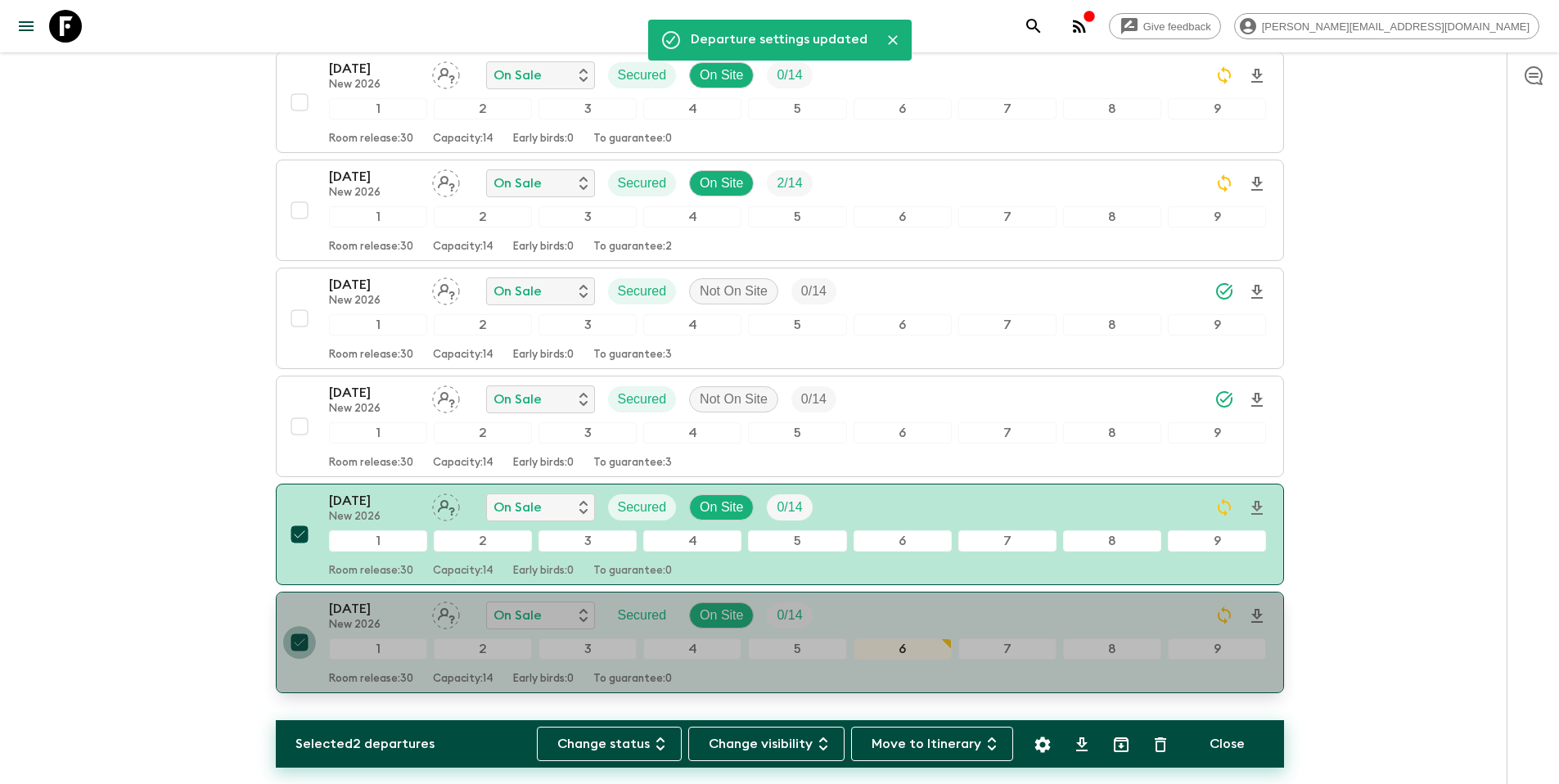
click at [297, 626] on input "checkbox" at bounding box center [299, 642] width 32 height 32
checkbox input "false"
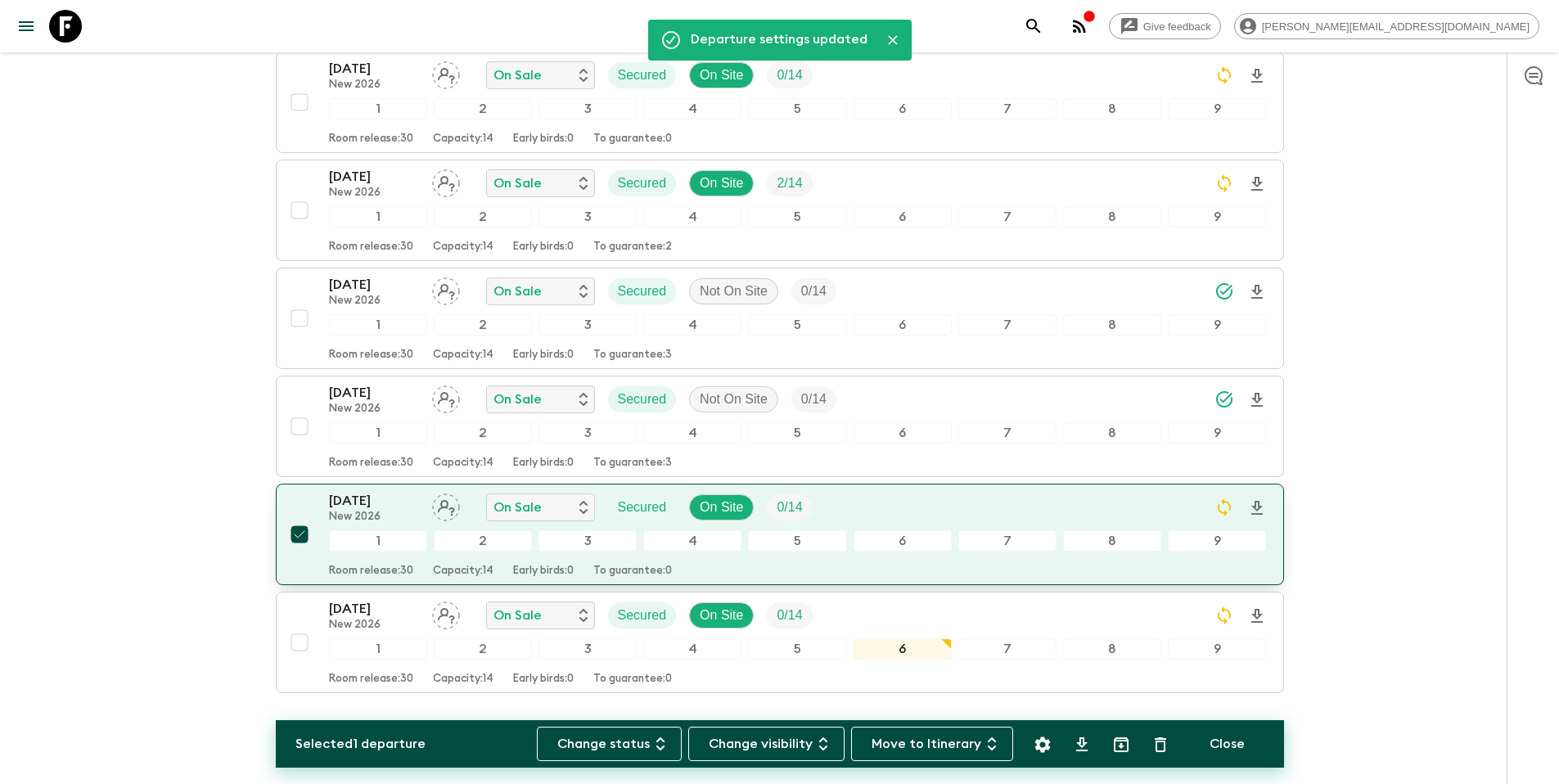
click at [298, 518] on input "checkbox" at bounding box center [299, 534] width 32 height 32
checkbox input "false"
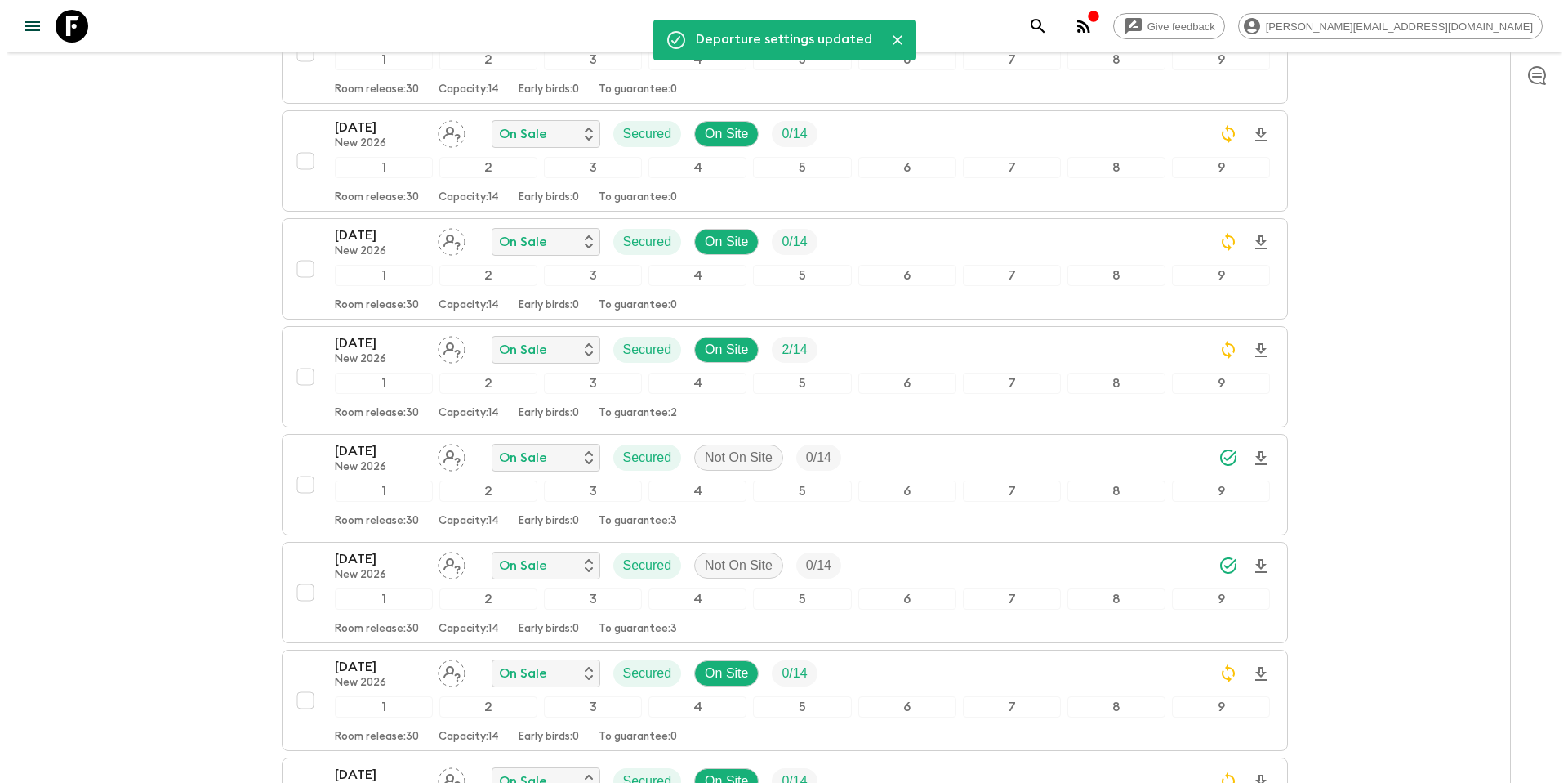
scroll to position [0, 0]
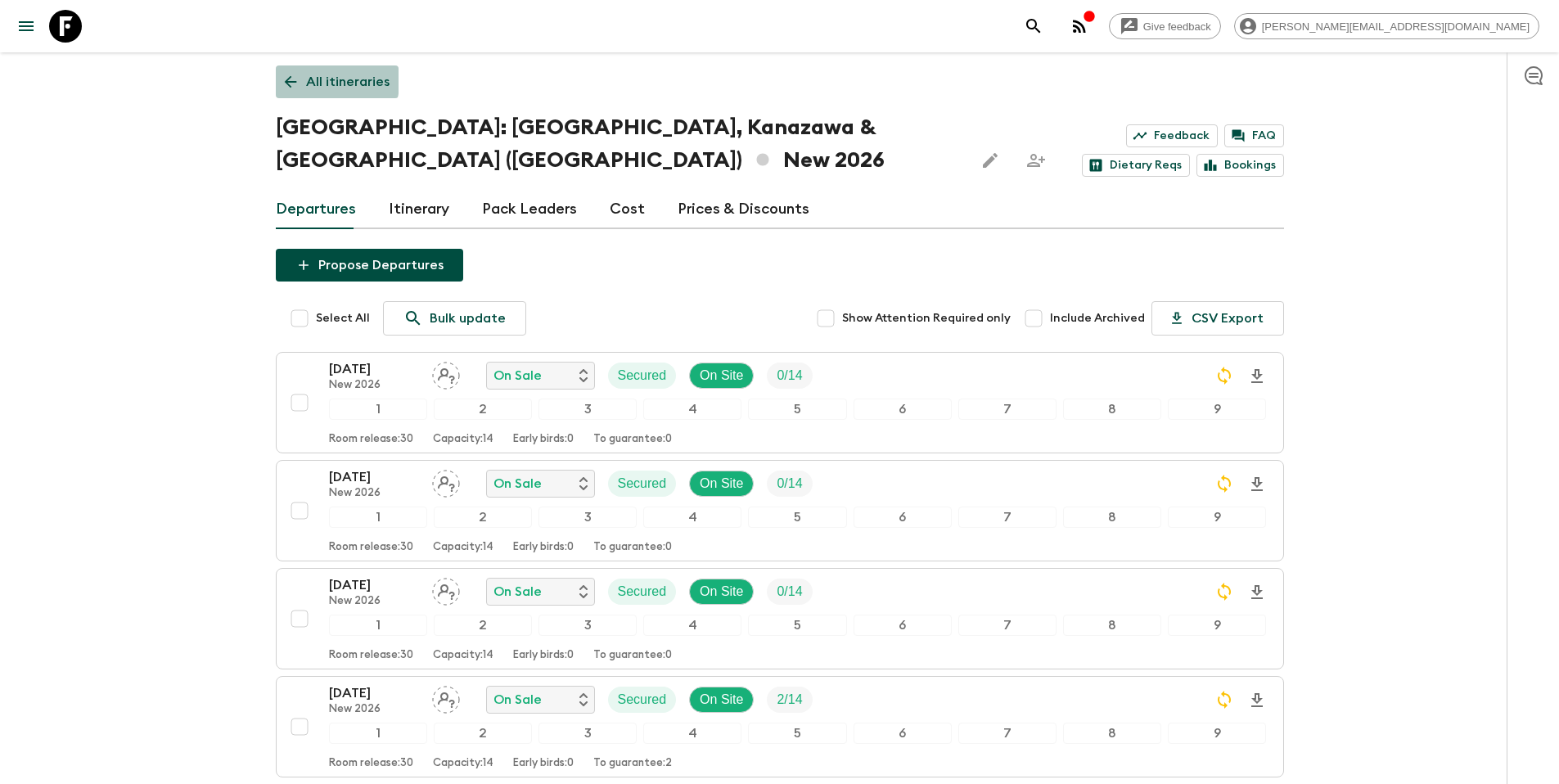
click at [282, 79] on icon at bounding box center [291, 82] width 18 height 18
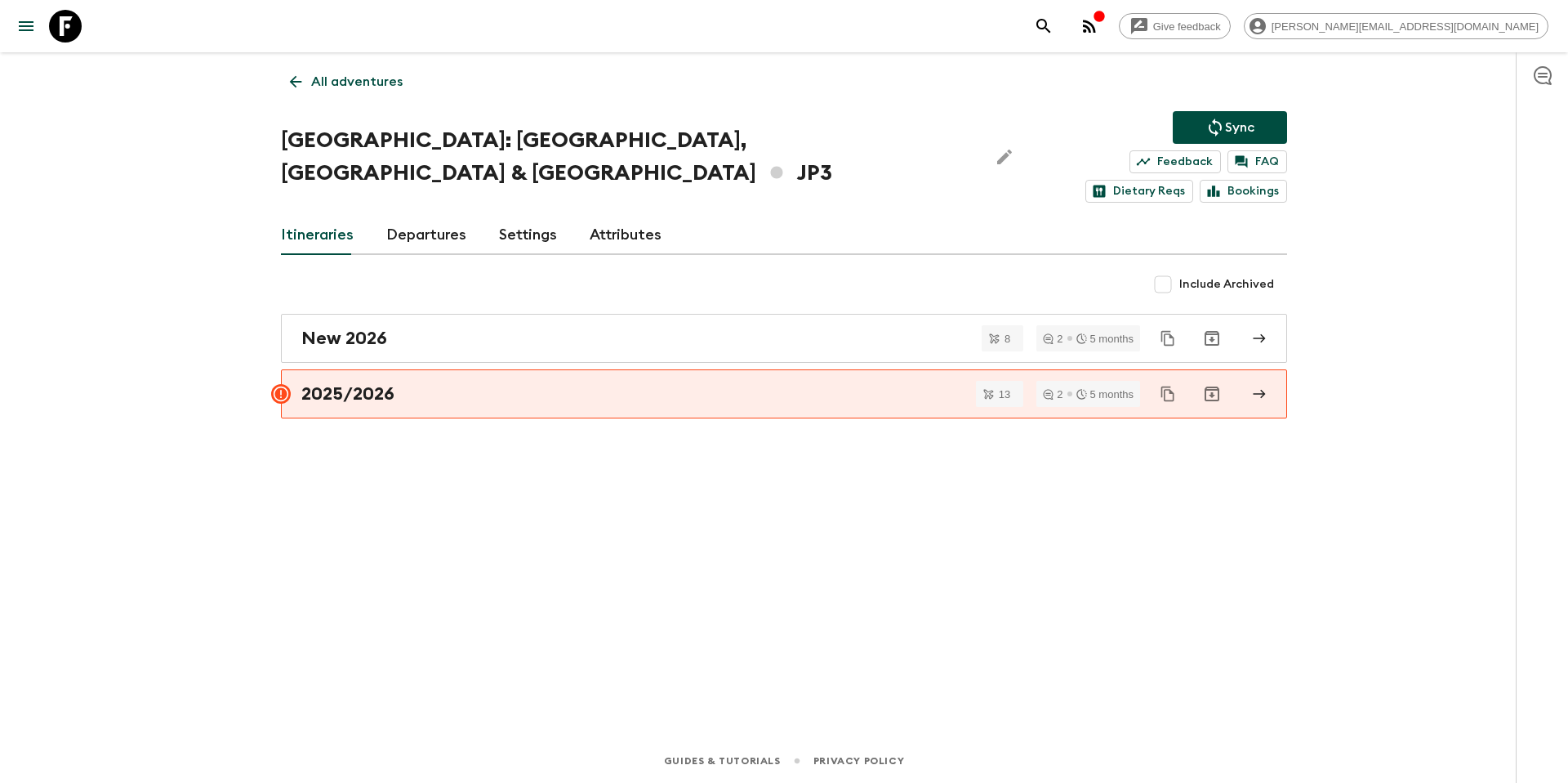
click at [1243, 129] on p "Sync" at bounding box center [1240, 127] width 30 height 19
